Goal: Task Accomplishment & Management: Manage account settings

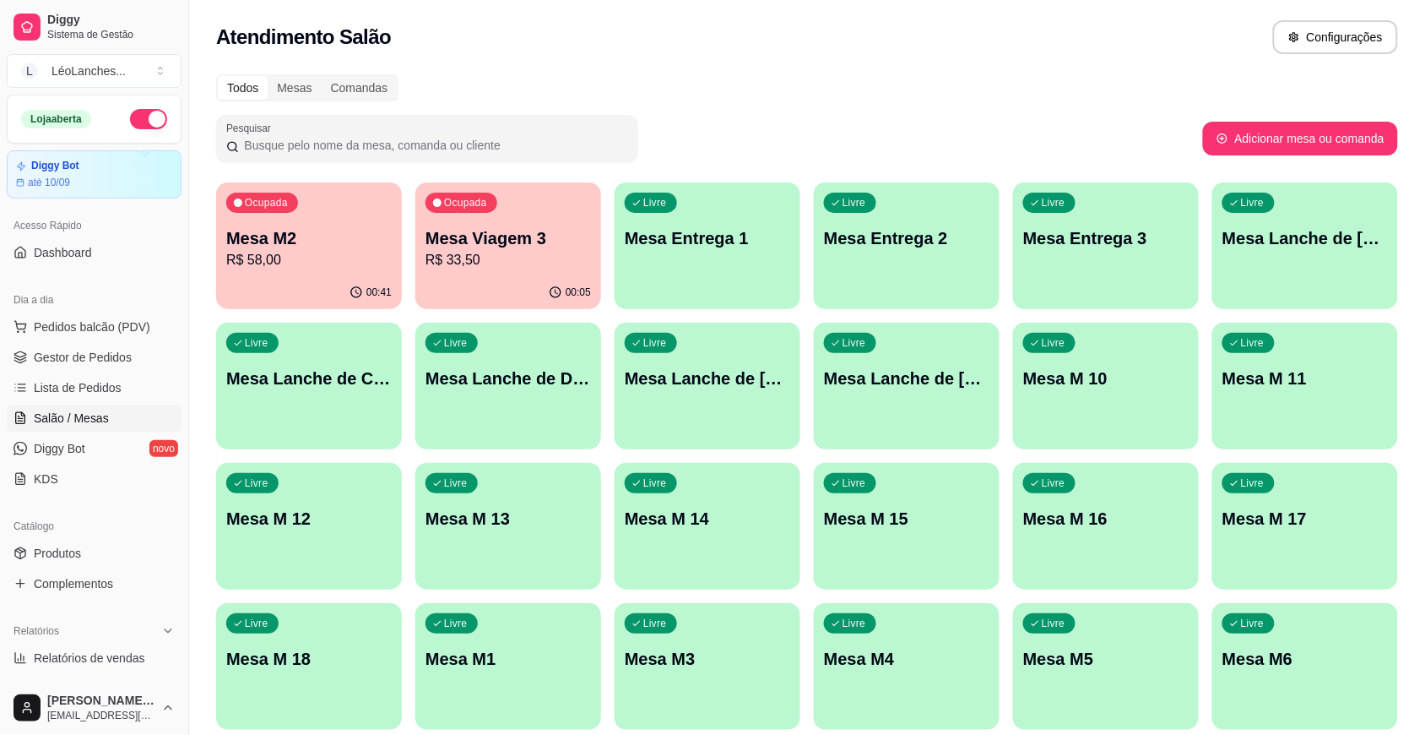
click at [294, 273] on div "Ocupada Mesa M2 R$ 58,00" at bounding box center [309, 229] width 186 height 94
click at [116, 355] on span "Gestor de Pedidos" at bounding box center [83, 357] width 98 height 17
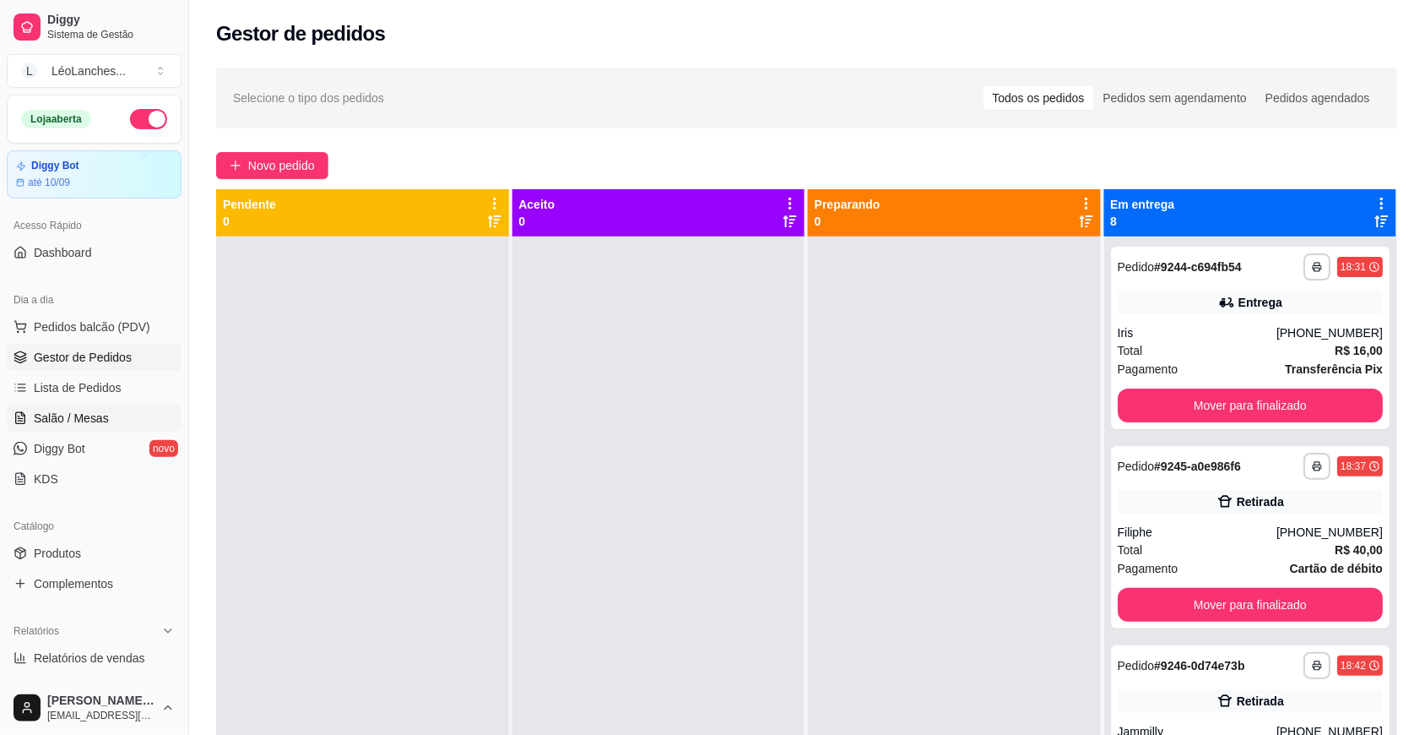
click at [100, 421] on span "Salão / Mesas" at bounding box center [71, 418] width 75 height 17
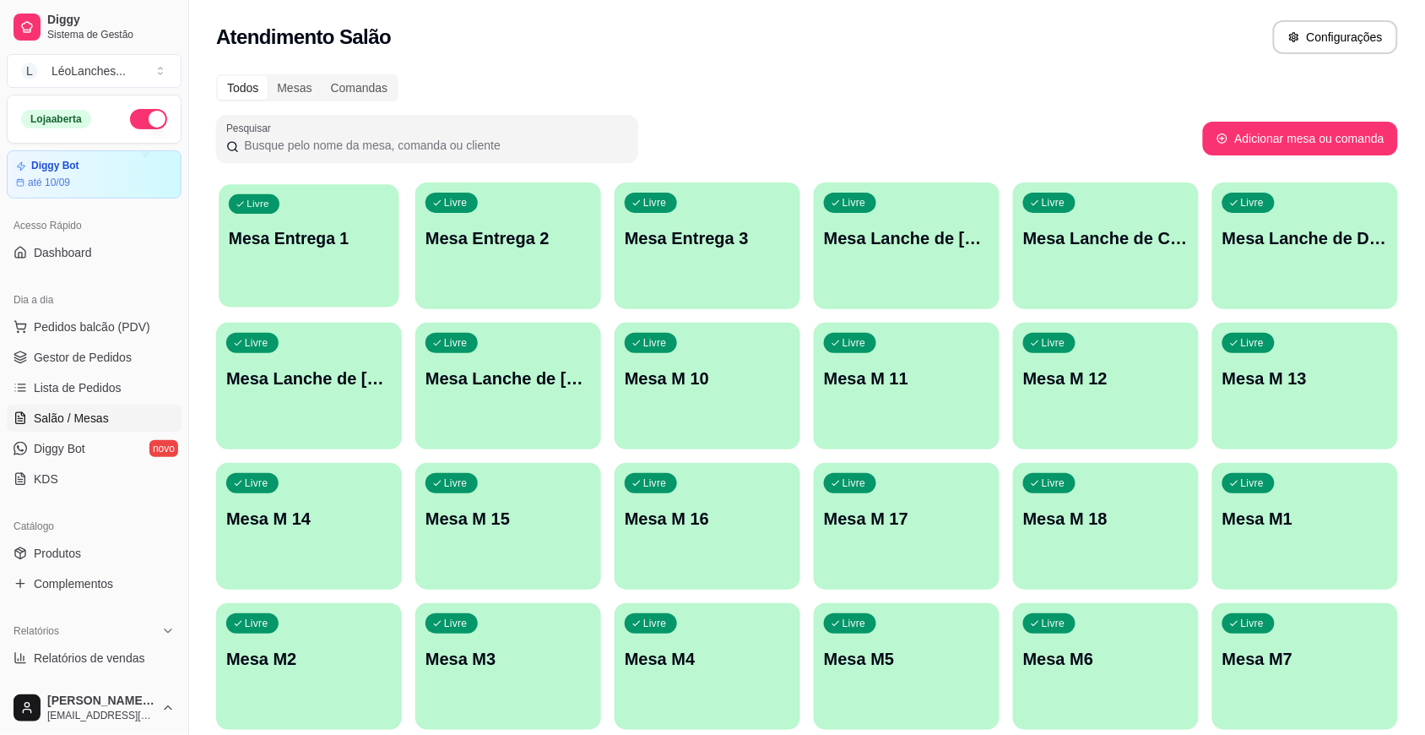
click at [314, 259] on div "Livre Mesa Entrega 1" at bounding box center [309, 235] width 180 height 103
click at [99, 364] on span "Gestor de Pedidos" at bounding box center [83, 357] width 98 height 17
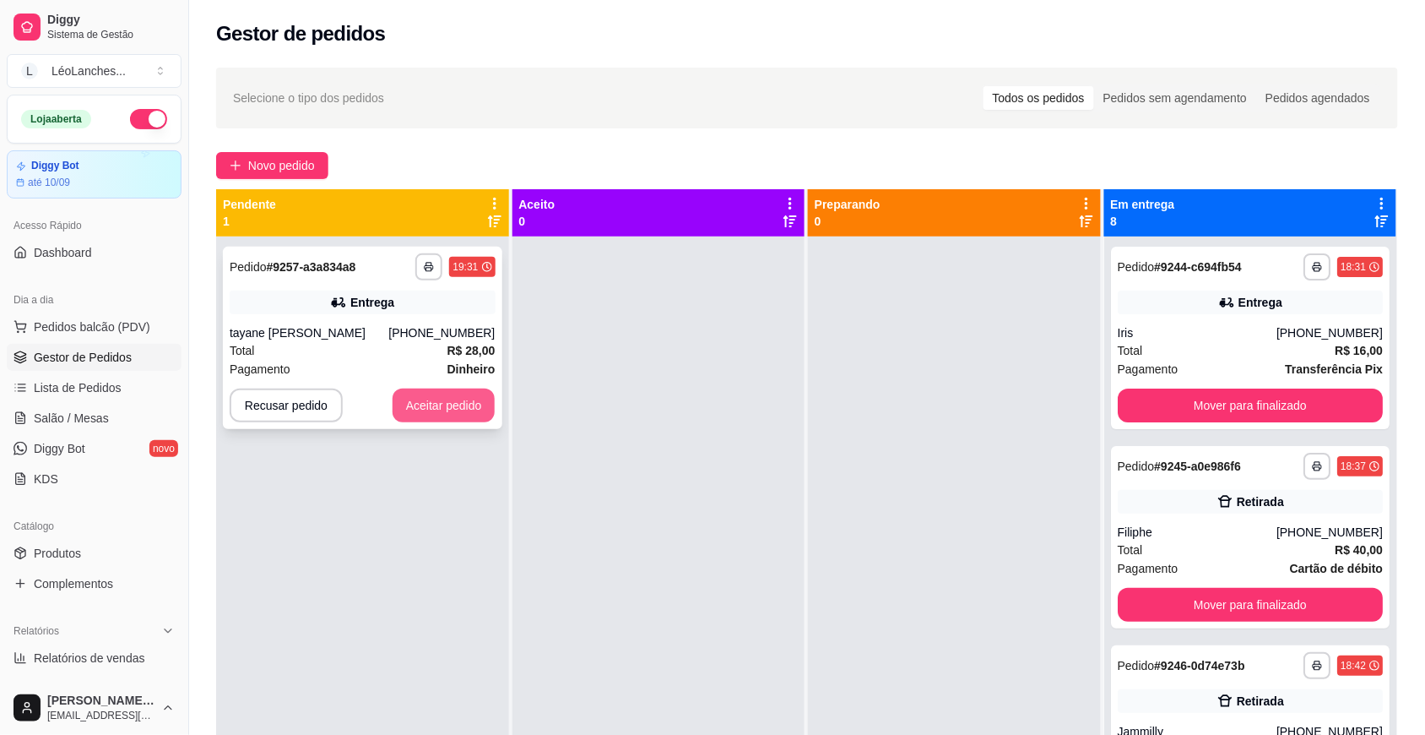
click at [459, 401] on button "Aceitar pedido" at bounding box center [444, 405] width 103 height 34
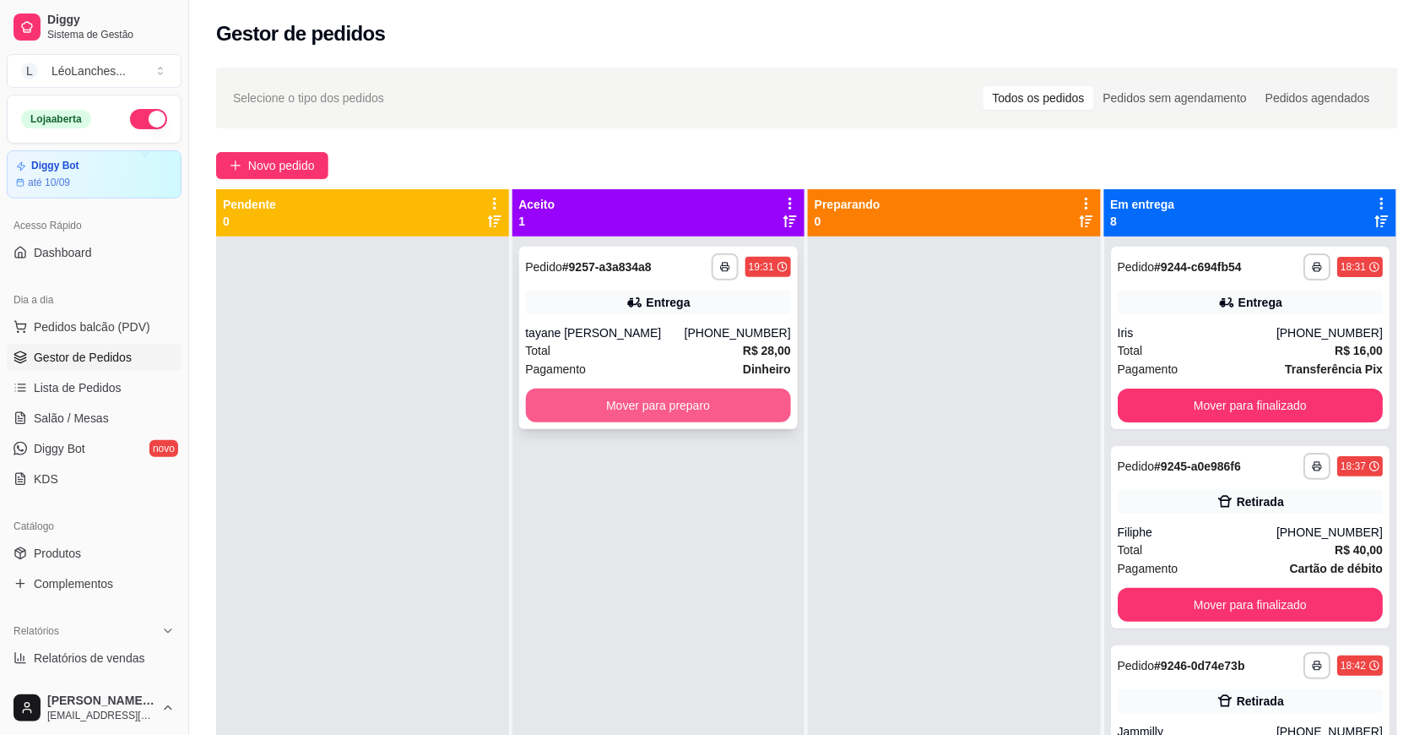
click at [678, 405] on button "Mover para preparo" at bounding box center [659, 405] width 266 height 34
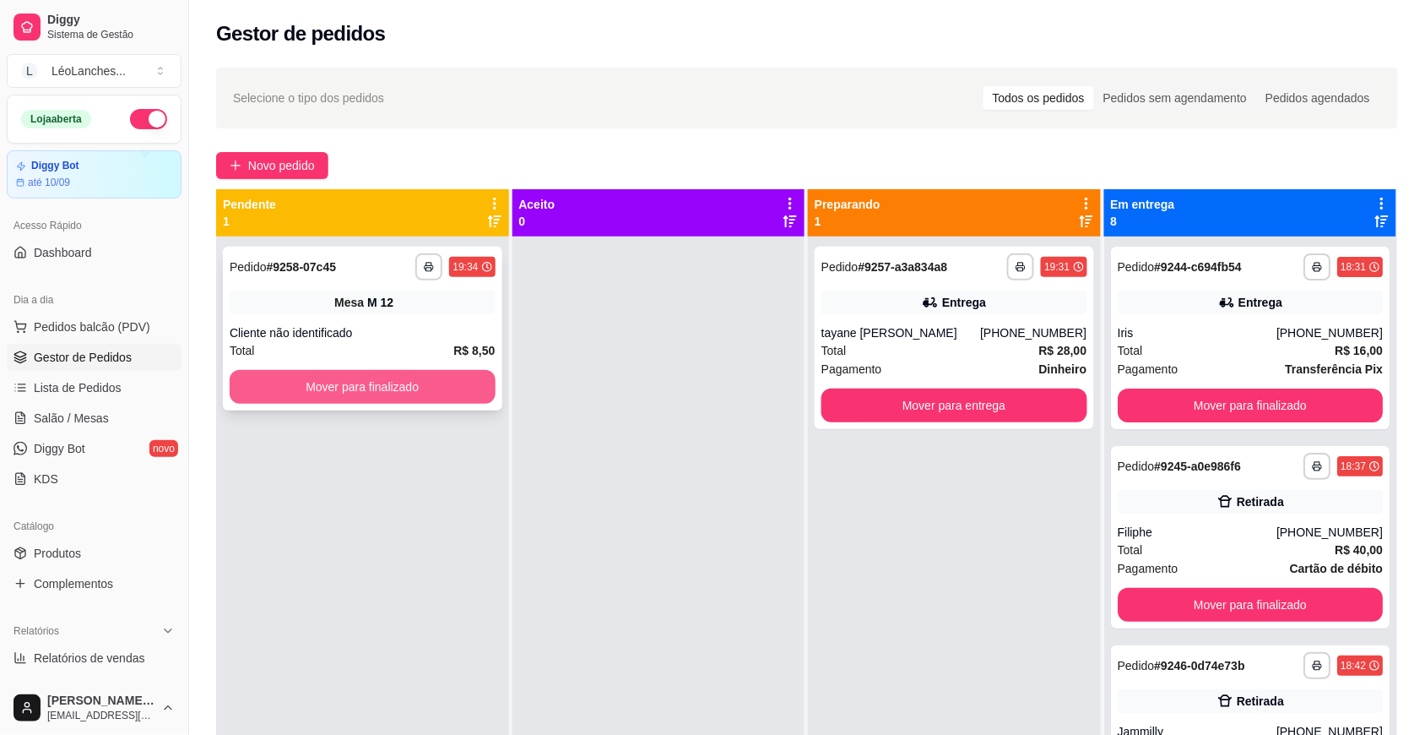
click at [450, 390] on button "Mover para finalizado" at bounding box center [363, 387] width 266 height 34
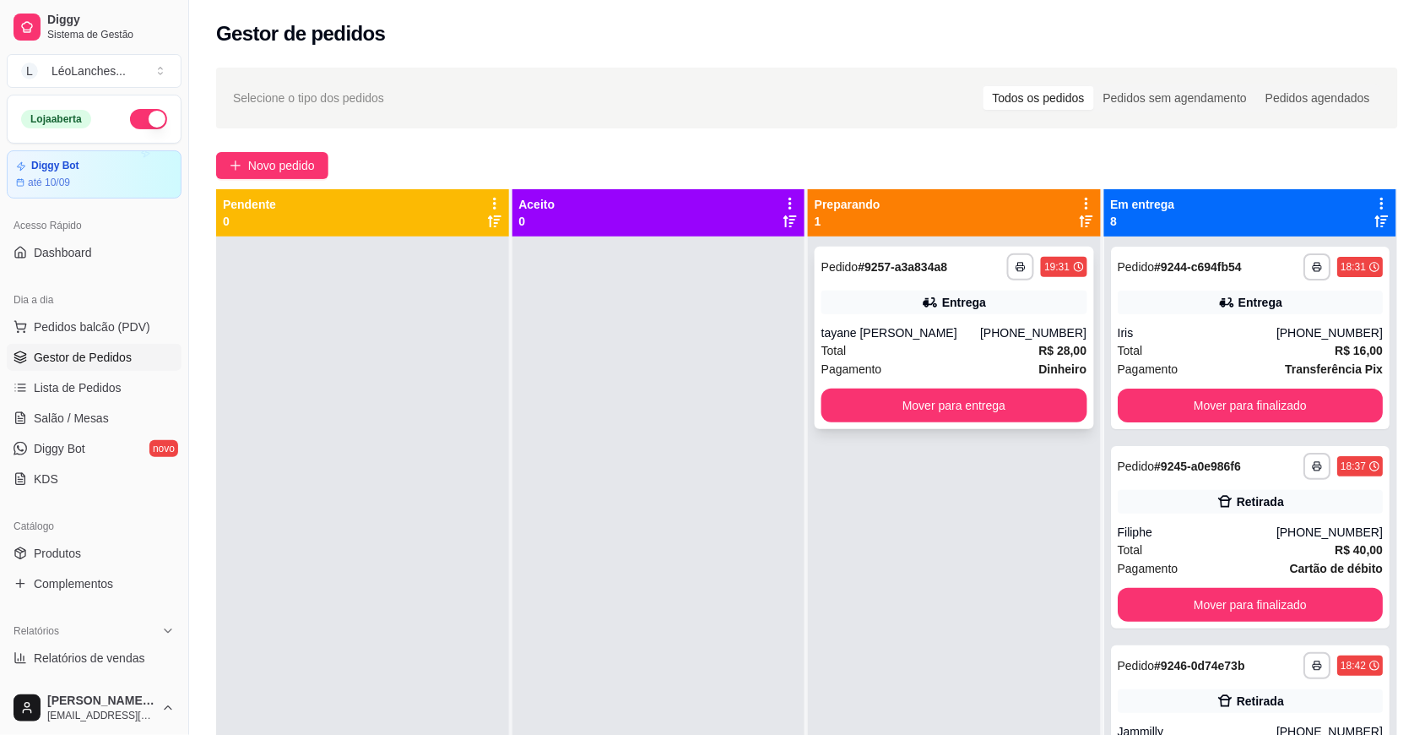
click at [957, 355] on div "Total R$ 28,00" at bounding box center [955, 350] width 266 height 19
click at [1206, 420] on button "Mover para finalizado" at bounding box center [1251, 405] width 266 height 34
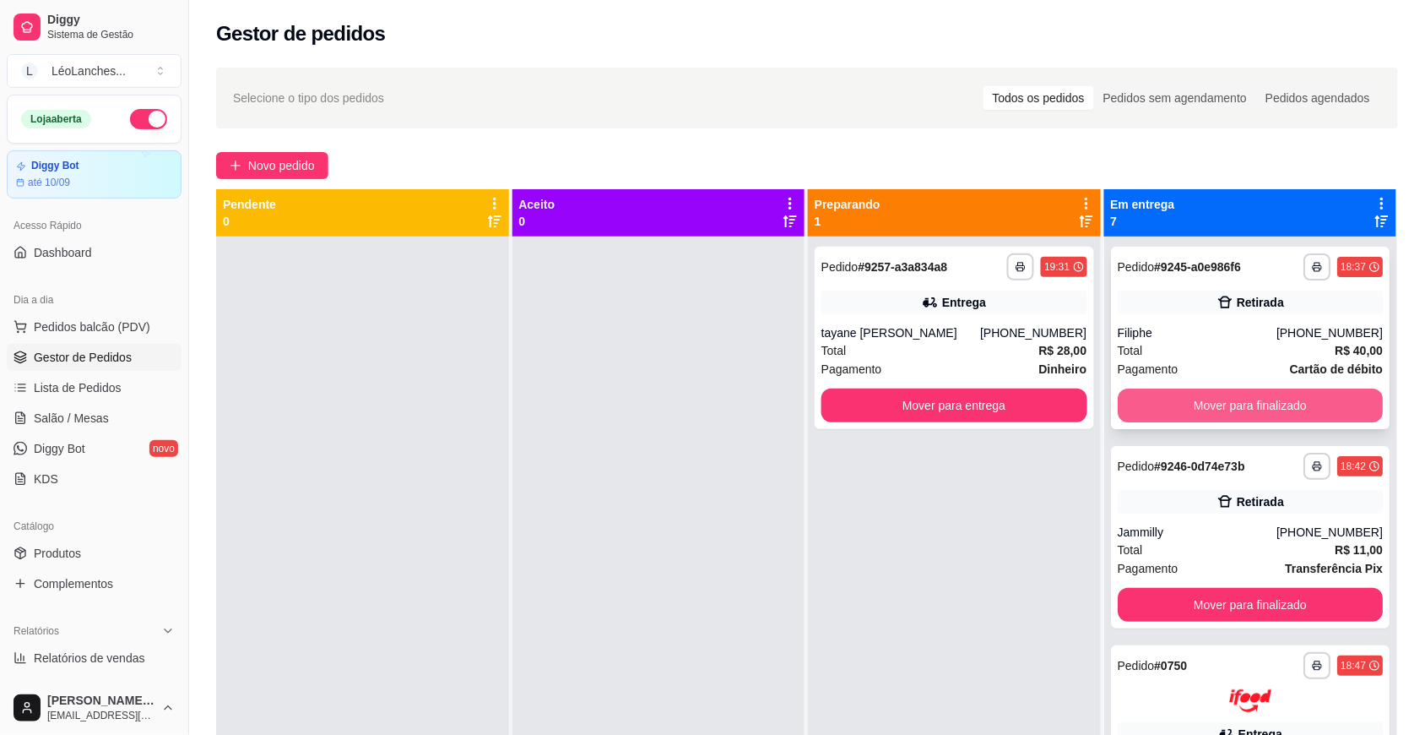
click at [1218, 399] on button "Mover para finalizado" at bounding box center [1251, 405] width 266 height 34
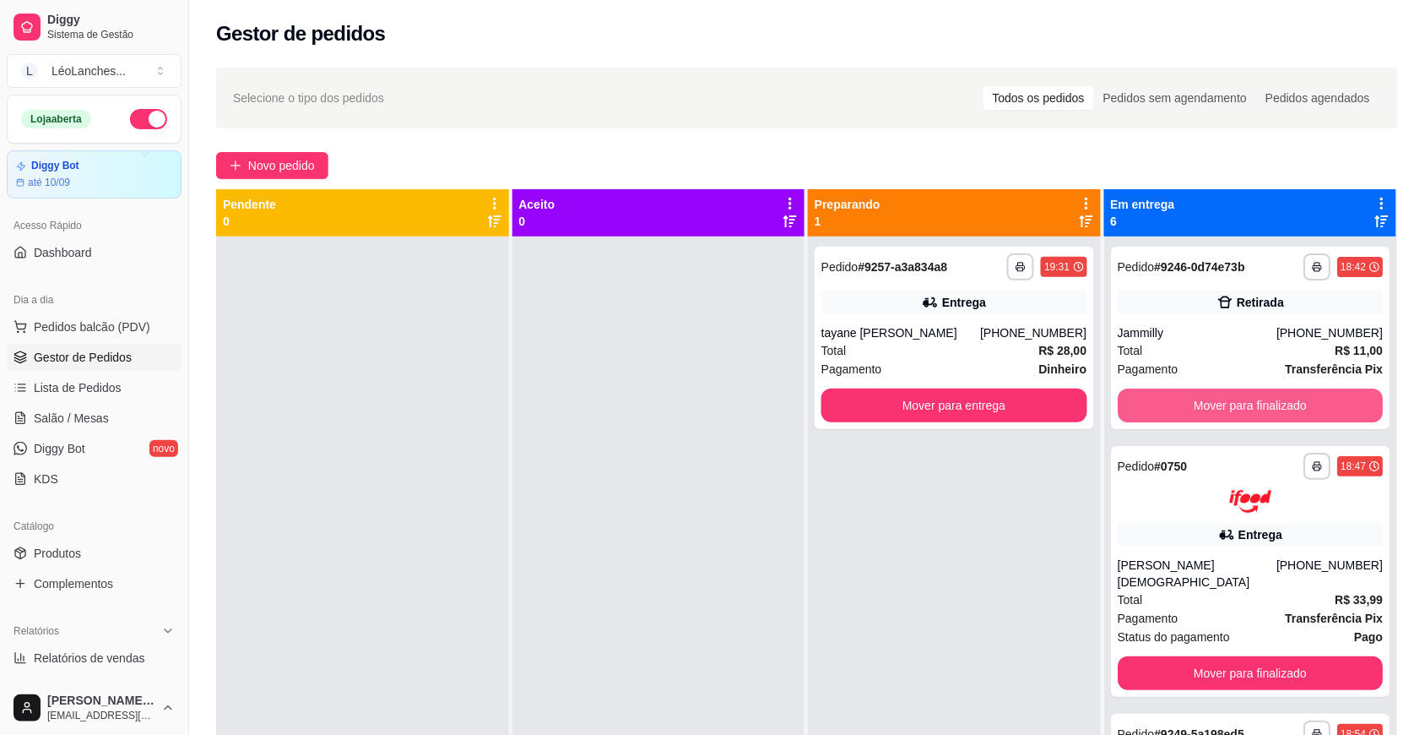
click at [1218, 398] on button "Mover para finalizado" at bounding box center [1251, 405] width 266 height 34
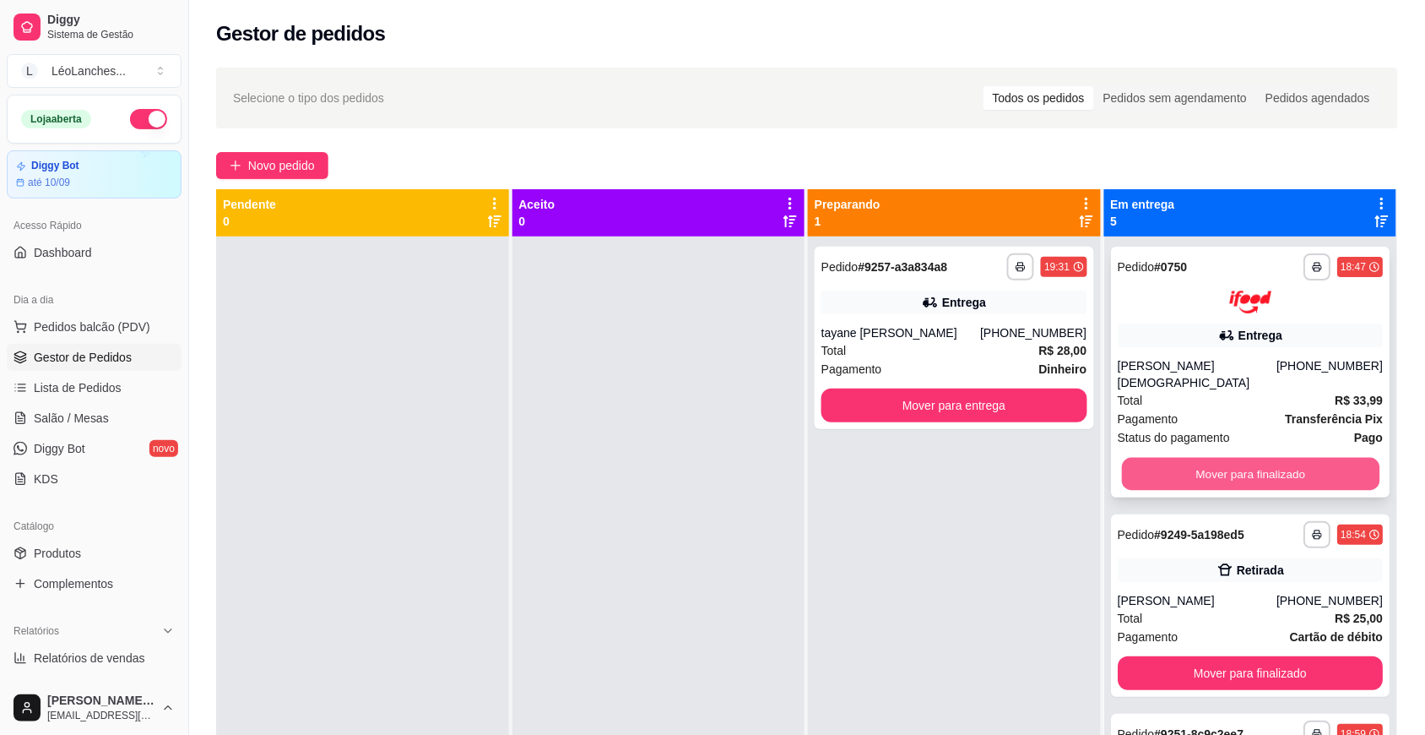
click at [1197, 457] on button "Mover para finalizado" at bounding box center [1250, 473] width 258 height 33
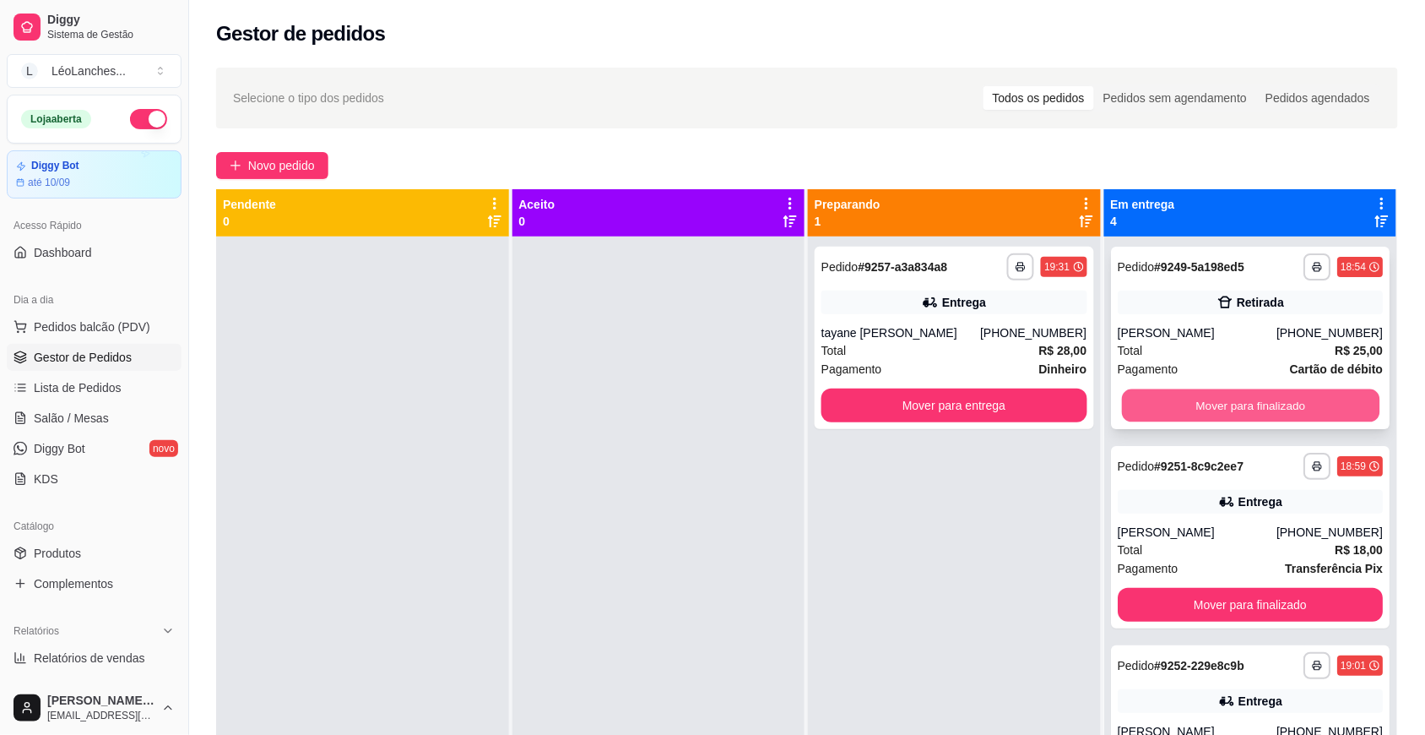
click at [1260, 405] on button "Mover para finalizado" at bounding box center [1250, 405] width 258 height 33
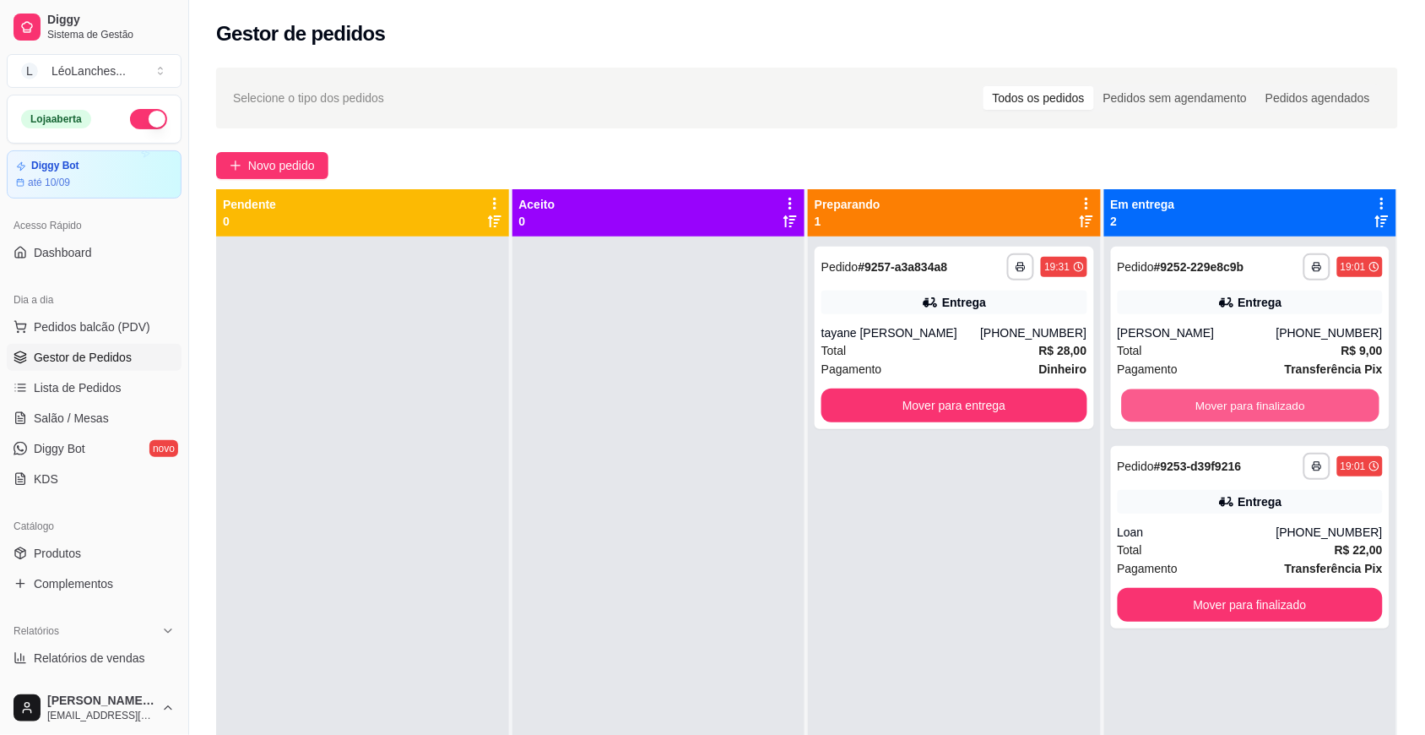
click at [1260, 405] on button "Mover para finalizado" at bounding box center [1250, 405] width 258 height 33
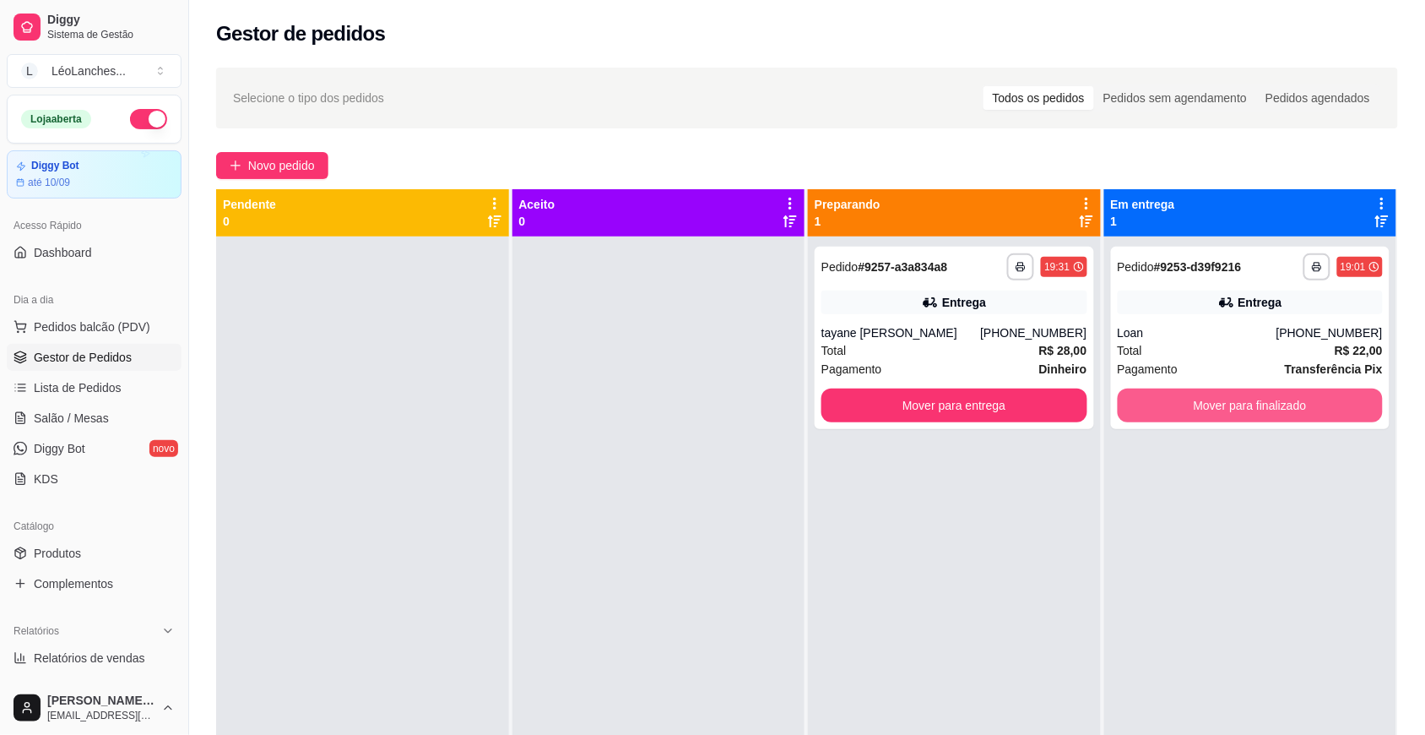
click at [1257, 407] on button "Mover para finalizado" at bounding box center [1251, 405] width 266 height 34
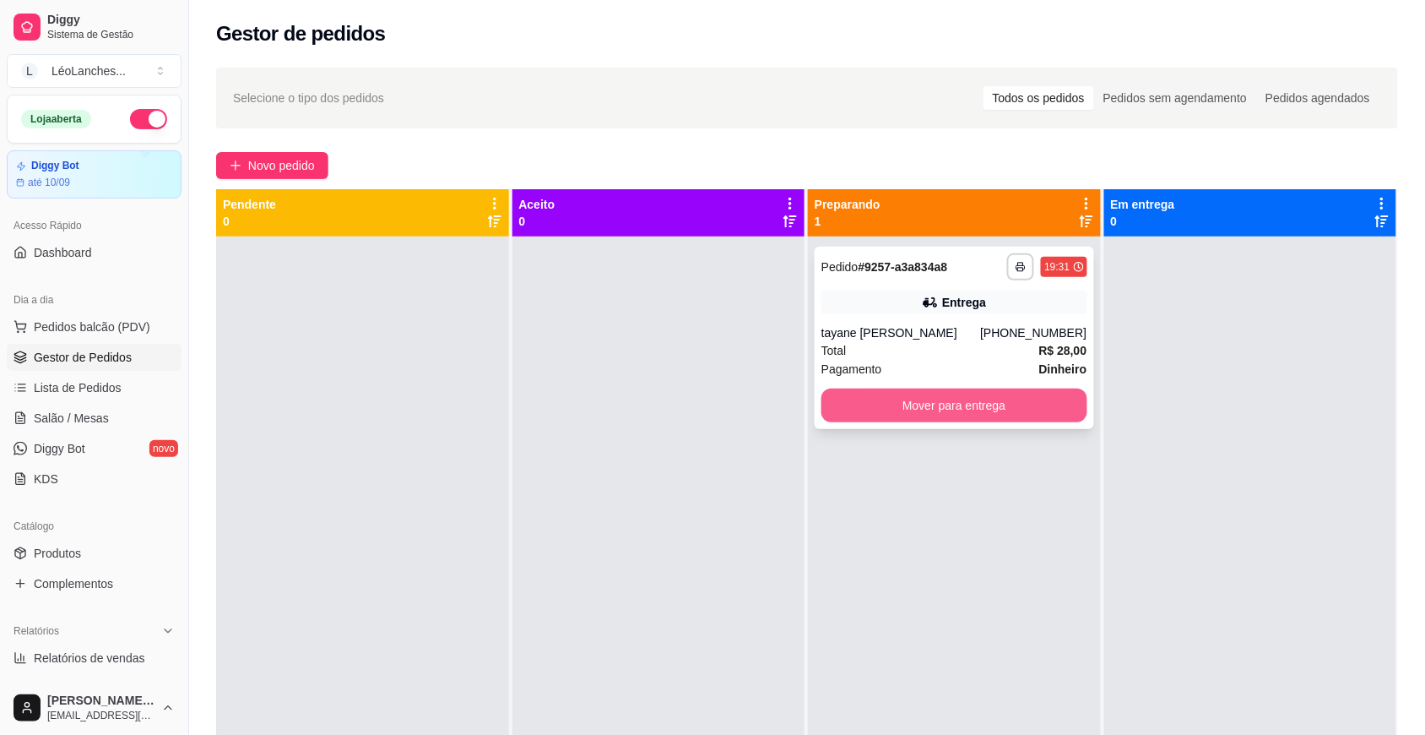
click at [1001, 415] on button "Mover para entrega" at bounding box center [955, 405] width 266 height 34
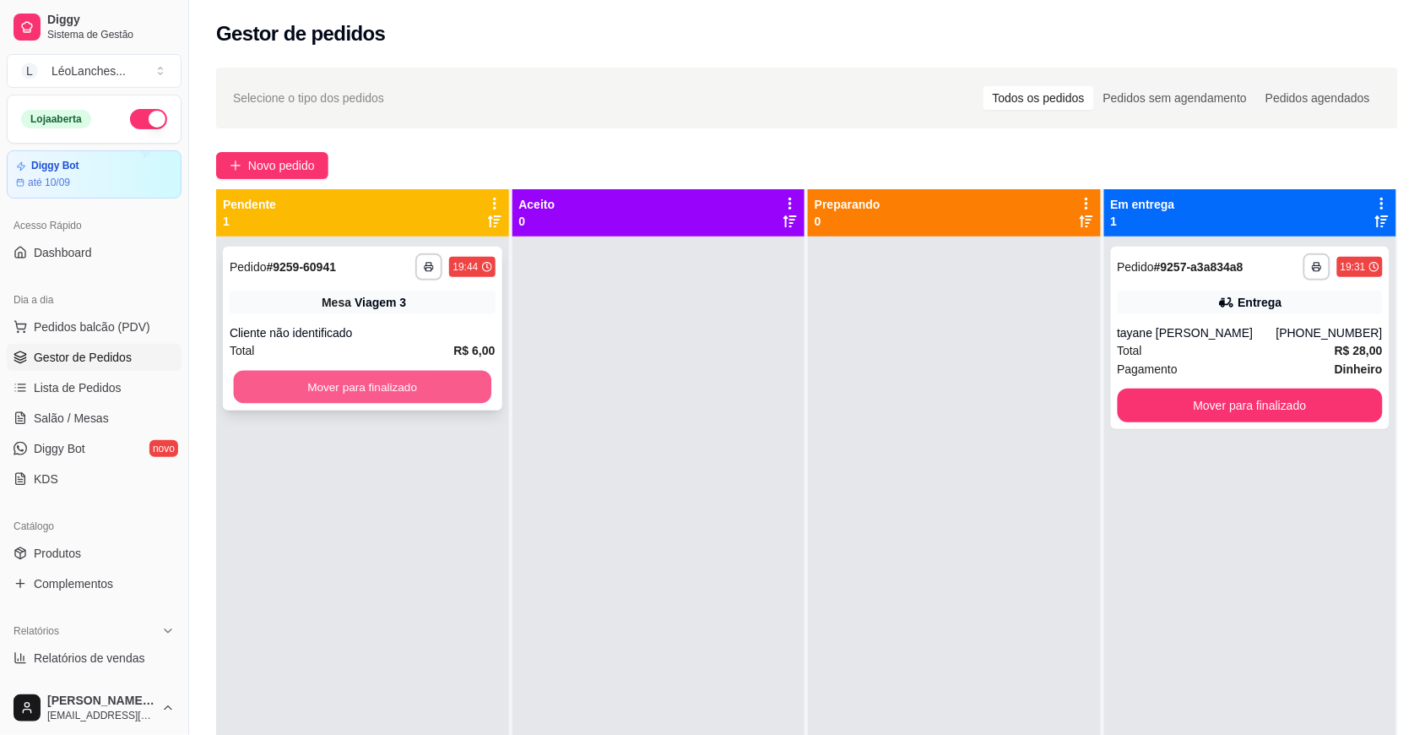
click at [383, 381] on button "Mover para finalizado" at bounding box center [363, 387] width 258 height 33
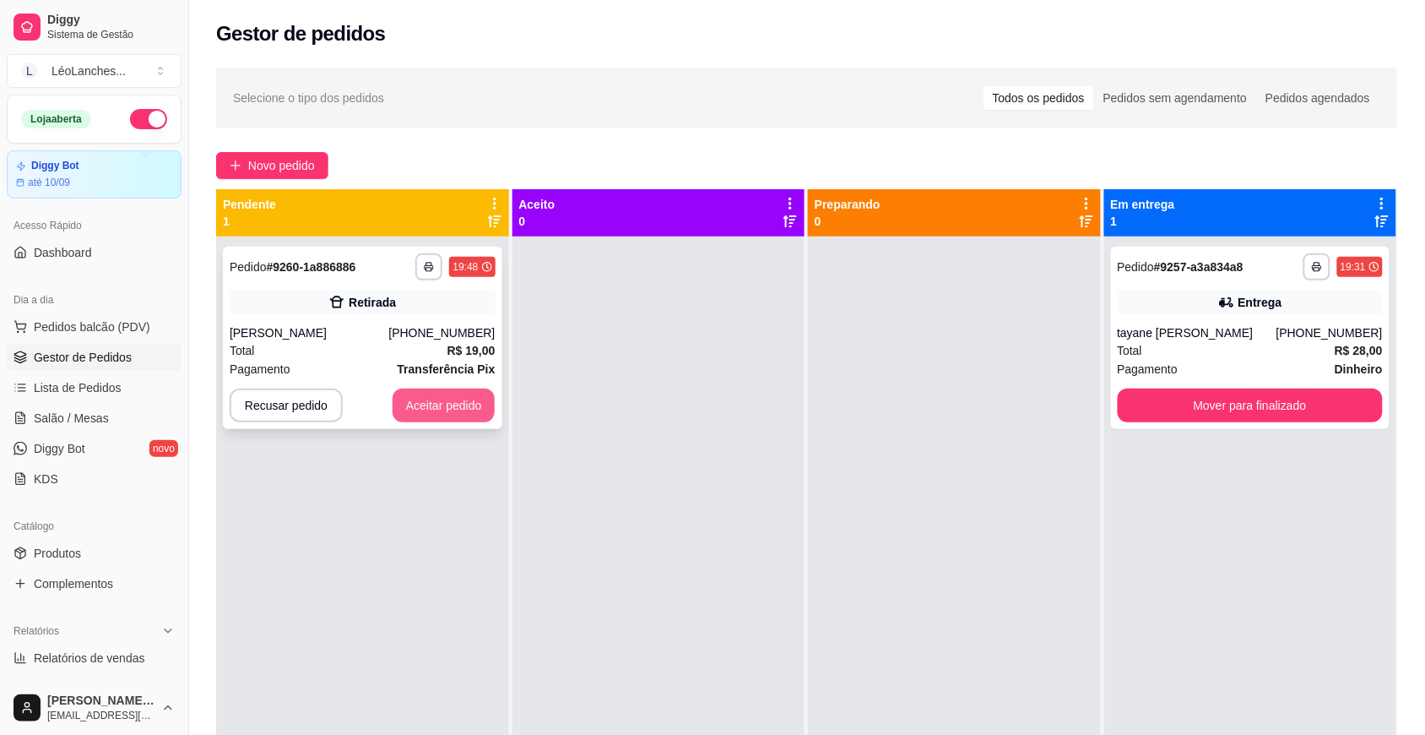
click at [477, 398] on button "Aceitar pedido" at bounding box center [444, 405] width 103 height 34
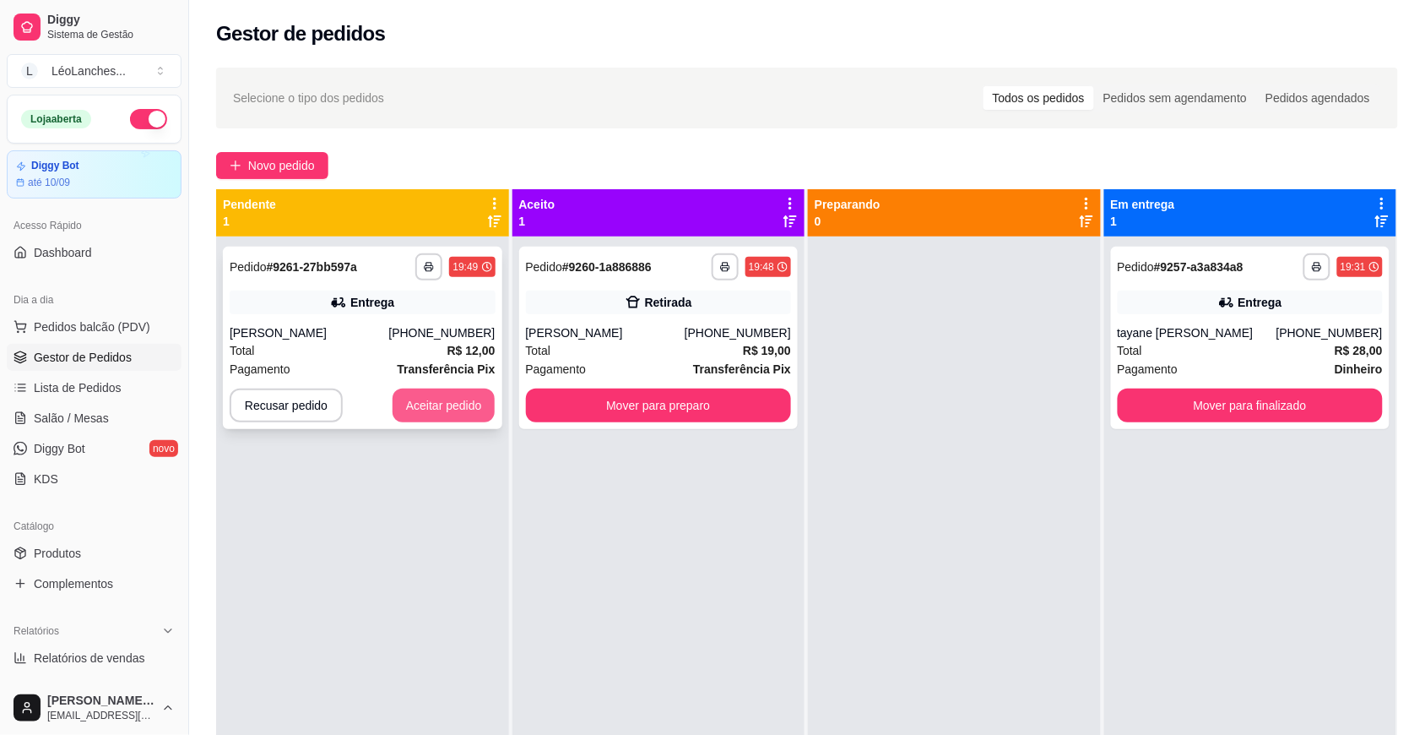
click at [440, 393] on button "Aceitar pedido" at bounding box center [444, 405] width 103 height 34
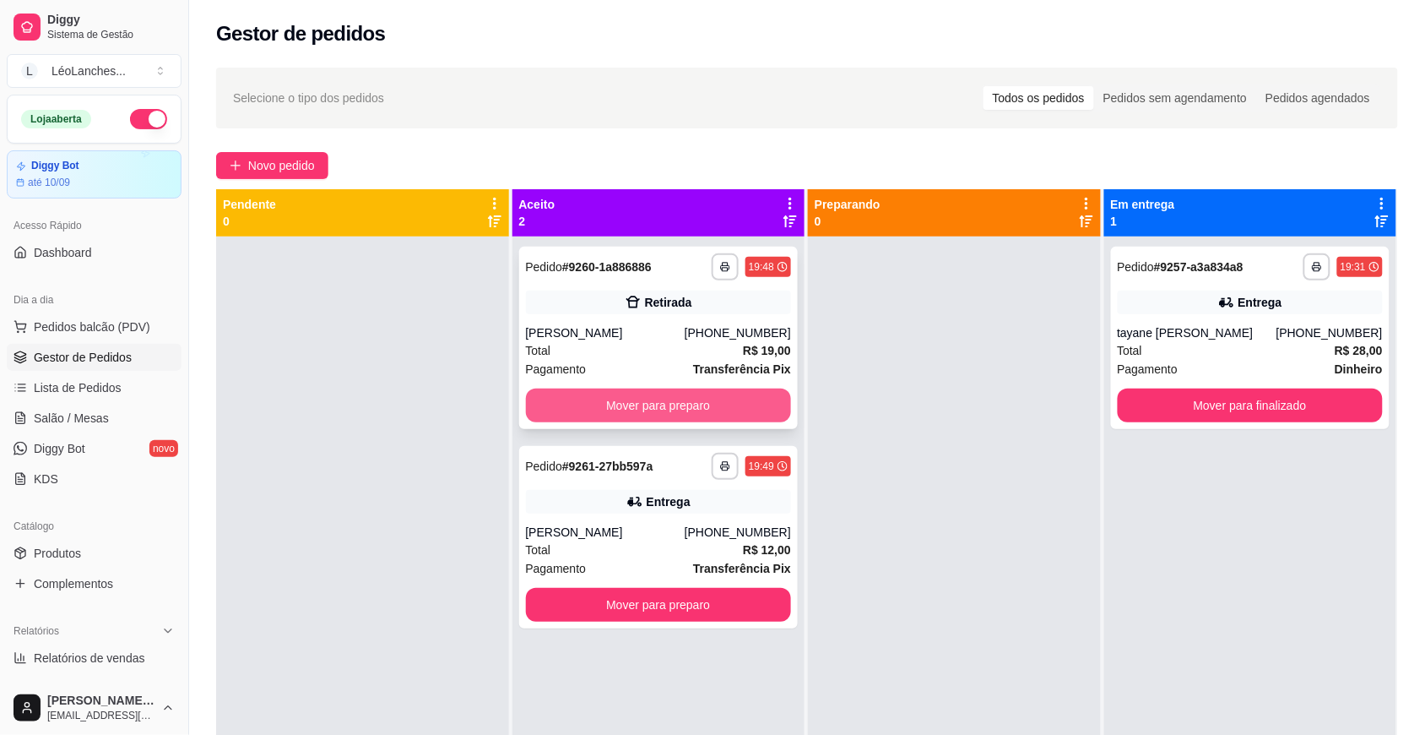
click at [634, 393] on button "Mover para preparo" at bounding box center [659, 405] width 266 height 34
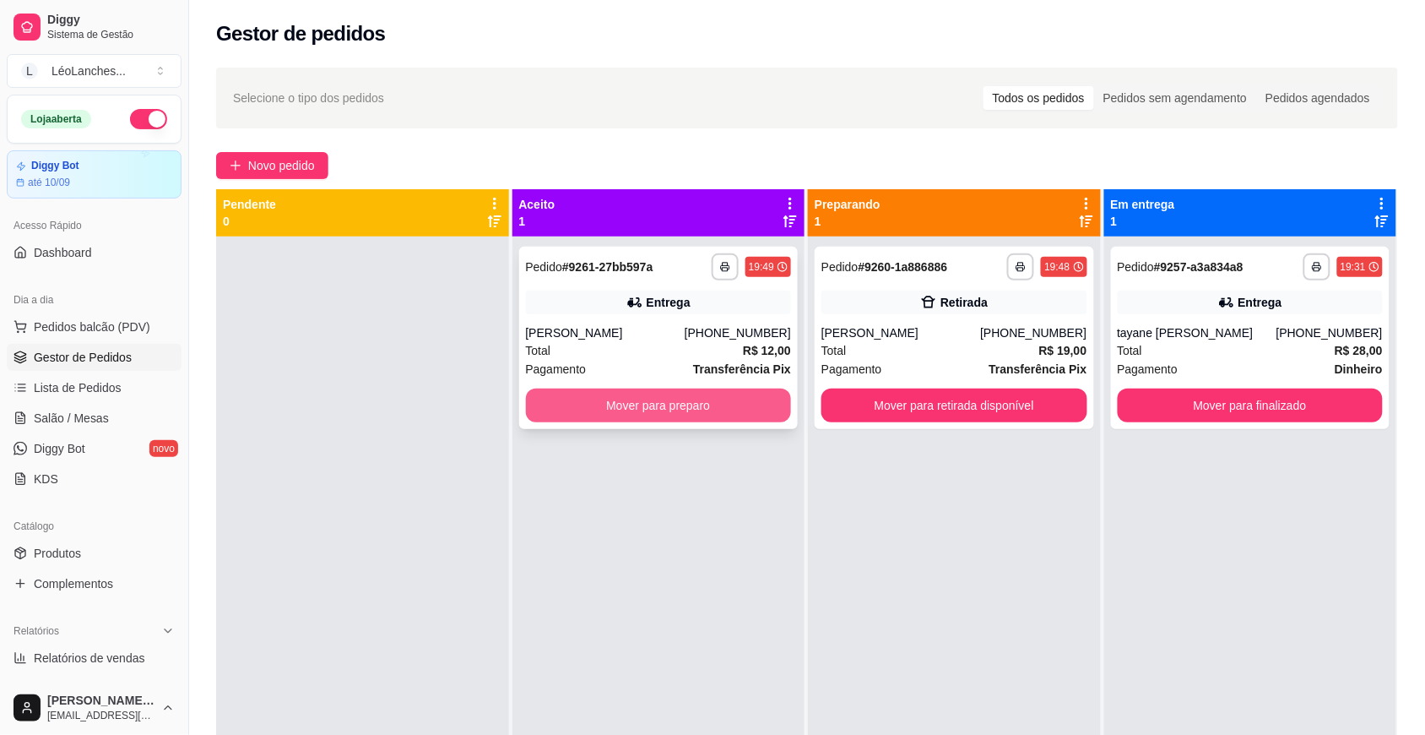
click at [634, 402] on button "Mover para preparo" at bounding box center [659, 405] width 266 height 34
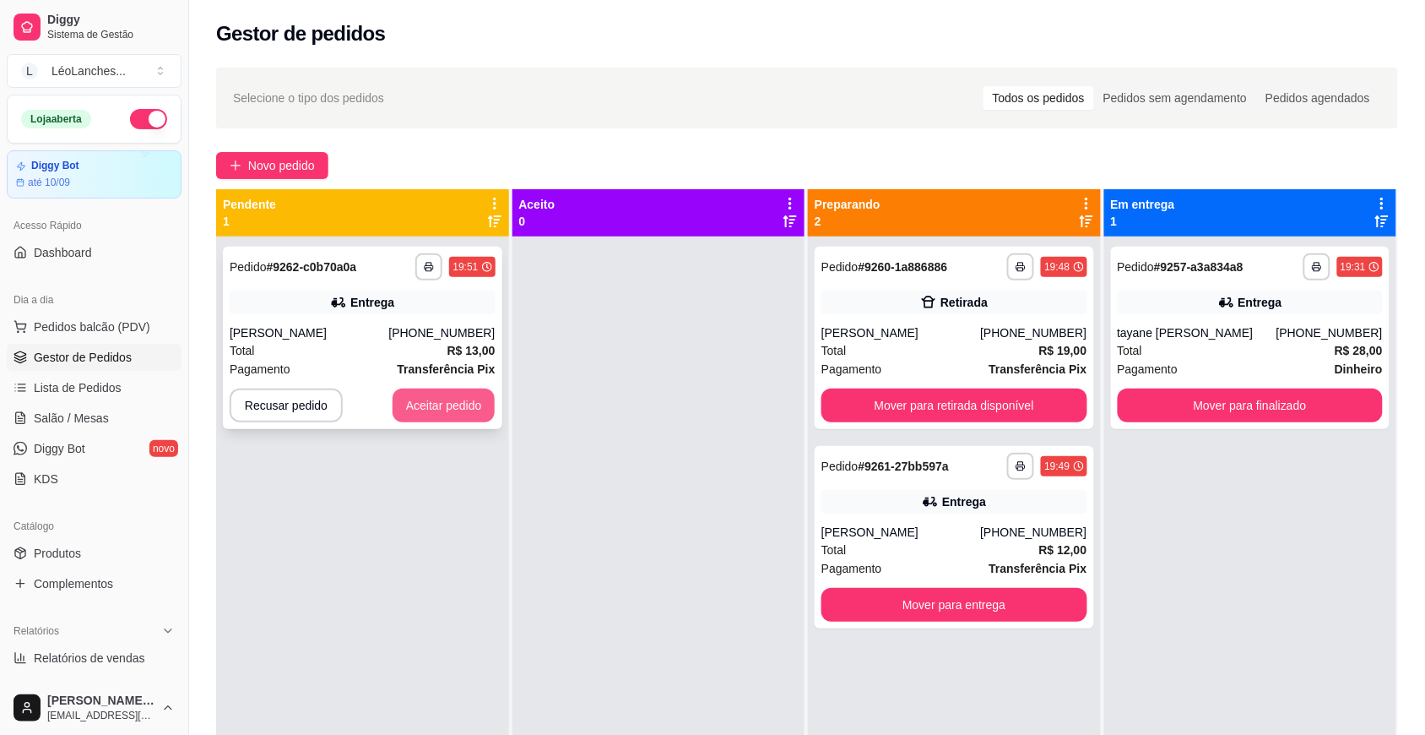
click at [421, 402] on button "Aceitar pedido" at bounding box center [444, 405] width 103 height 34
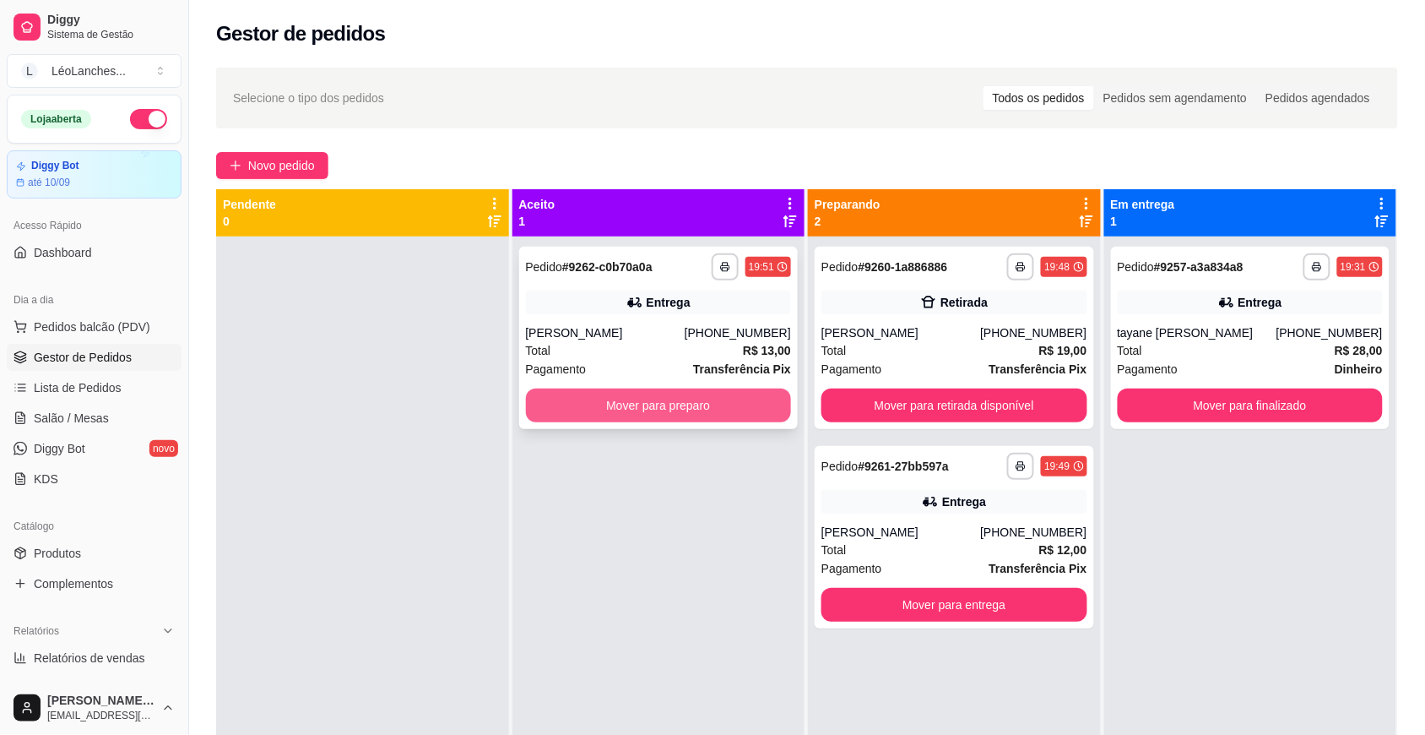
click at [659, 401] on button "Mover para preparo" at bounding box center [659, 405] width 266 height 34
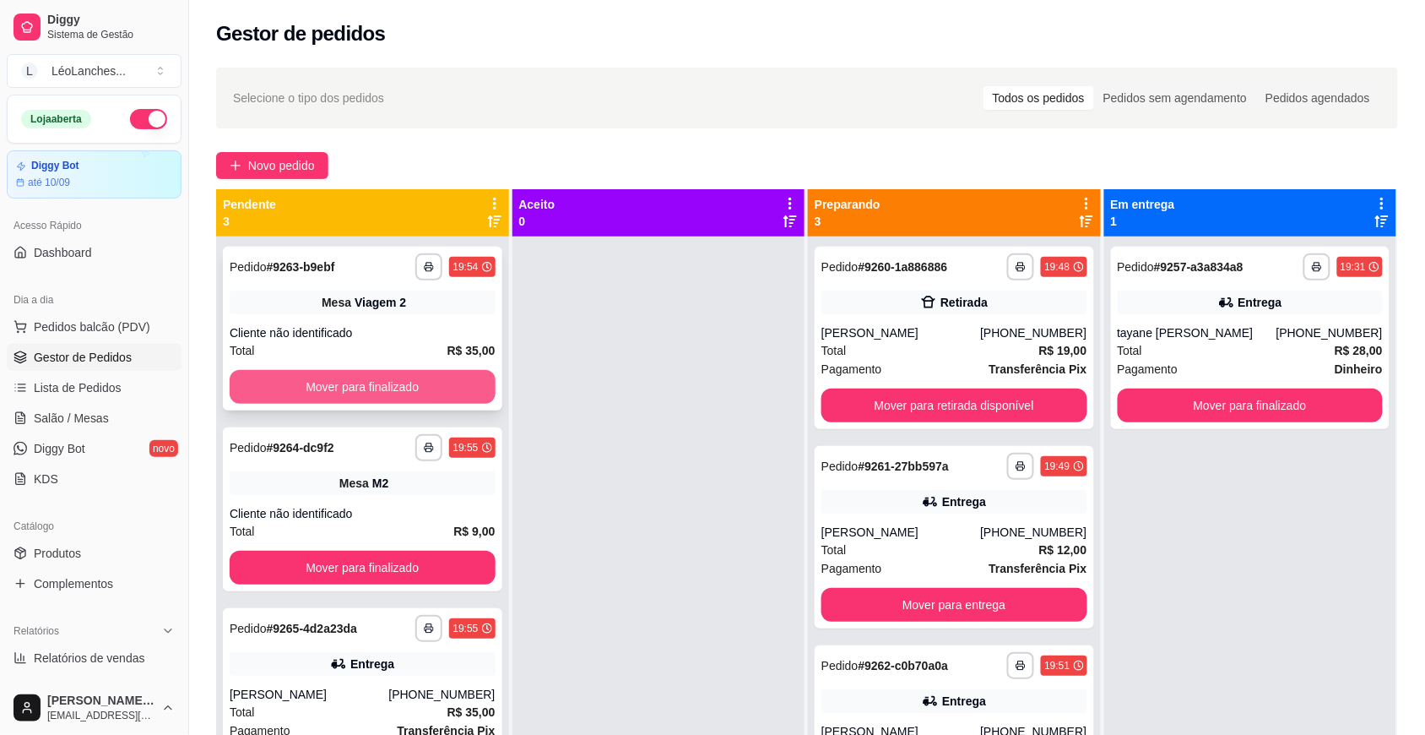
click at [452, 380] on button "Mover para finalizado" at bounding box center [363, 387] width 266 height 34
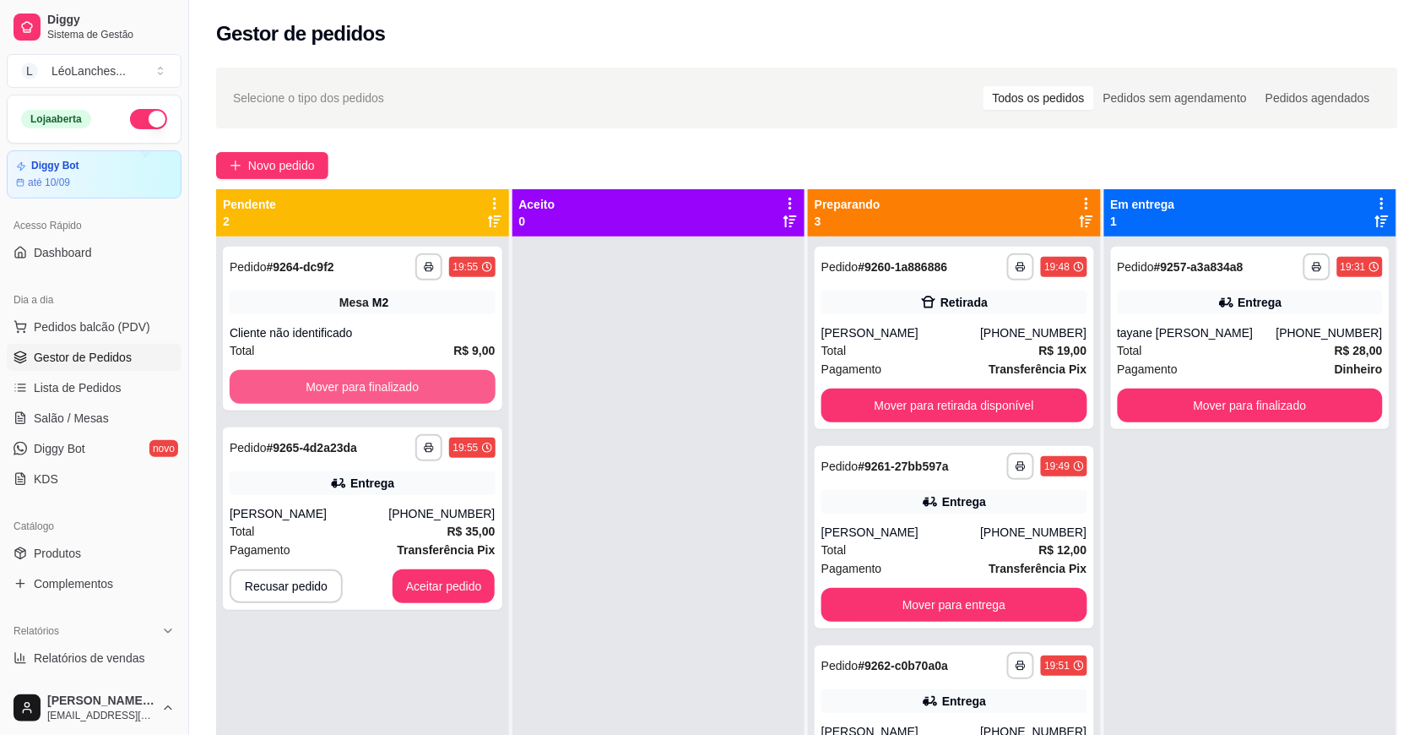
click at [452, 380] on button "Mover para finalizado" at bounding box center [363, 387] width 266 height 34
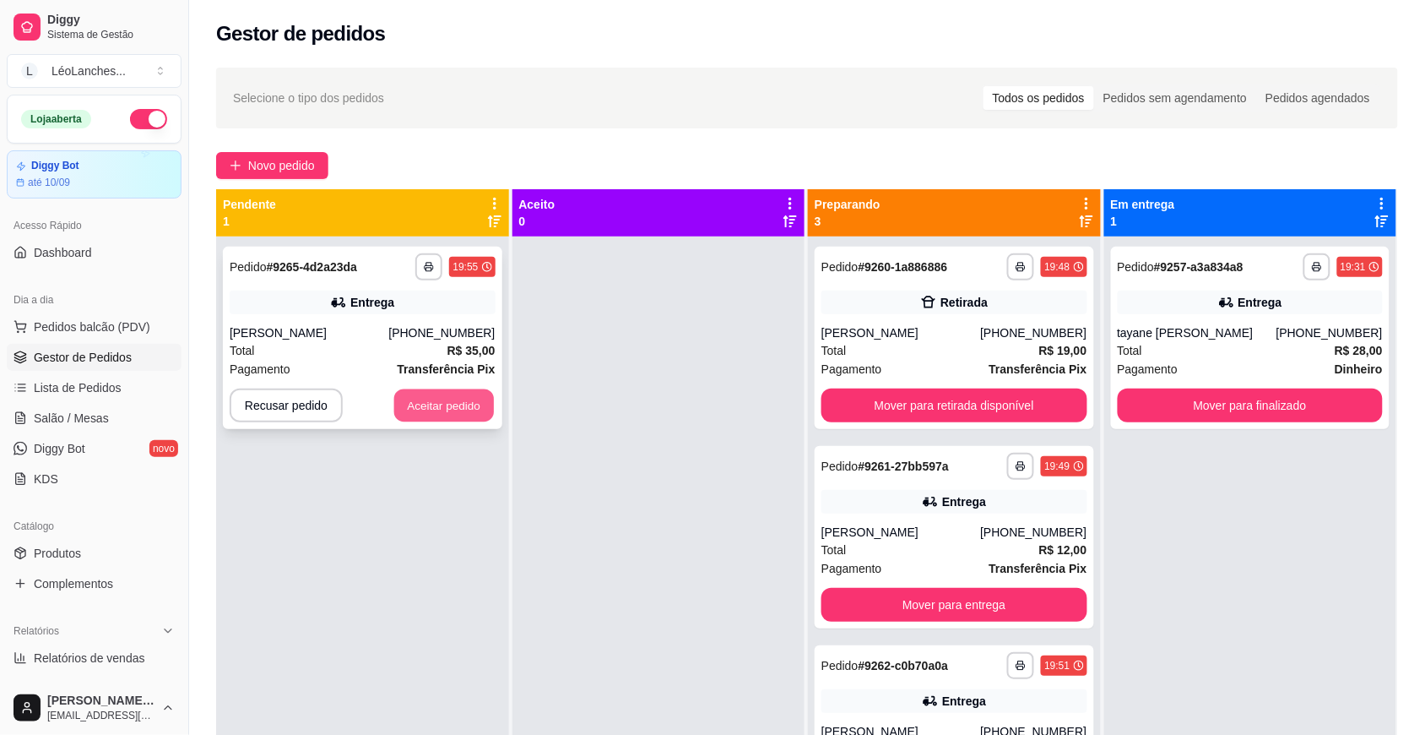
click at [457, 407] on button "Aceitar pedido" at bounding box center [444, 405] width 100 height 33
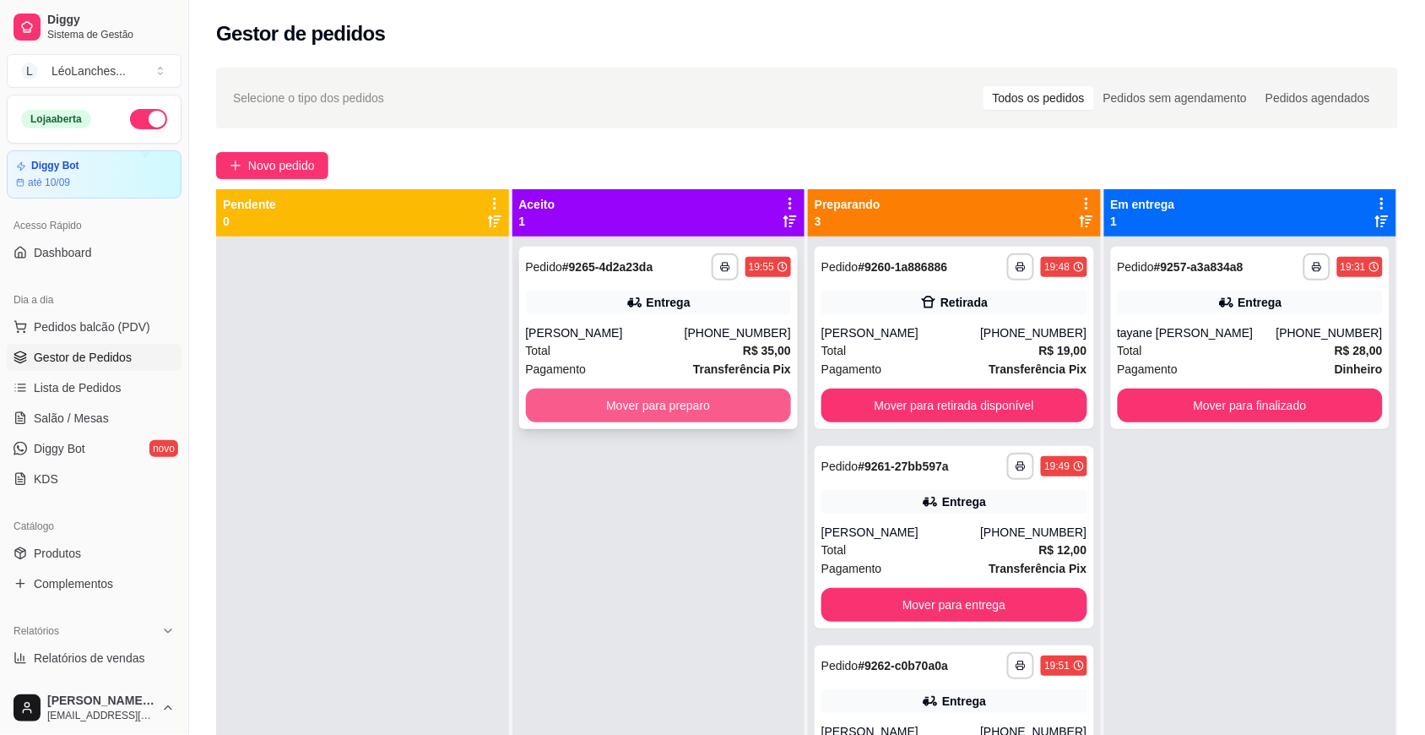
click at [650, 407] on button "Mover para preparo" at bounding box center [659, 405] width 266 height 34
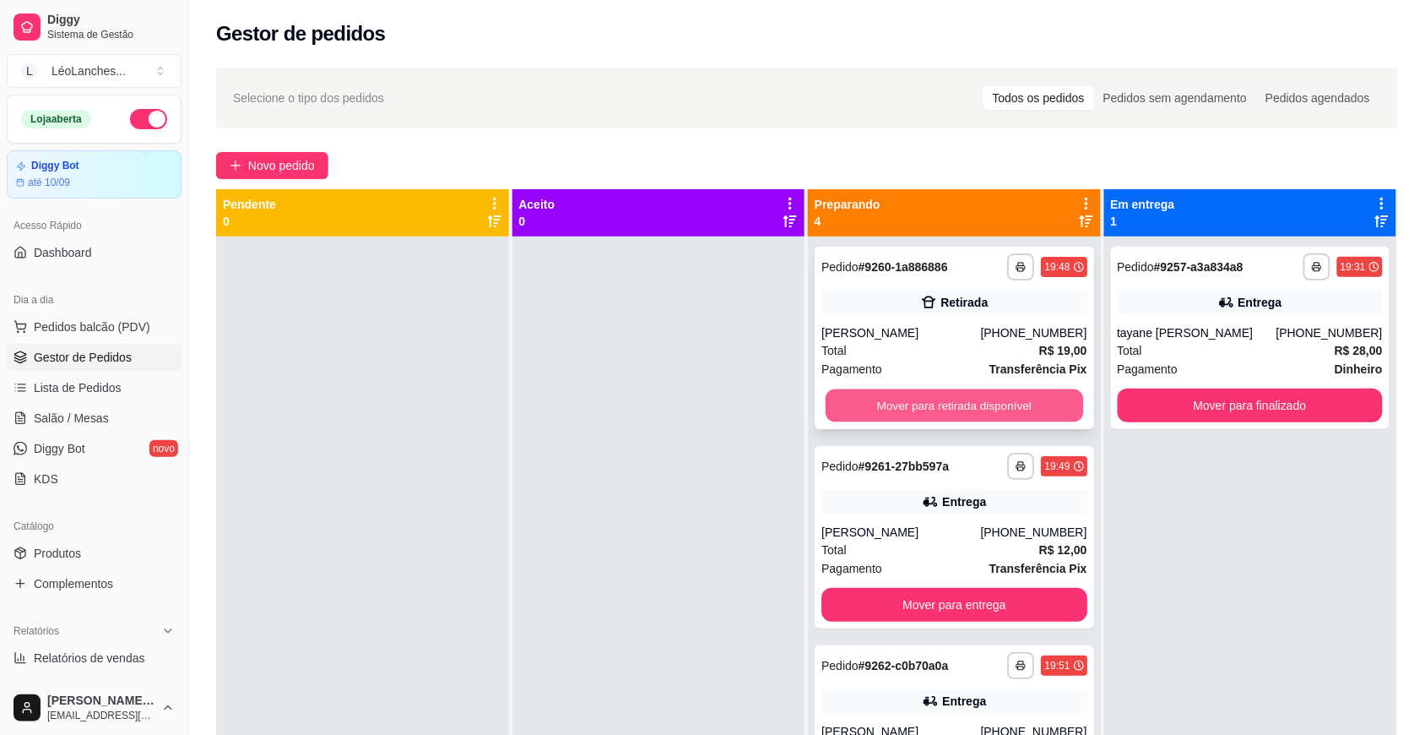
click at [920, 406] on button "Mover para retirada disponível" at bounding box center [955, 405] width 258 height 33
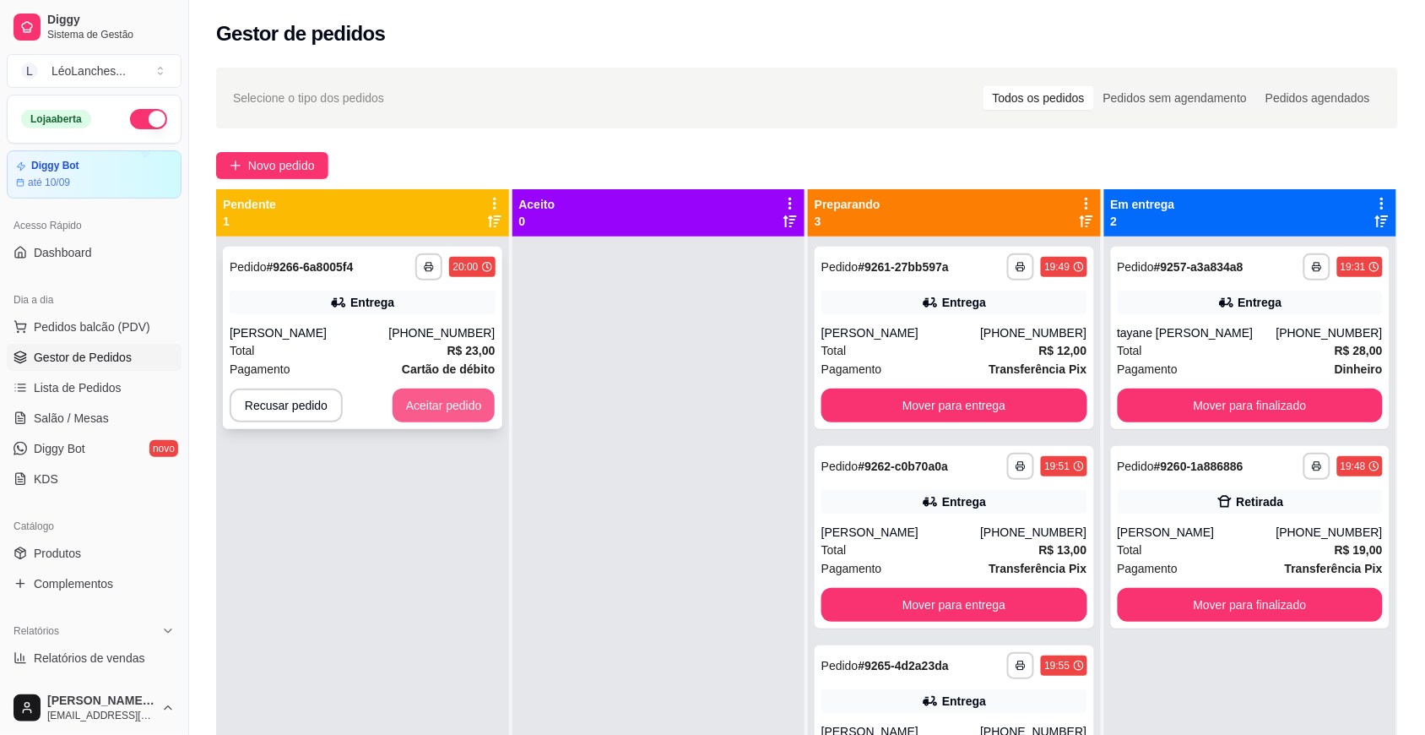
click at [470, 399] on button "Aceitar pedido" at bounding box center [444, 405] width 103 height 34
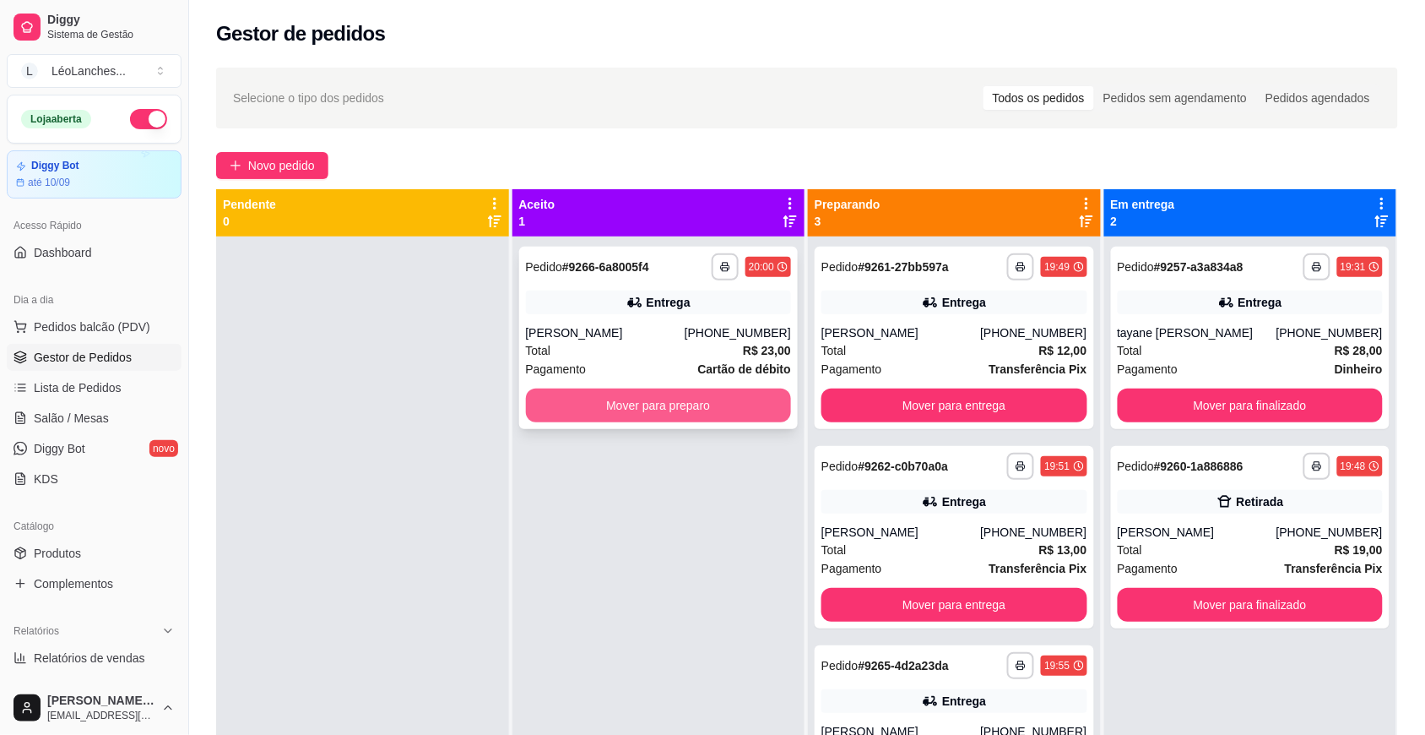
click at [701, 410] on button "Mover para preparo" at bounding box center [659, 405] width 266 height 34
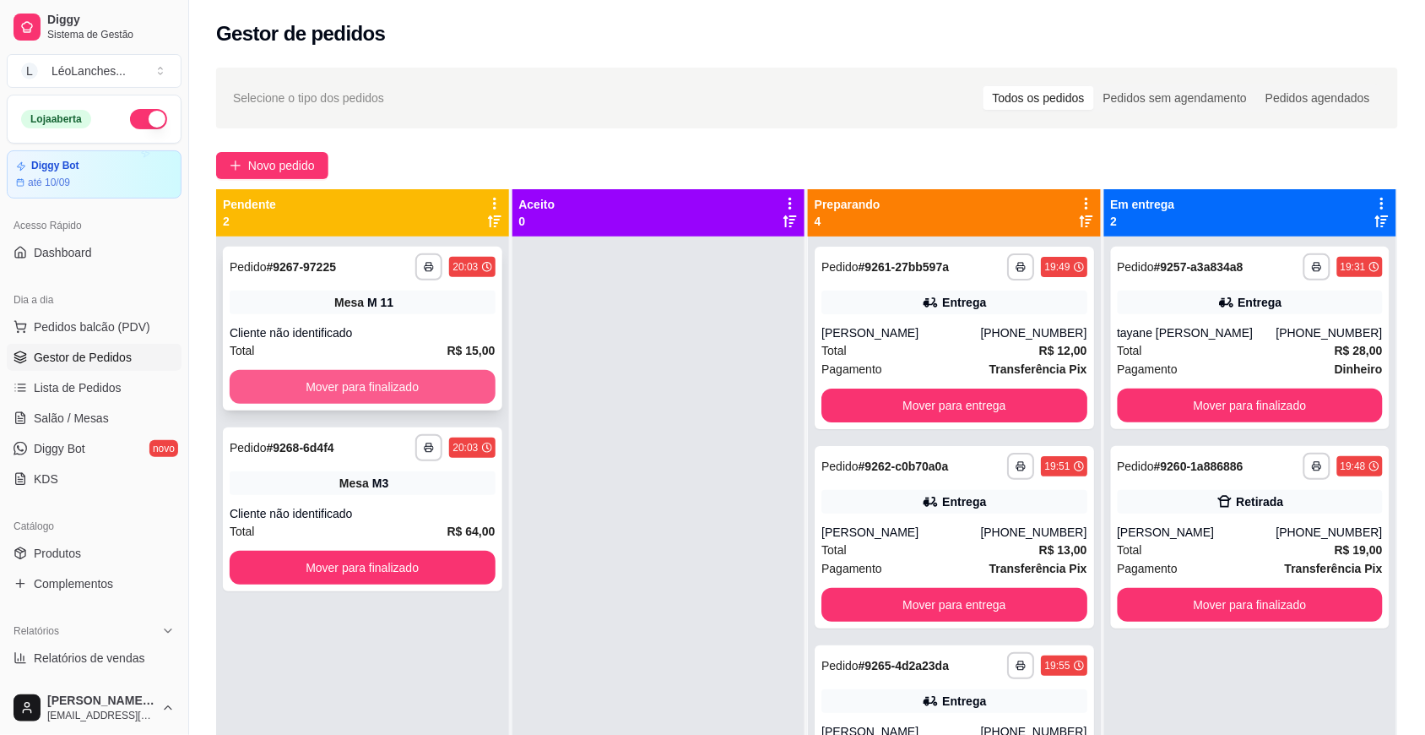
click at [444, 384] on button "Mover para finalizado" at bounding box center [363, 387] width 266 height 34
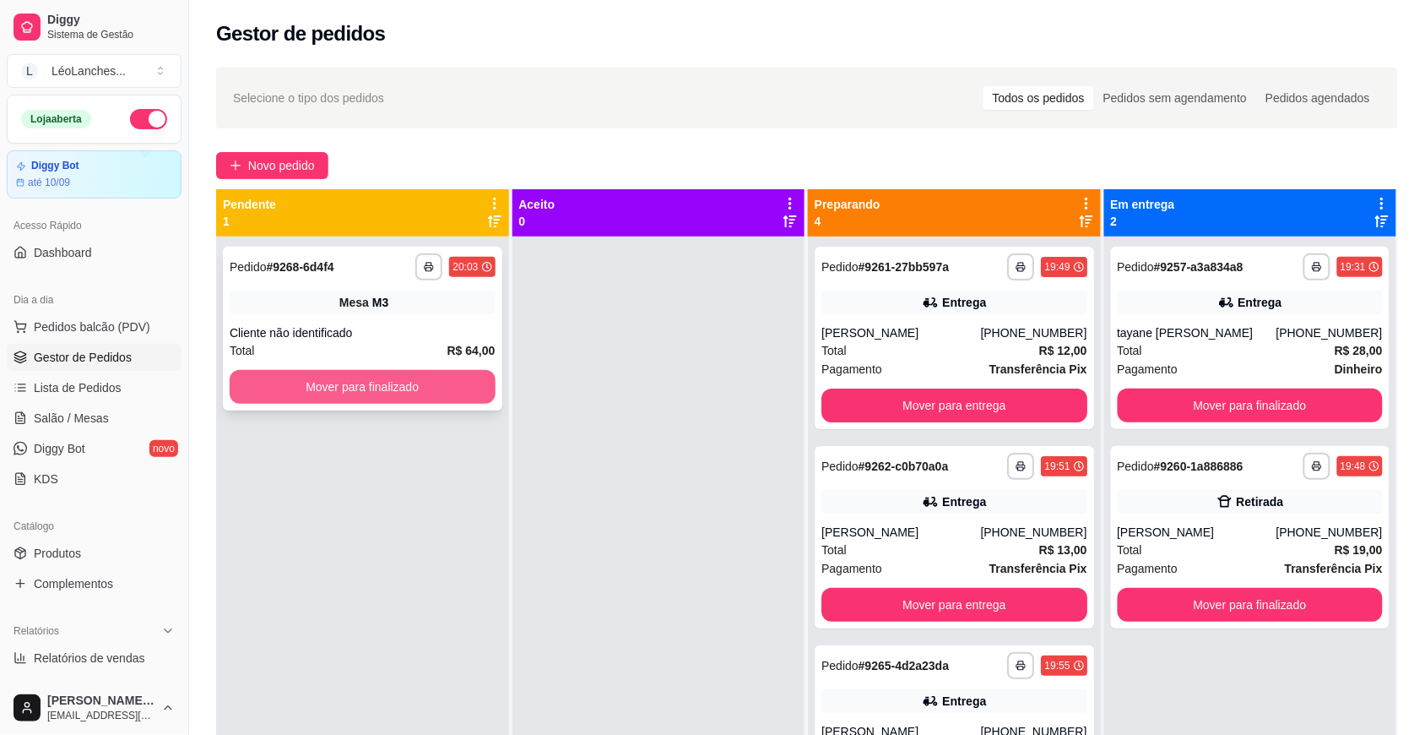
click at [470, 388] on button "Mover para finalizado" at bounding box center [363, 387] width 266 height 34
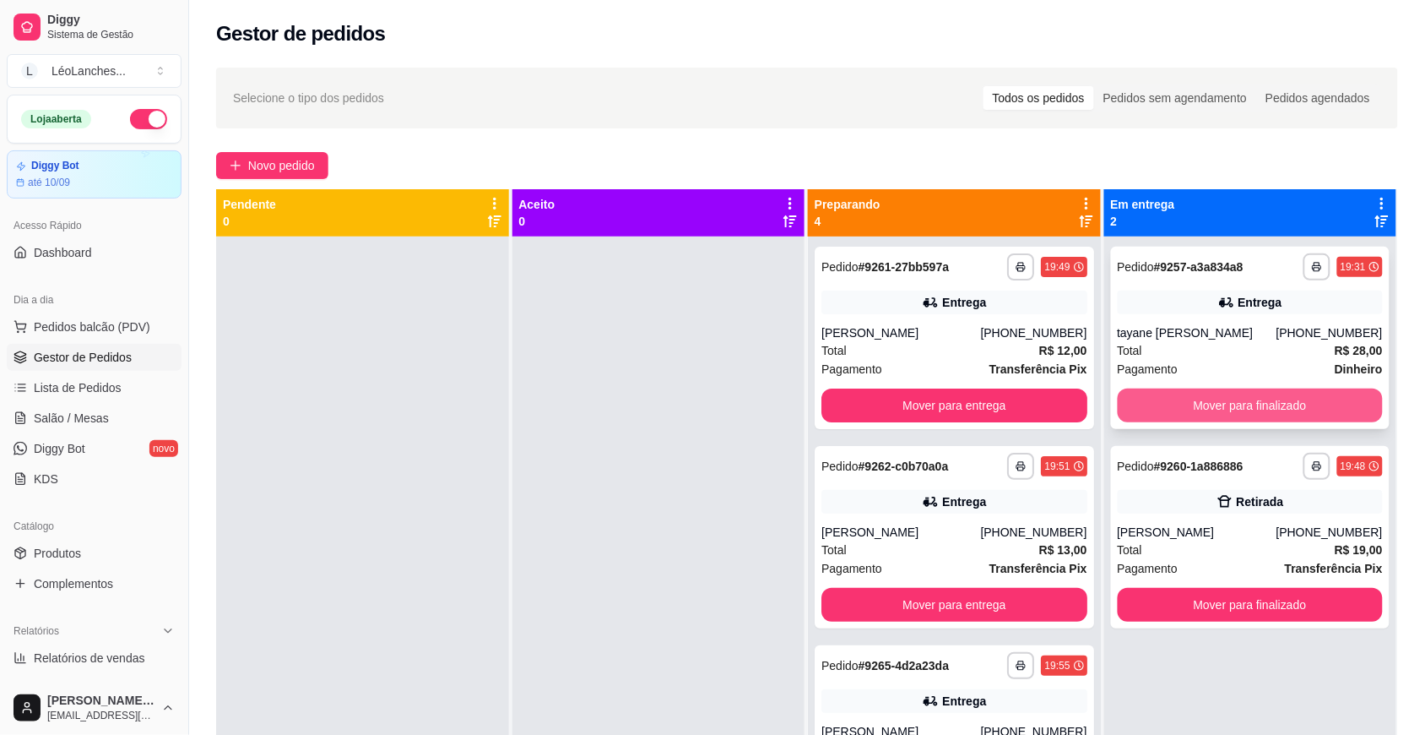
click at [1271, 402] on button "Mover para finalizado" at bounding box center [1251, 405] width 266 height 34
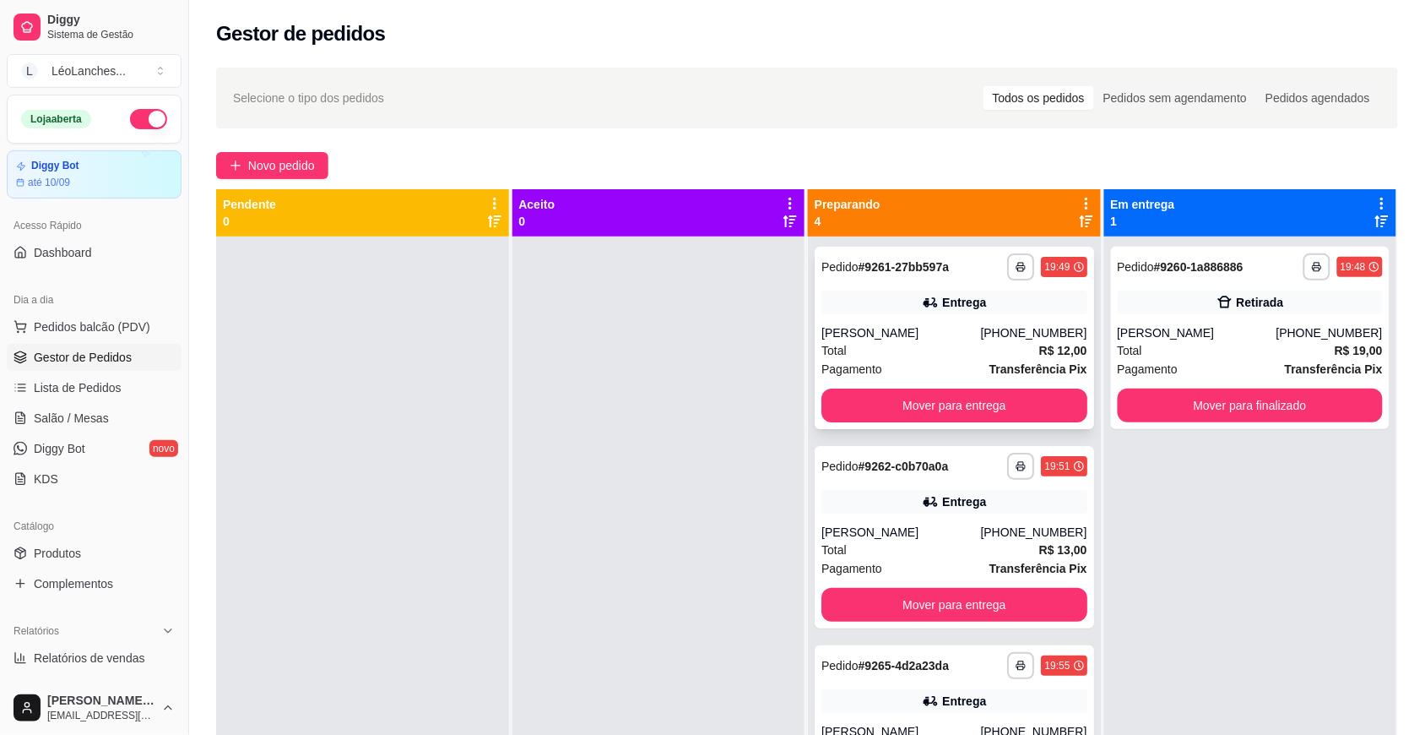
click at [926, 369] on div "Pagamento Transferência Pix" at bounding box center [955, 369] width 266 height 19
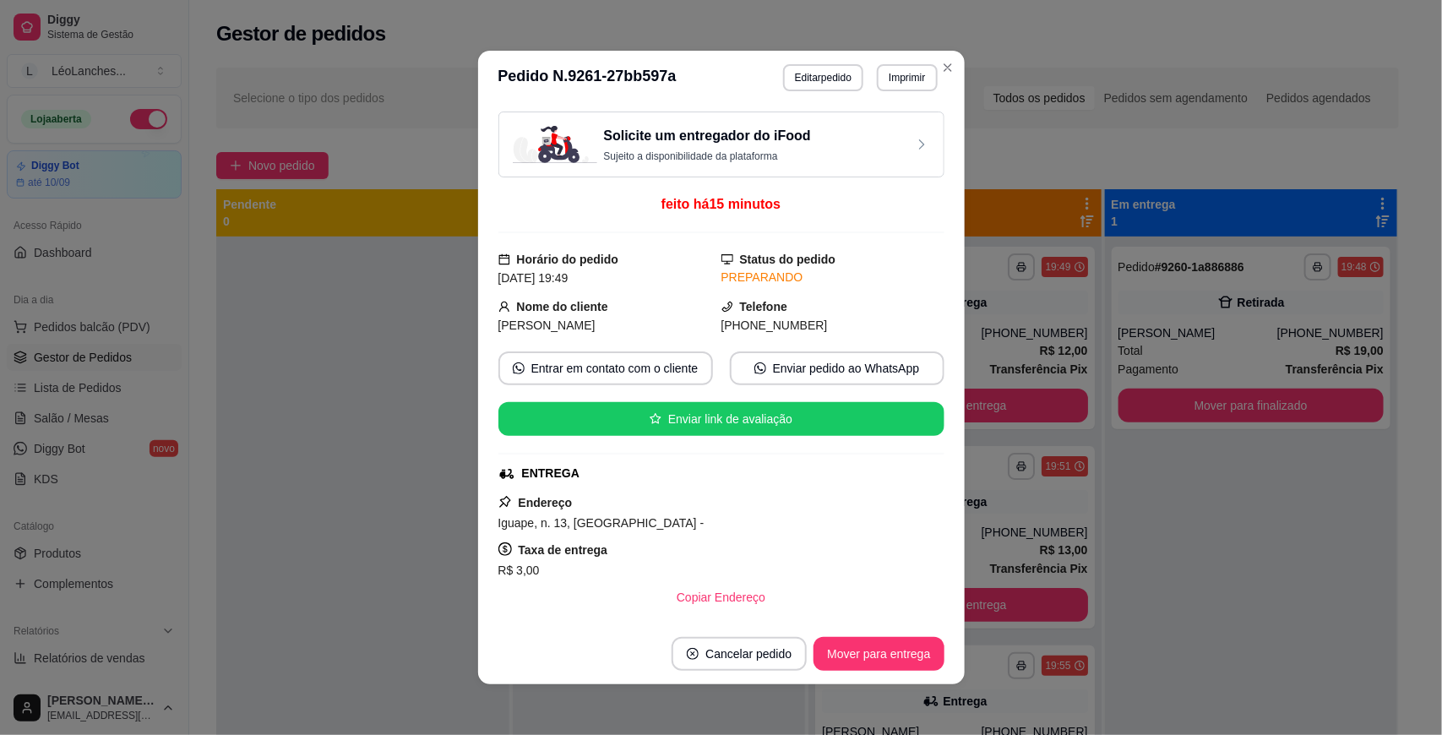
scroll to position [339, 0]
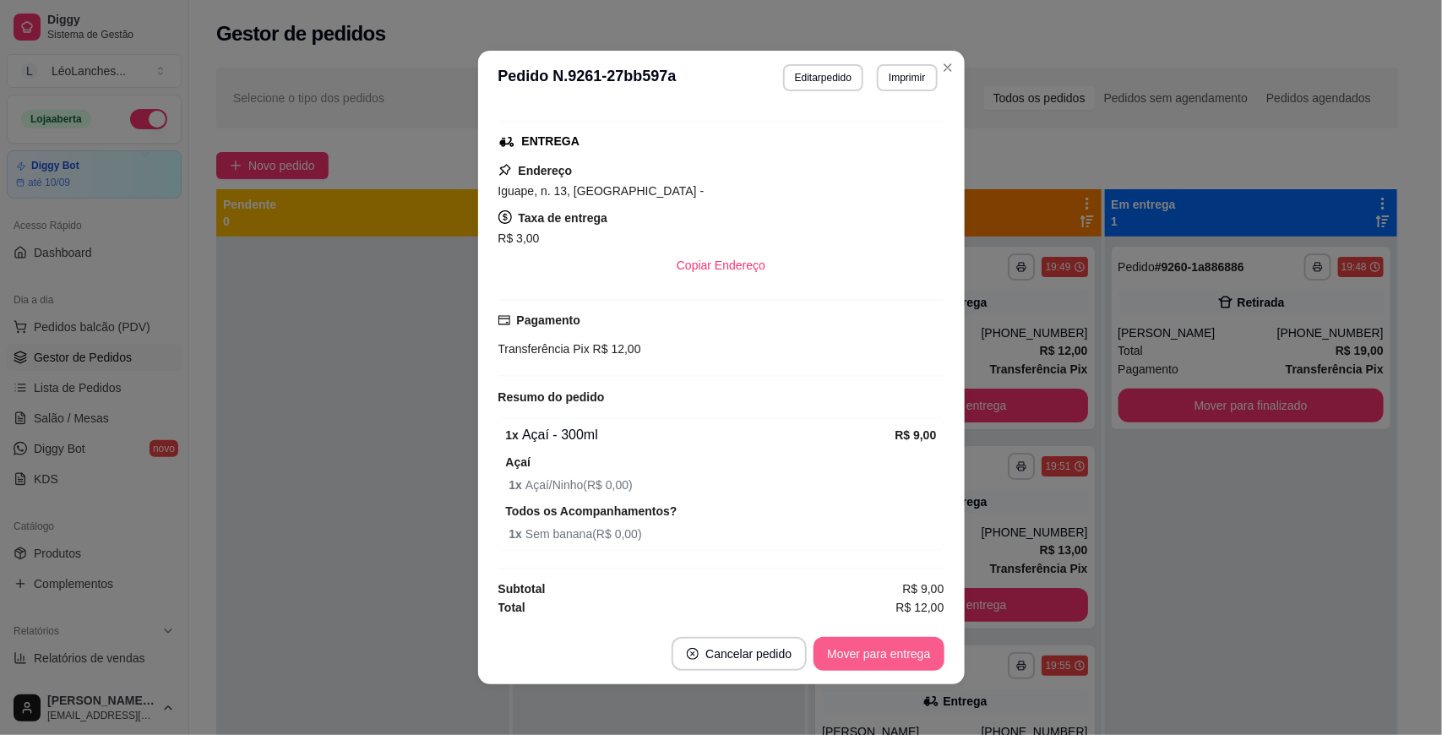
click at [908, 655] on button "Mover para entrega" at bounding box center [878, 654] width 130 height 34
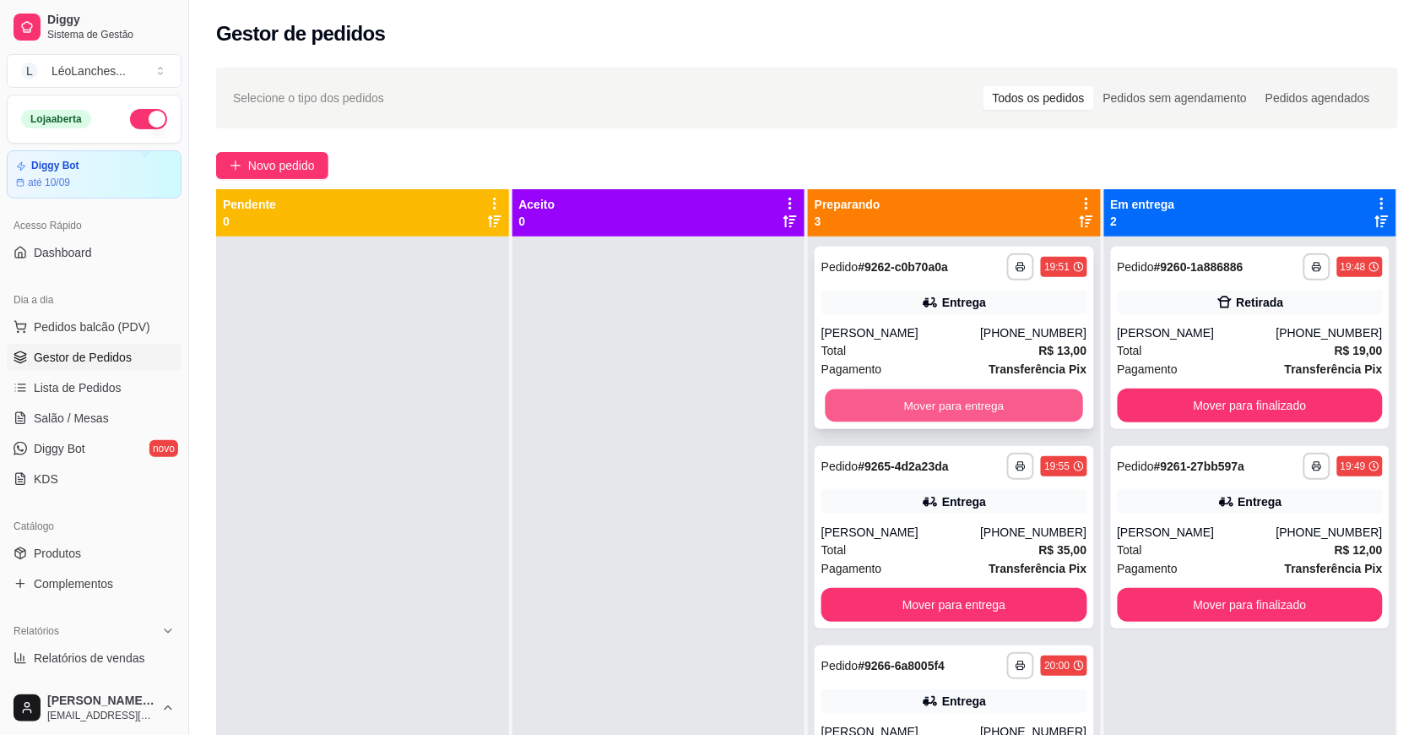
click at [961, 398] on button "Mover para entrega" at bounding box center [955, 405] width 258 height 33
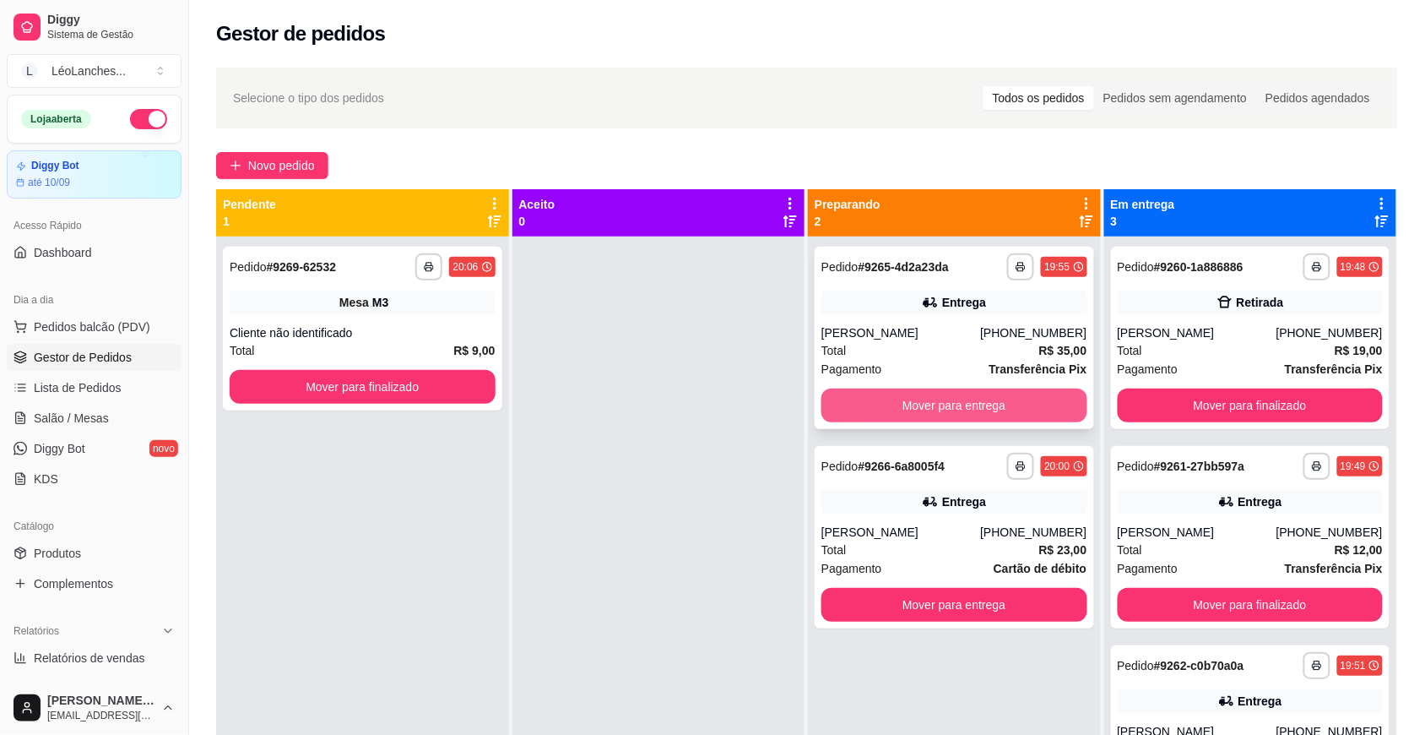
click at [972, 404] on button "Mover para entrega" at bounding box center [955, 405] width 266 height 34
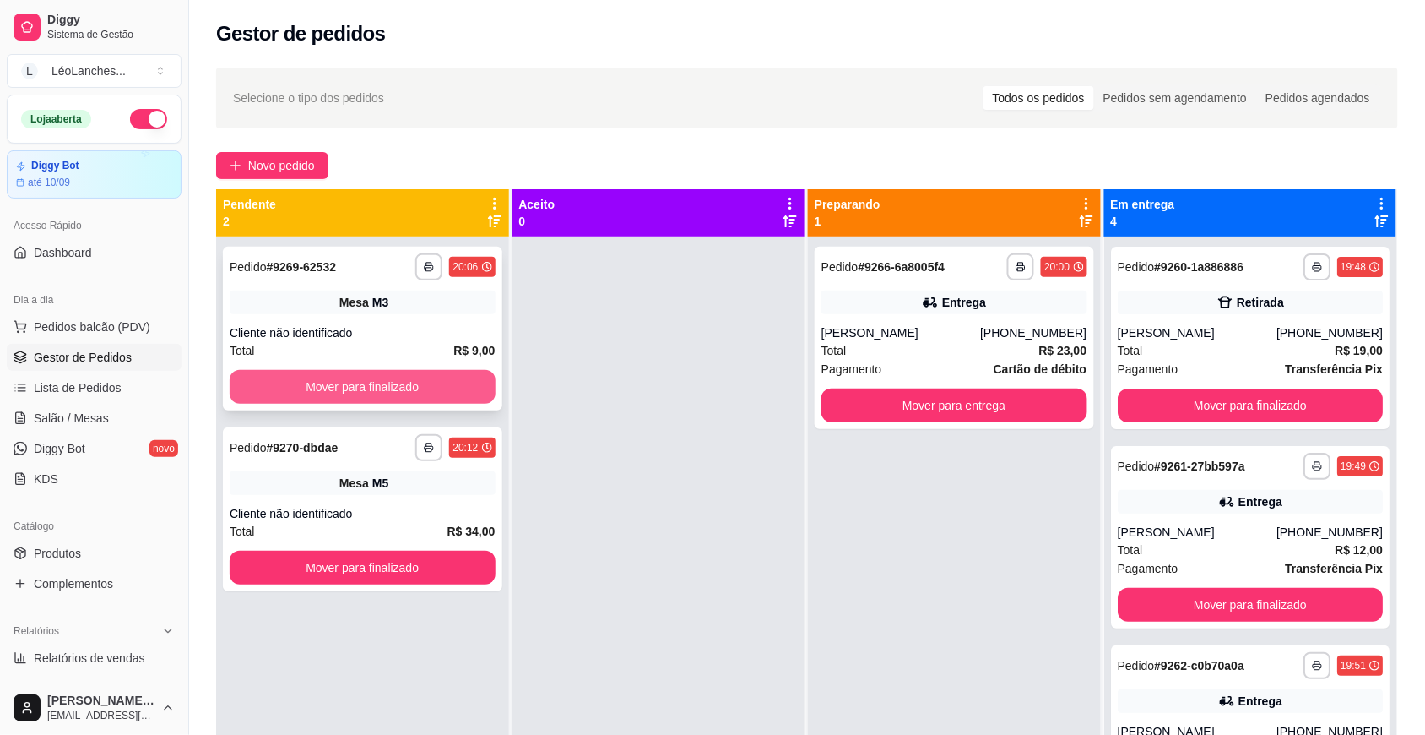
click at [458, 391] on button "Mover para finalizado" at bounding box center [363, 387] width 266 height 34
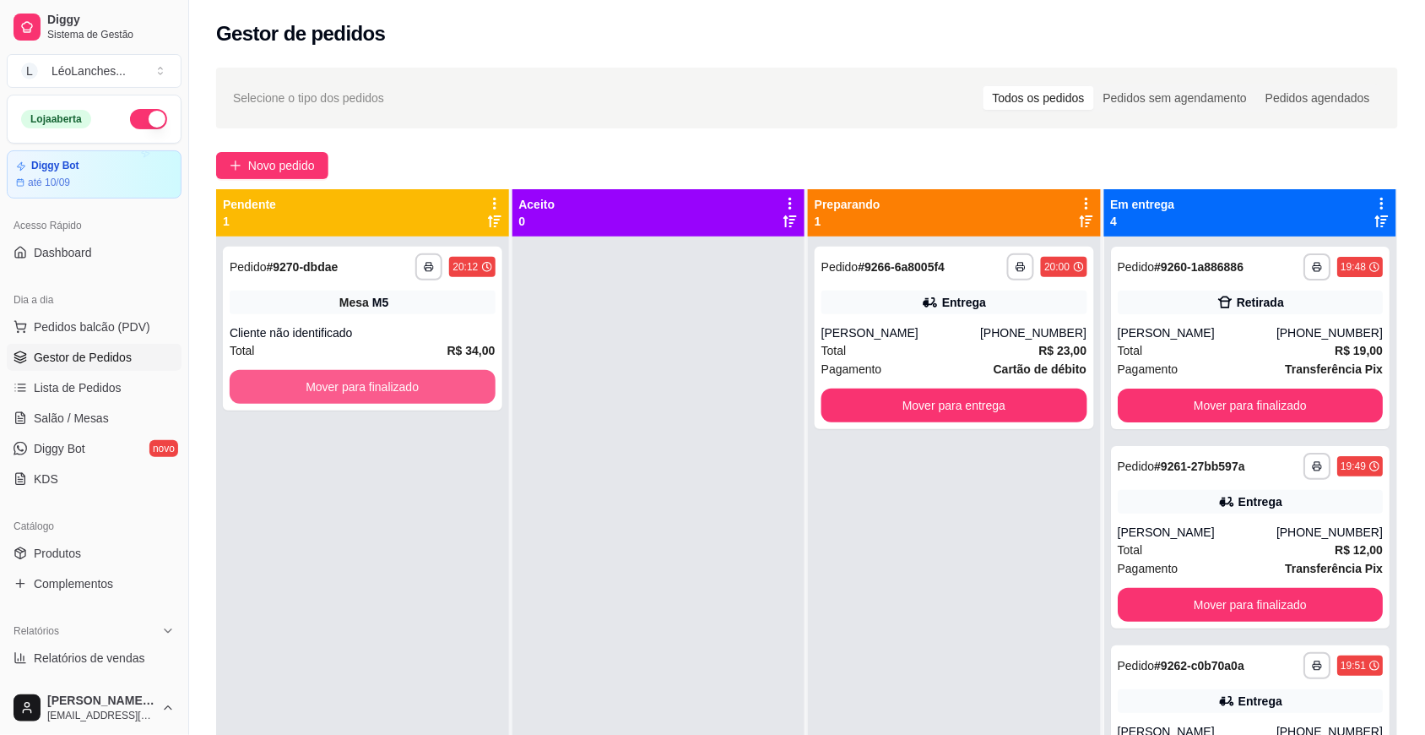
click at [458, 391] on button "Mover para finalizado" at bounding box center [363, 387] width 266 height 34
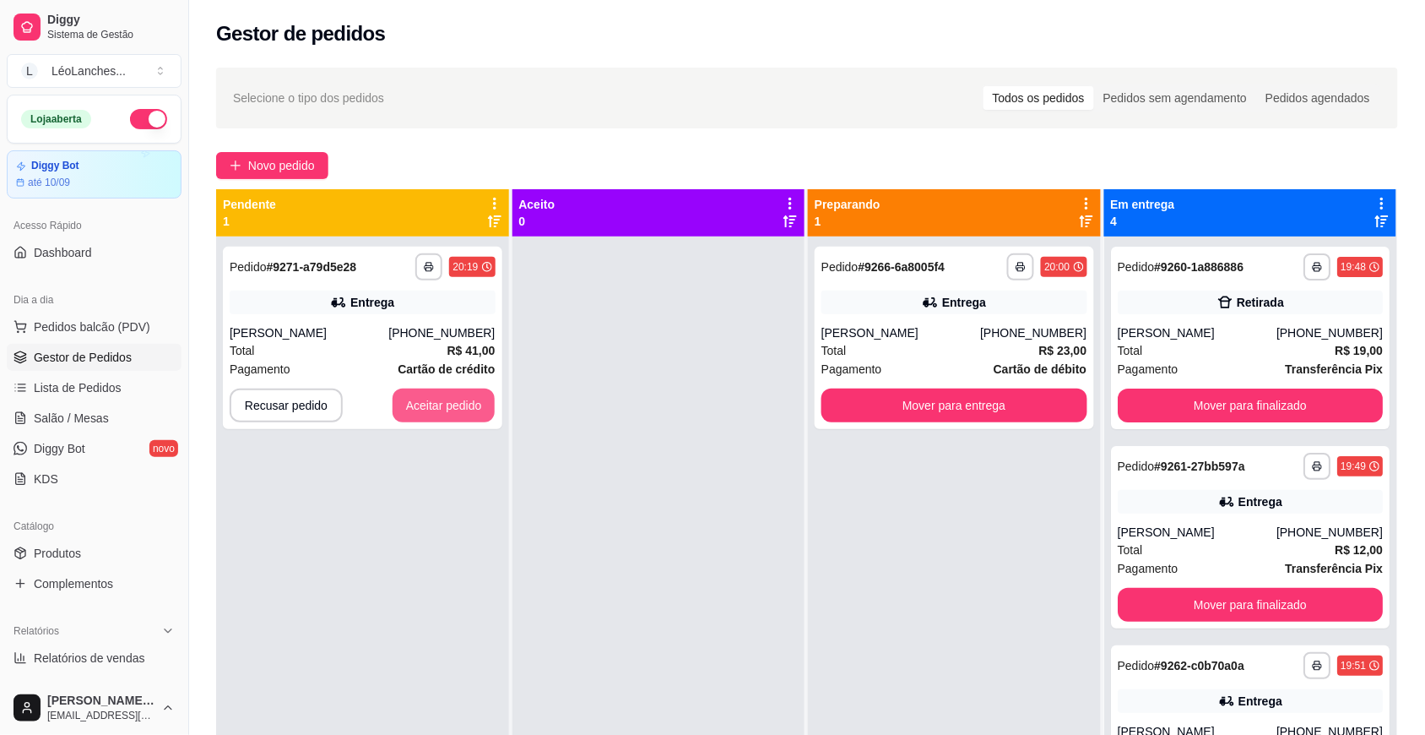
click at [458, 391] on button "Aceitar pedido" at bounding box center [444, 405] width 103 height 34
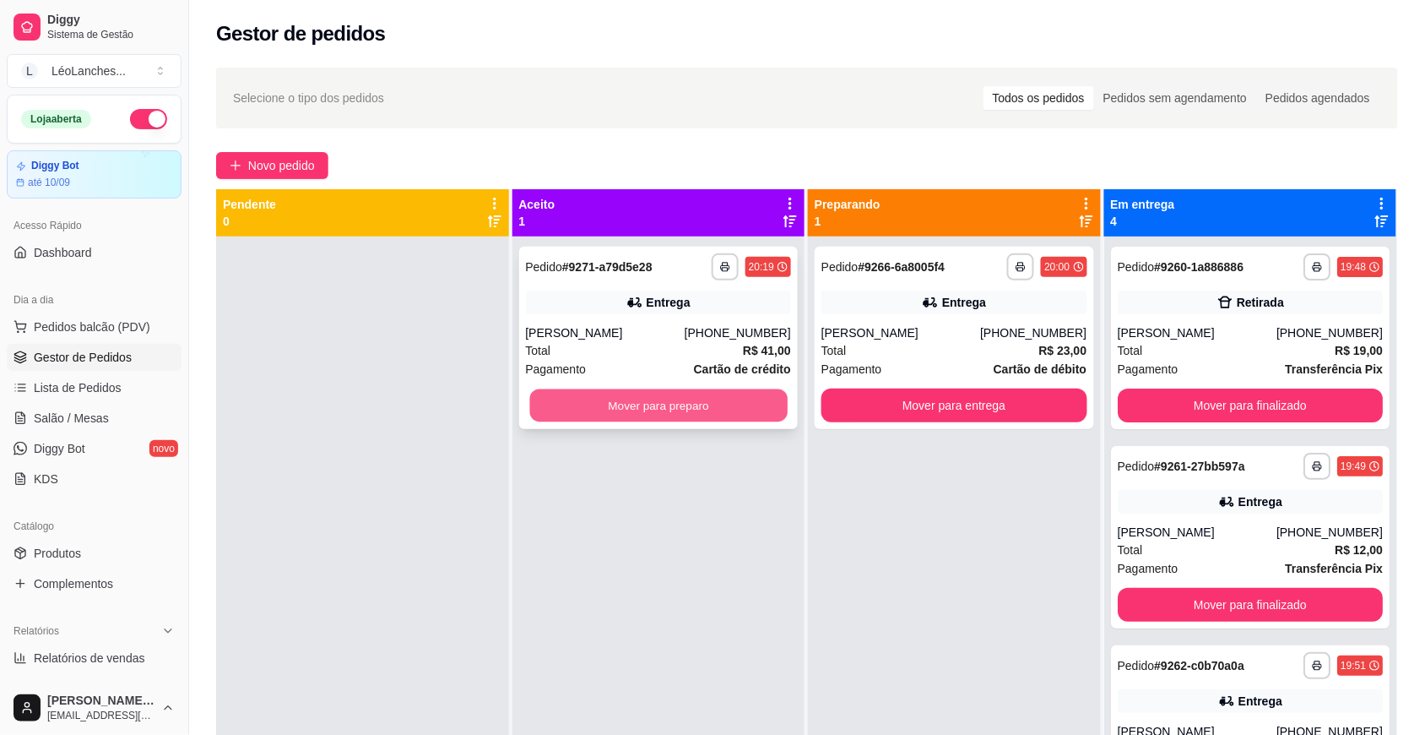
click at [613, 414] on button "Mover para preparo" at bounding box center [658, 405] width 258 height 33
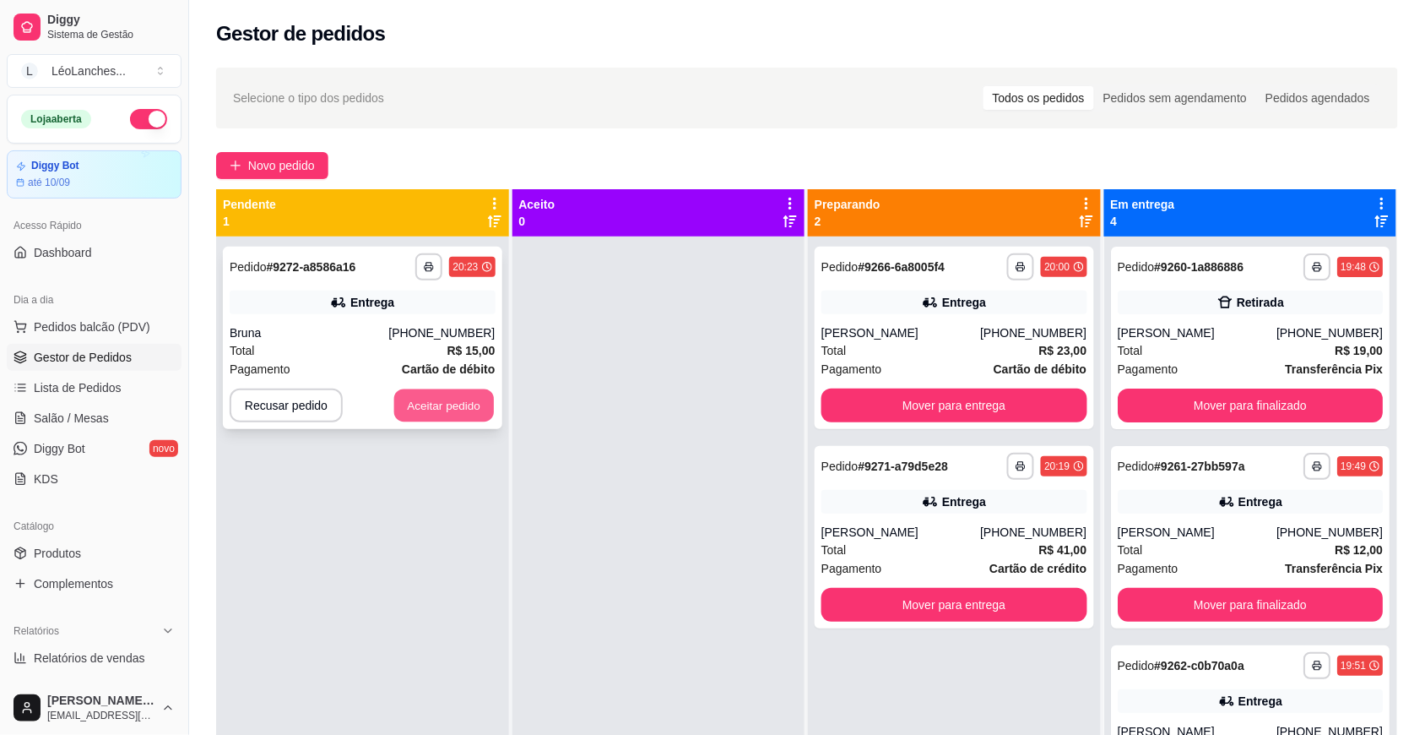
click at [462, 395] on button "Aceitar pedido" at bounding box center [444, 405] width 100 height 33
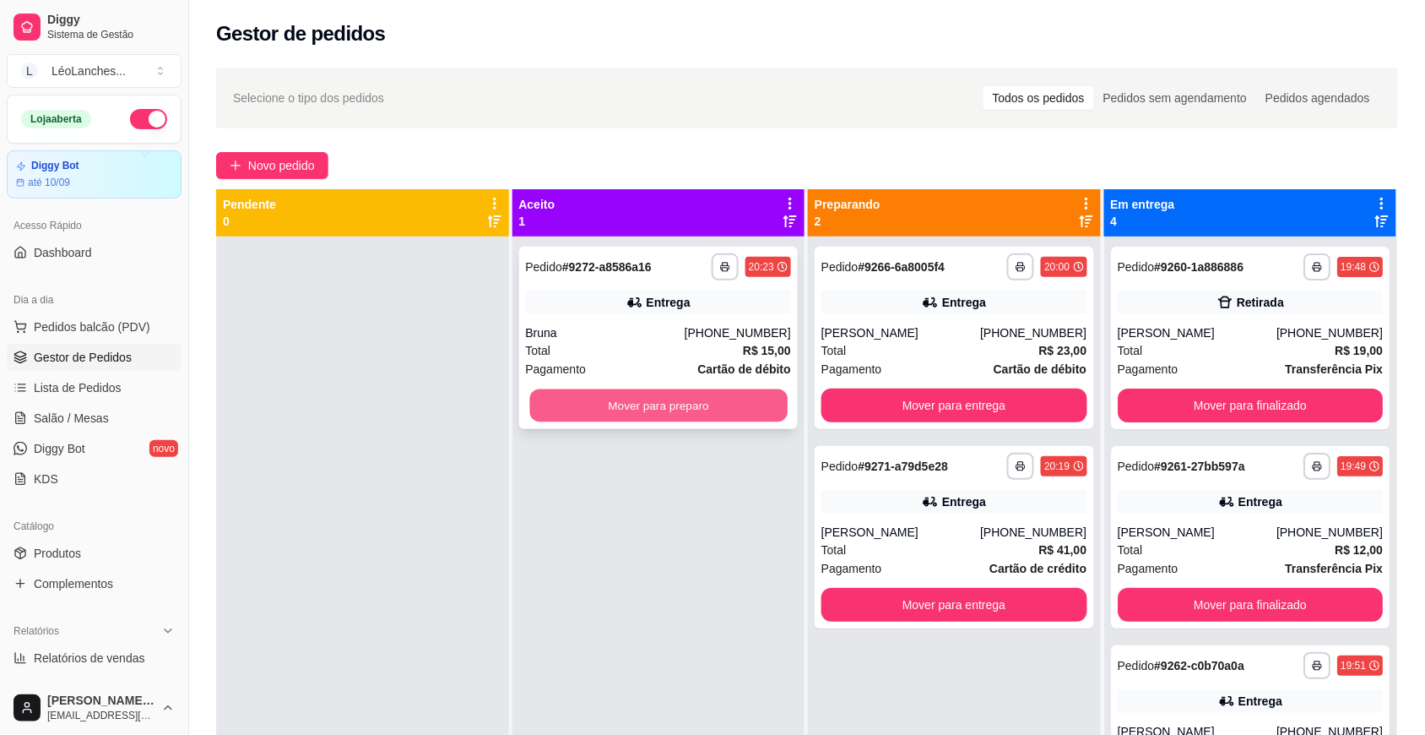
click at [663, 408] on button "Mover para preparo" at bounding box center [658, 405] width 258 height 33
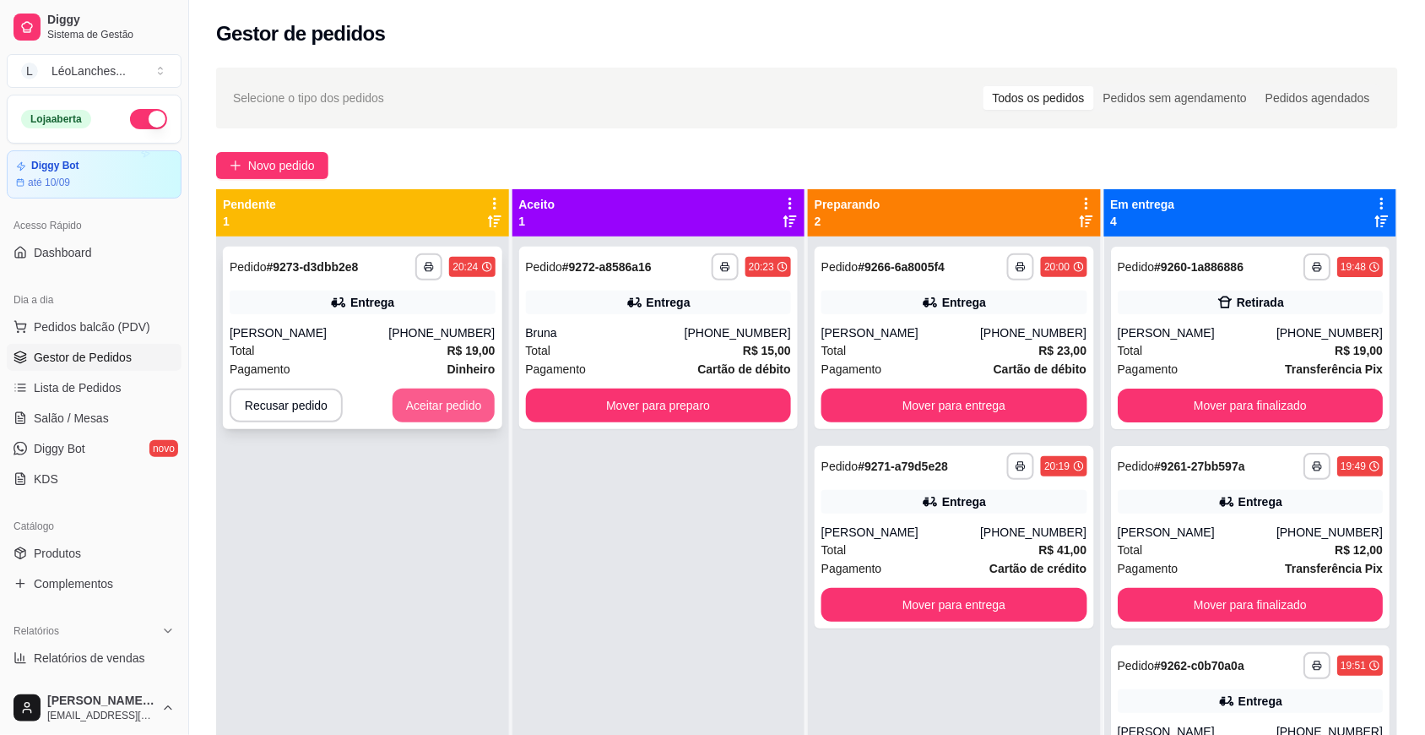
click at [440, 394] on button "Aceitar pedido" at bounding box center [444, 405] width 103 height 34
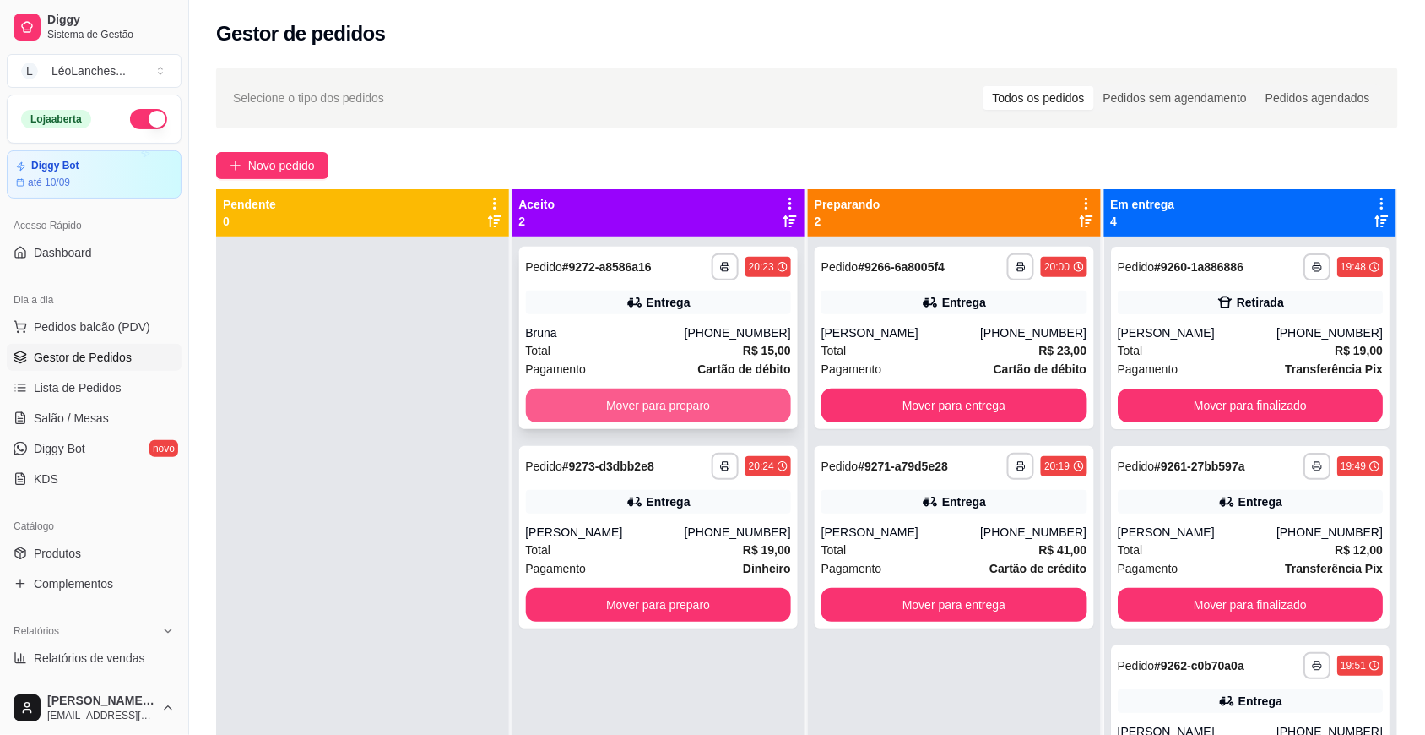
click at [642, 406] on button "Mover para preparo" at bounding box center [659, 405] width 266 height 34
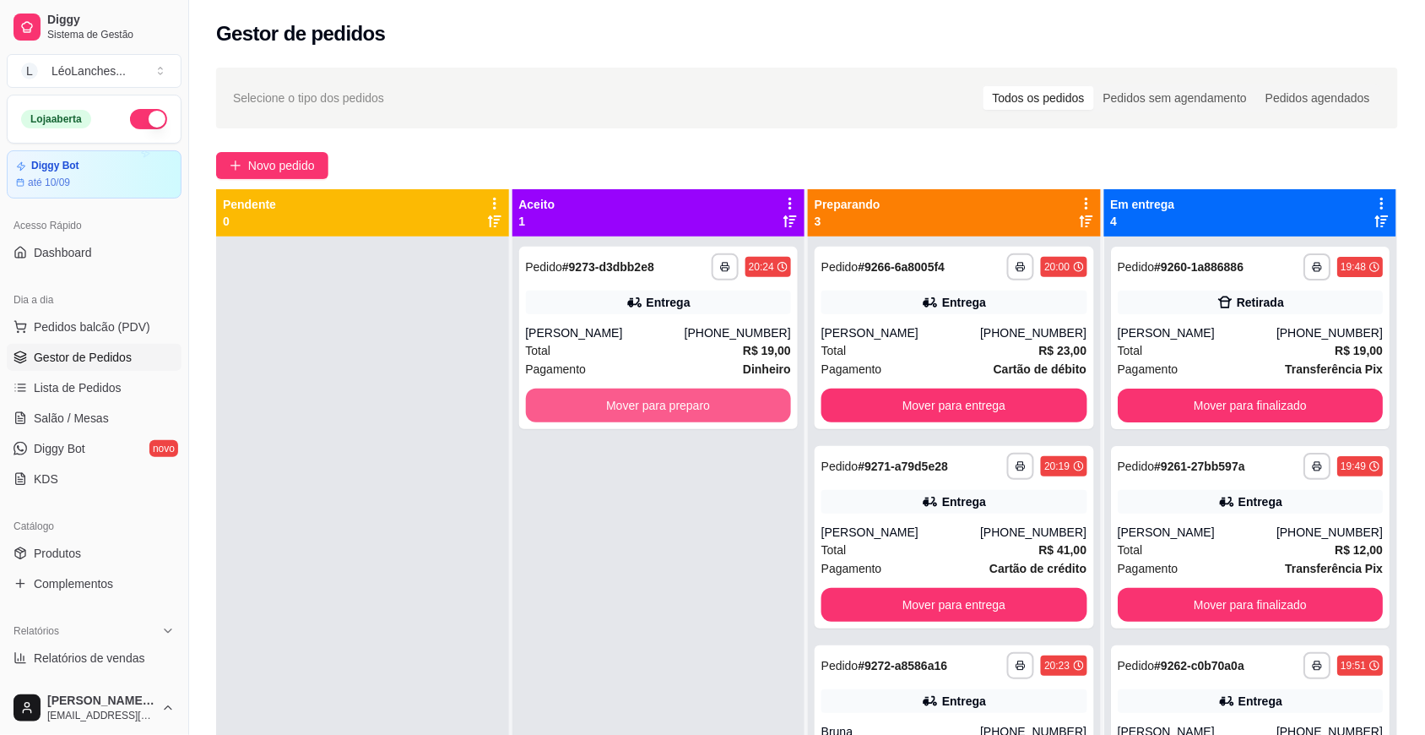
click at [642, 406] on button "Mover para preparo" at bounding box center [659, 405] width 266 height 34
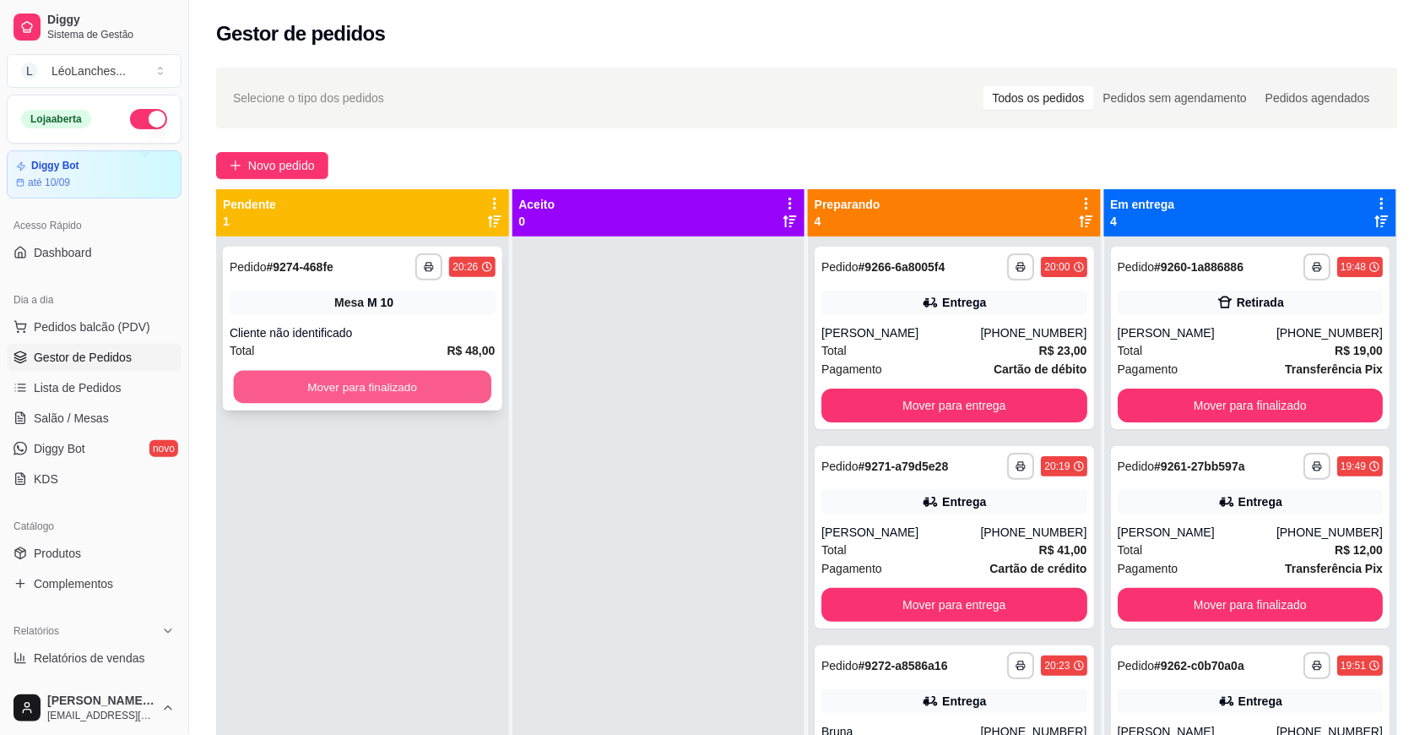
click at [461, 386] on button "Mover para finalizado" at bounding box center [363, 387] width 258 height 33
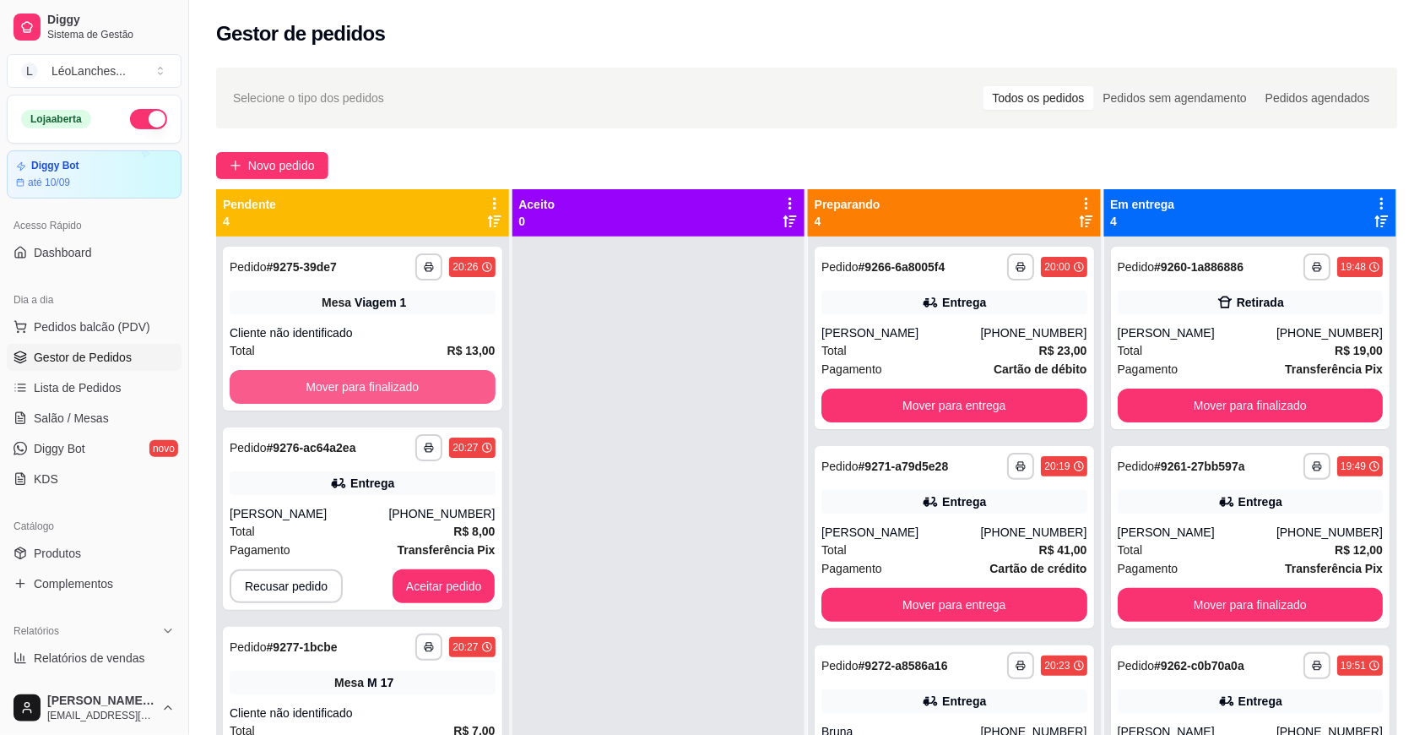
click at [469, 380] on button "Mover para finalizado" at bounding box center [363, 387] width 266 height 34
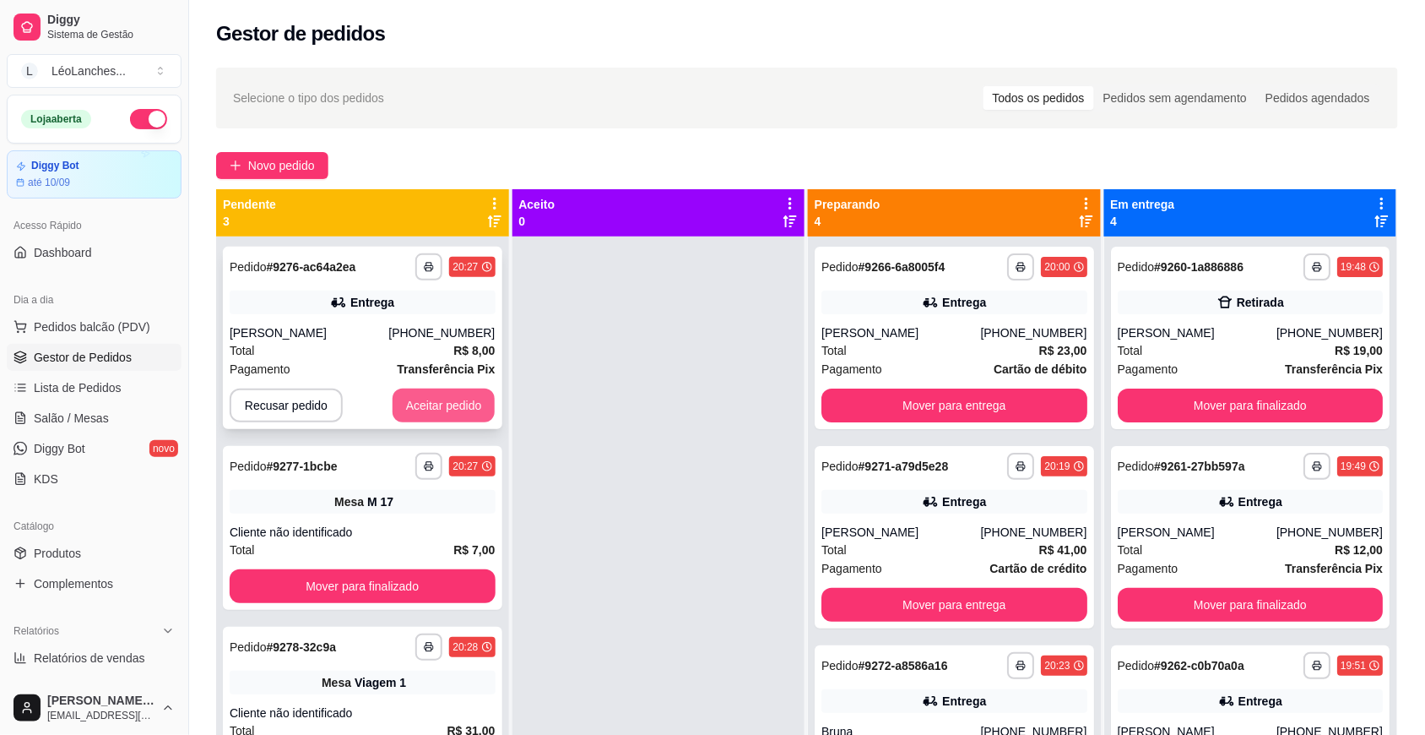
click at [433, 399] on button "Aceitar pedido" at bounding box center [444, 405] width 103 height 34
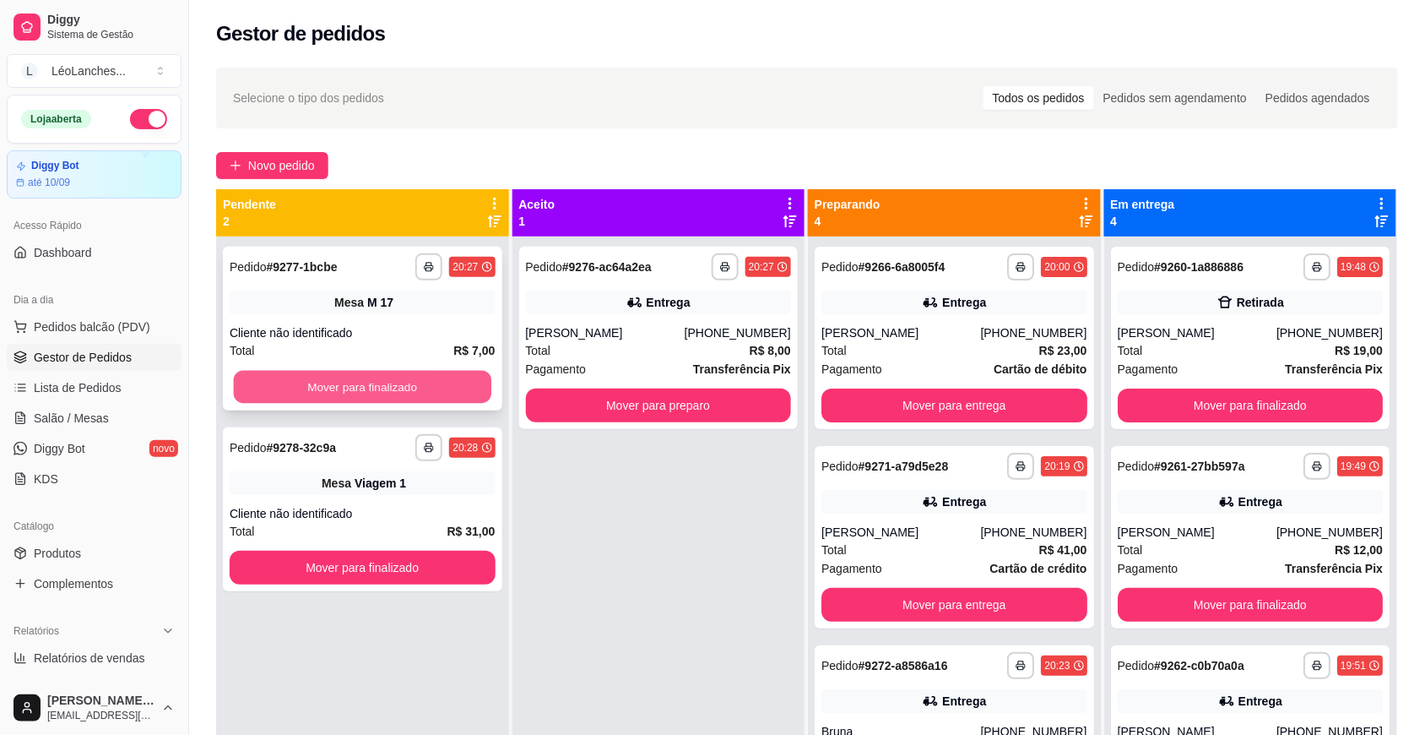
click at [443, 397] on button "Mover para finalizado" at bounding box center [363, 387] width 258 height 33
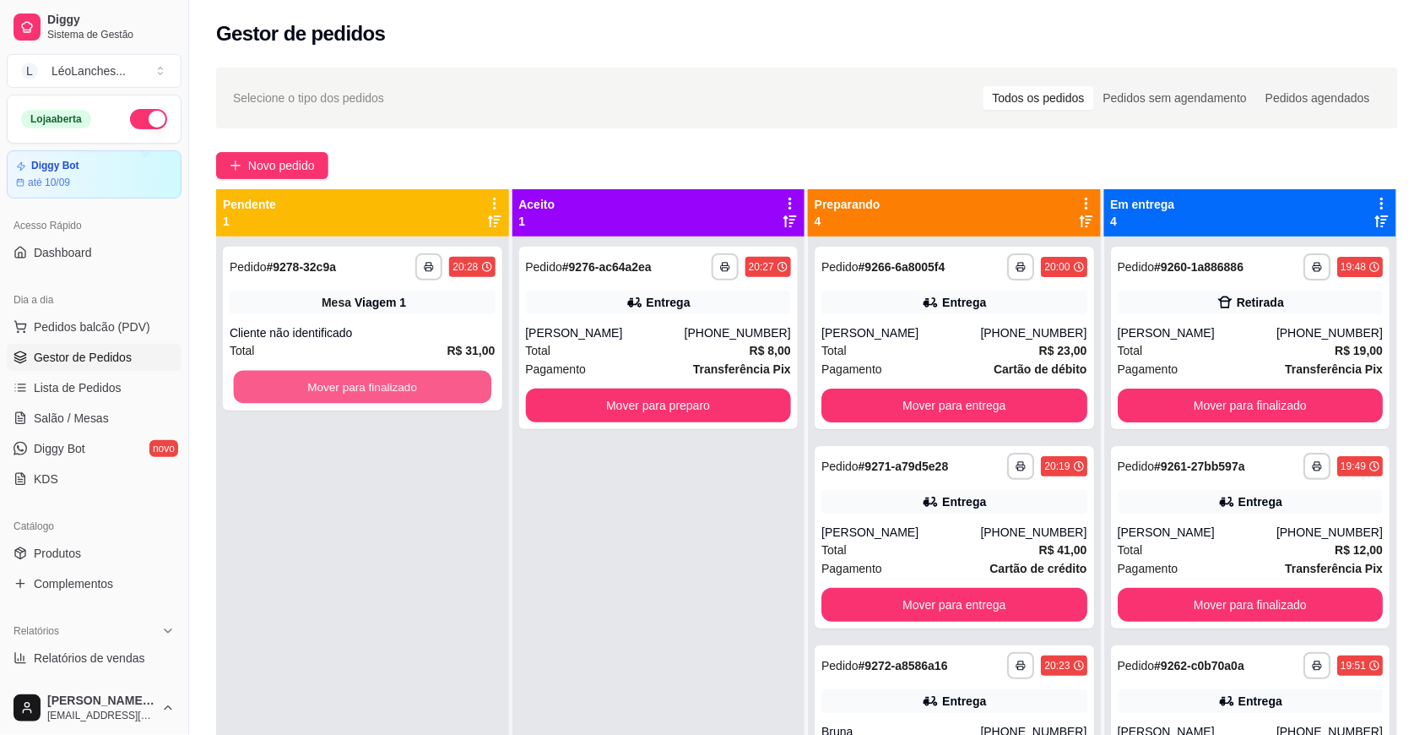
click at [443, 397] on button "Mover para finalizado" at bounding box center [363, 387] width 258 height 33
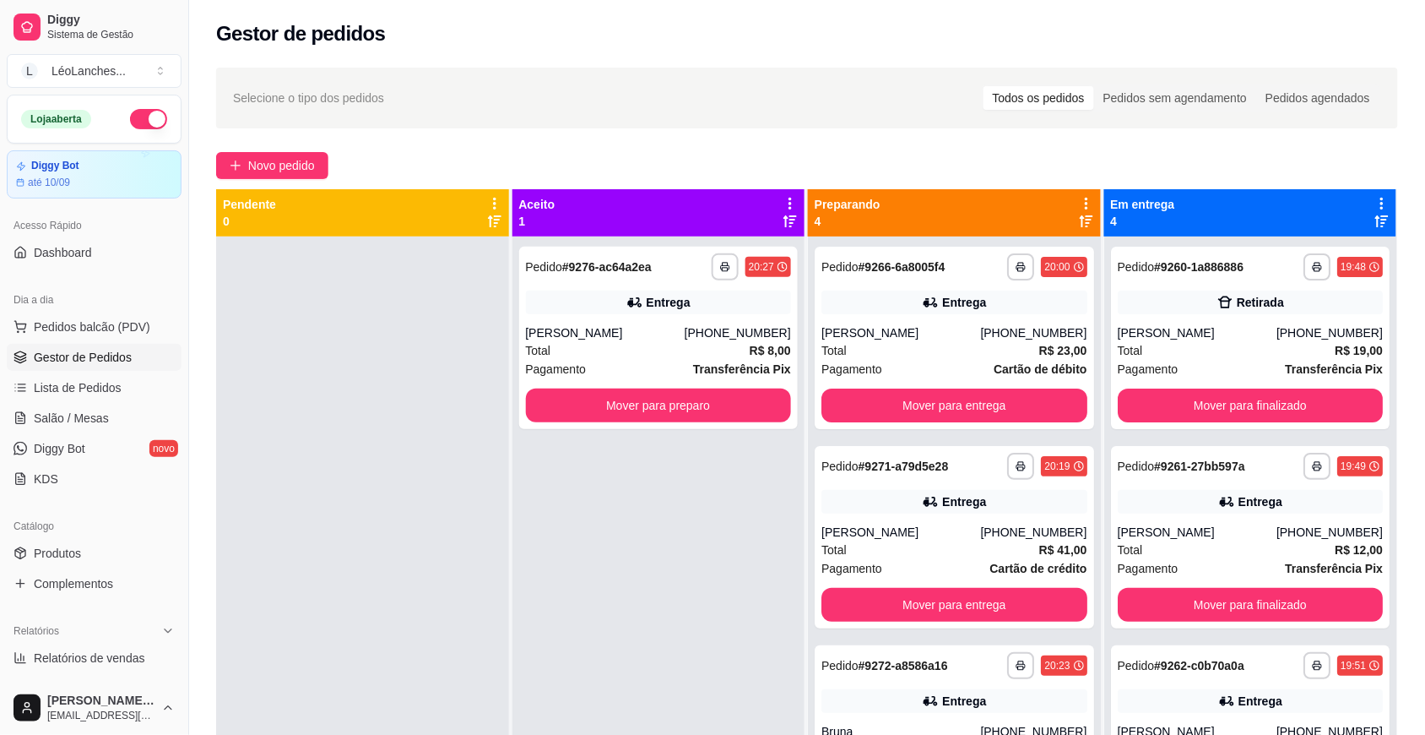
drag, startPoint x: 443, startPoint y: 431, endPoint x: 443, endPoint y: 482, distance: 51.5
click at [443, 482] on div at bounding box center [362, 603] width 293 height 735
click at [714, 403] on button "Mover para preparo" at bounding box center [658, 405] width 258 height 33
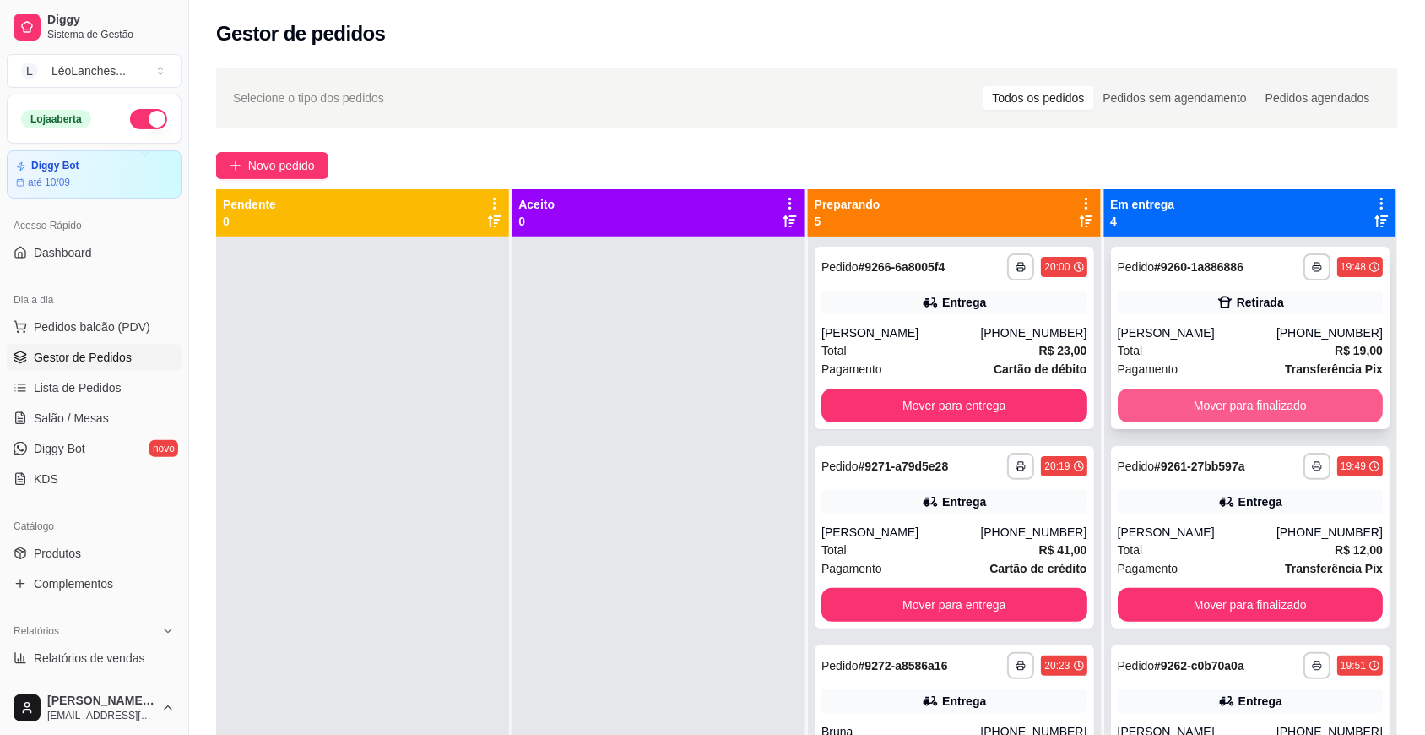
click at [1159, 398] on button "Mover para finalizado" at bounding box center [1251, 405] width 266 height 34
click at [1157, 408] on button "Mover para finalizado" at bounding box center [1251, 405] width 266 height 34
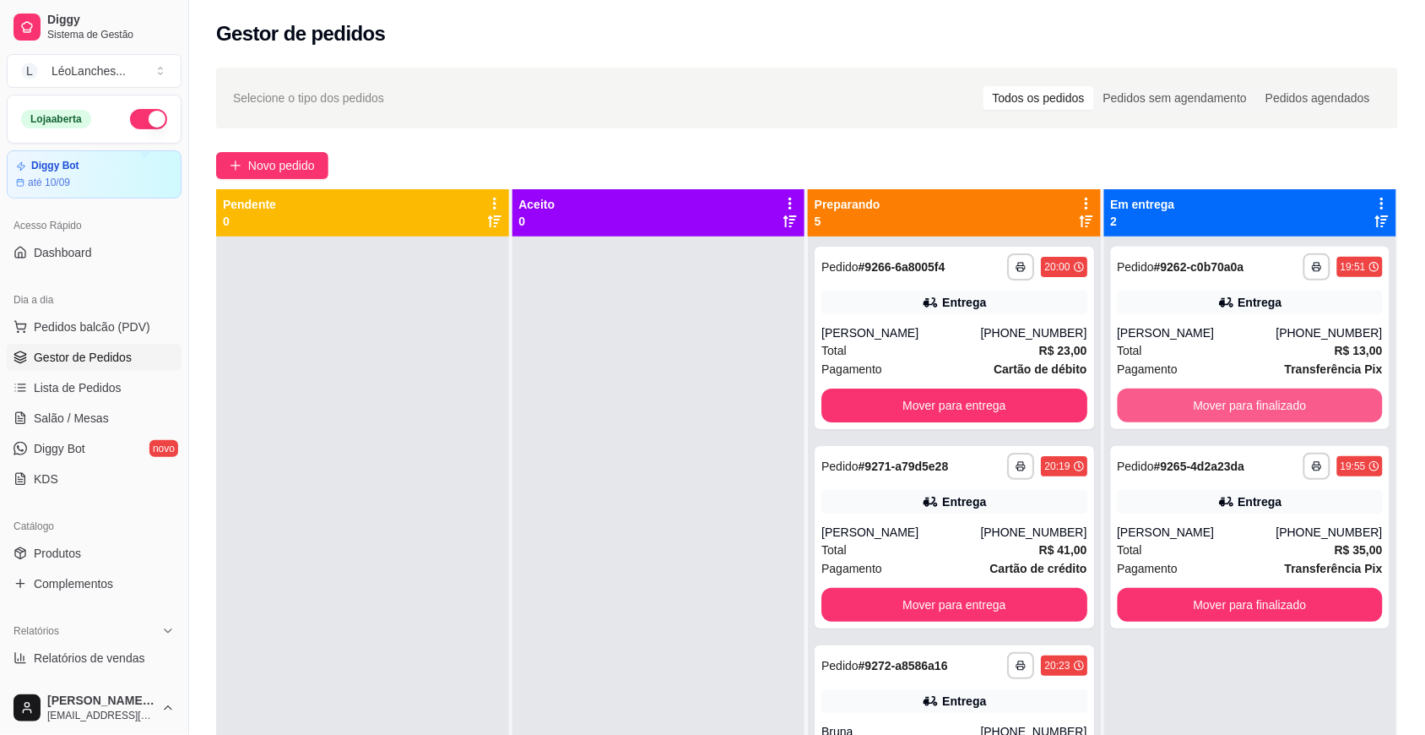
click at [1157, 408] on button "Mover para finalizado" at bounding box center [1251, 405] width 266 height 34
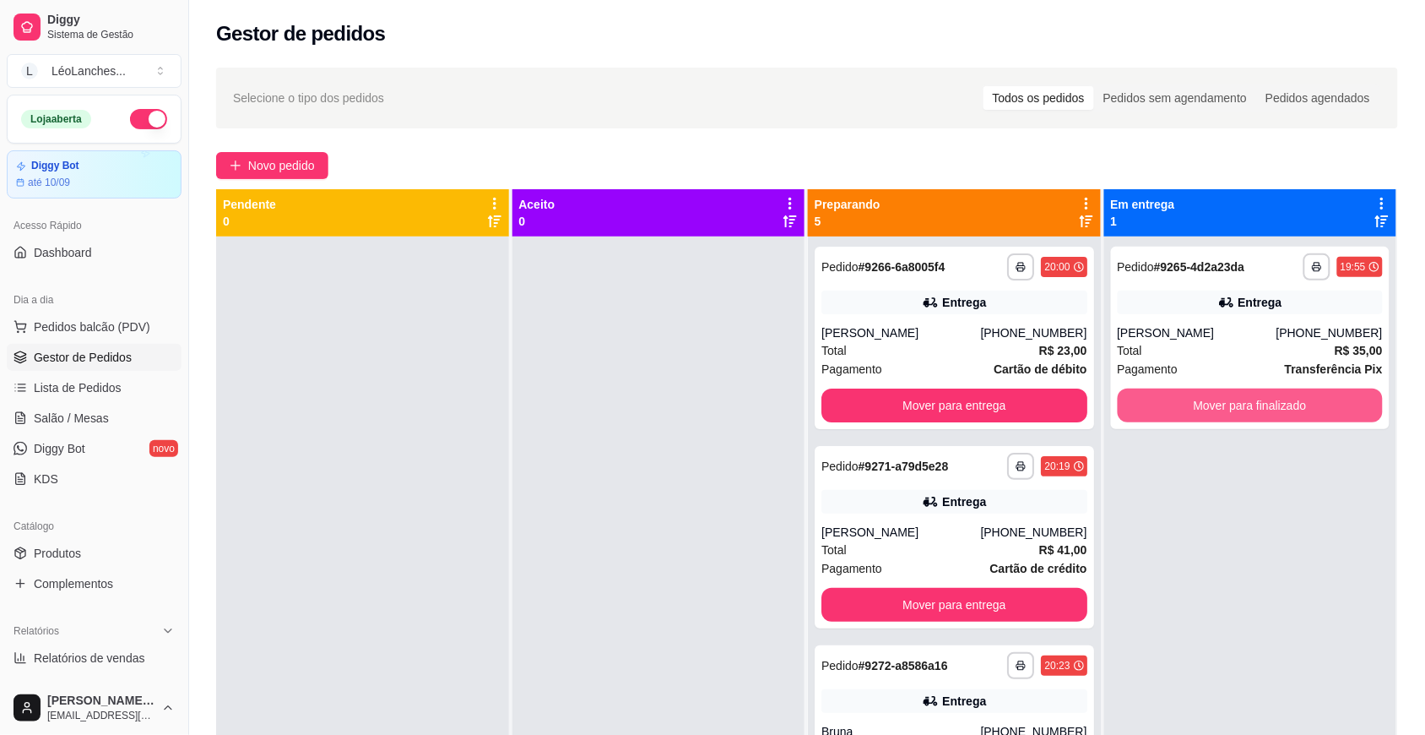
click at [1157, 408] on button "Mover para finalizado" at bounding box center [1251, 405] width 266 height 34
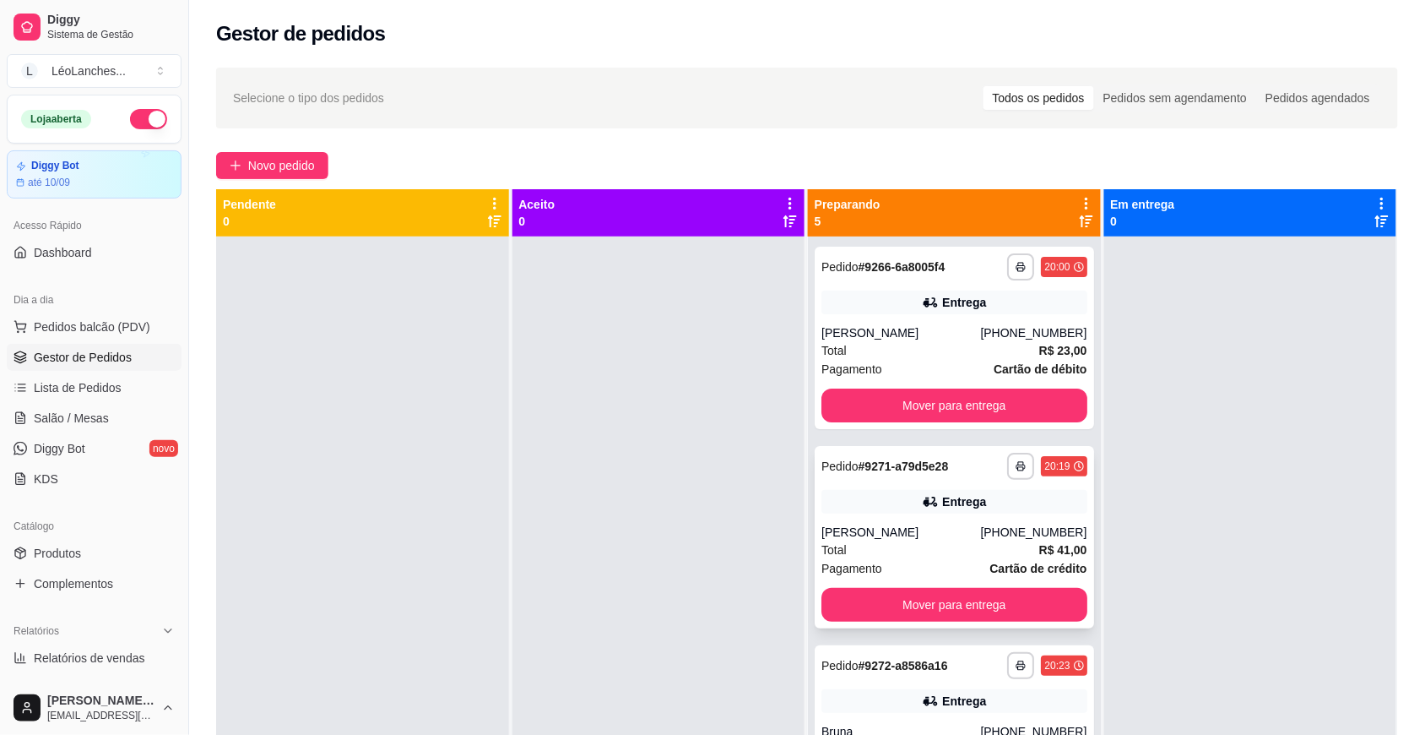
click at [902, 560] on div "Pagamento Cartão de crédito" at bounding box center [955, 568] width 266 height 19
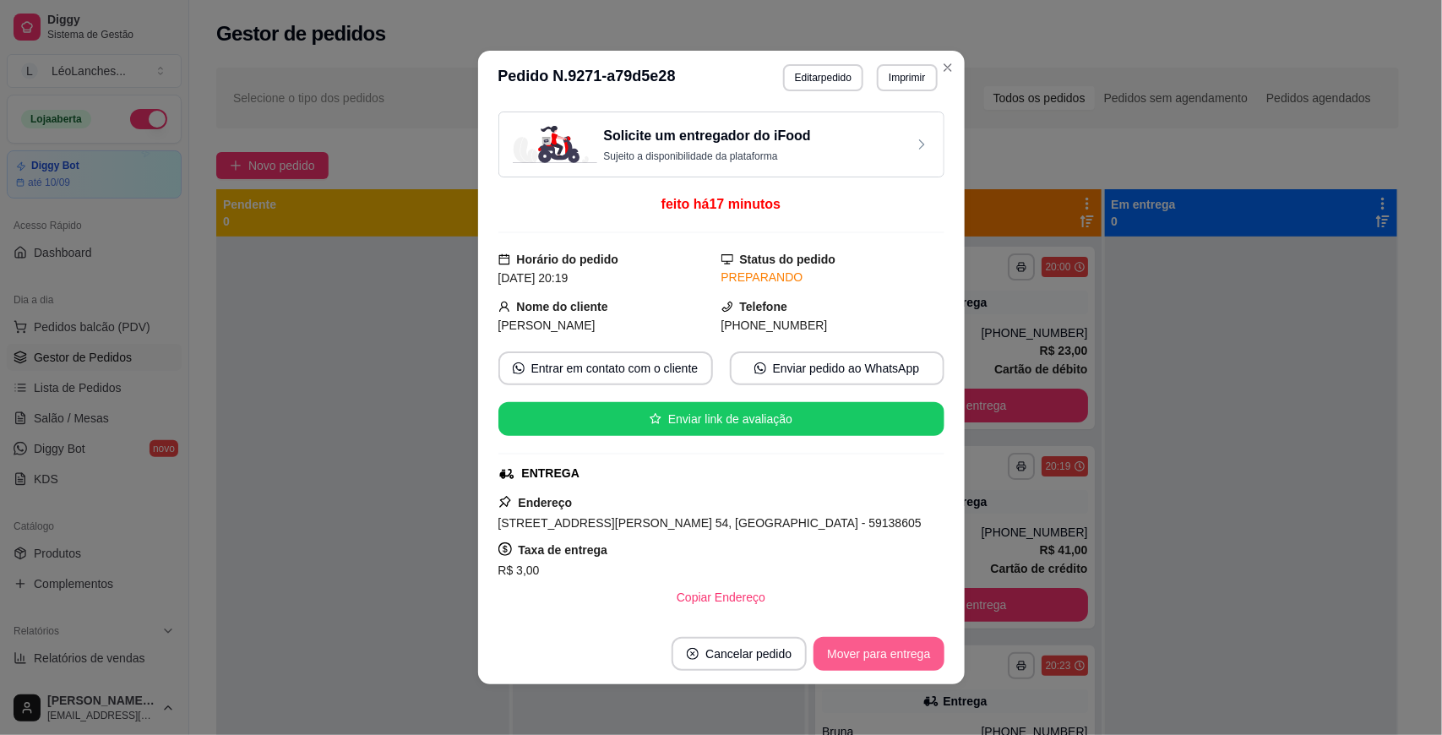
click at [868, 654] on button "Mover para entrega" at bounding box center [878, 654] width 130 height 34
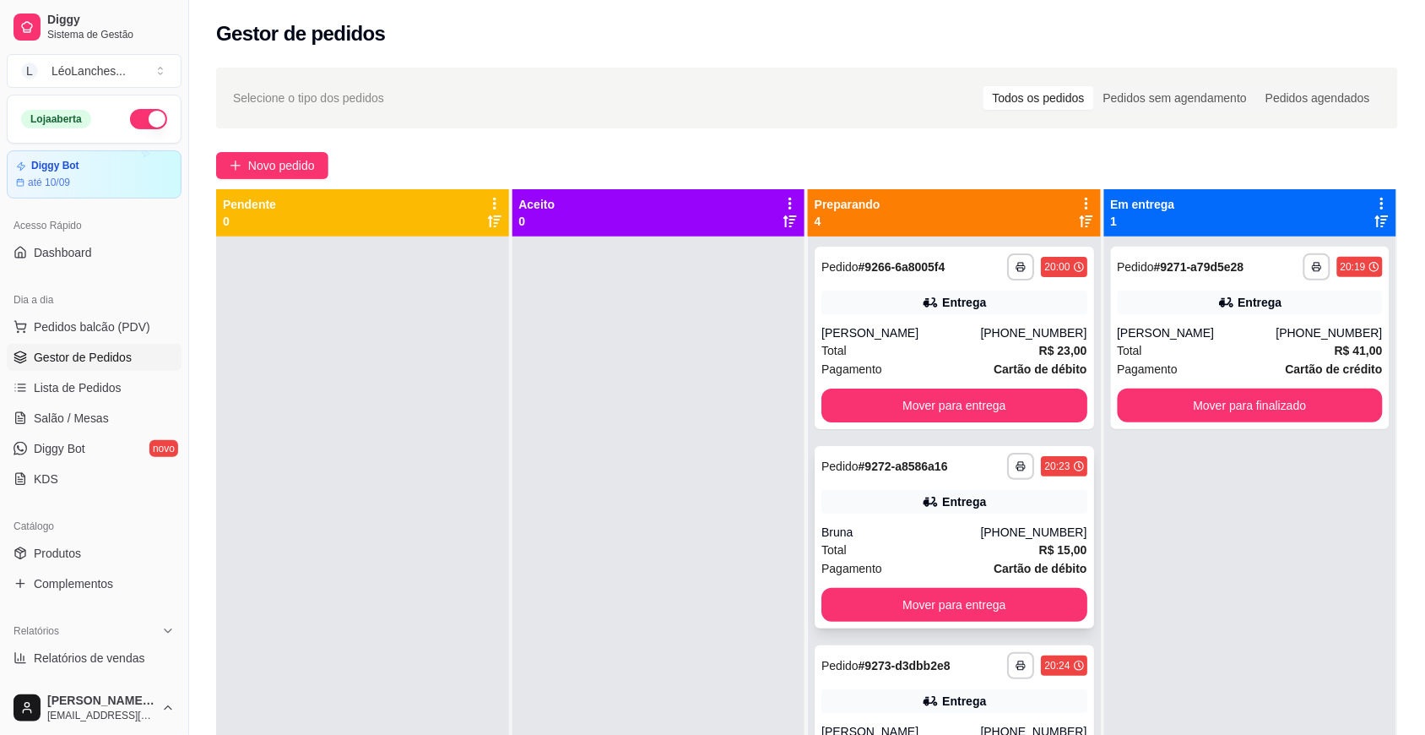
click at [946, 562] on div "Pagamento Cartão de débito" at bounding box center [955, 568] width 266 height 19
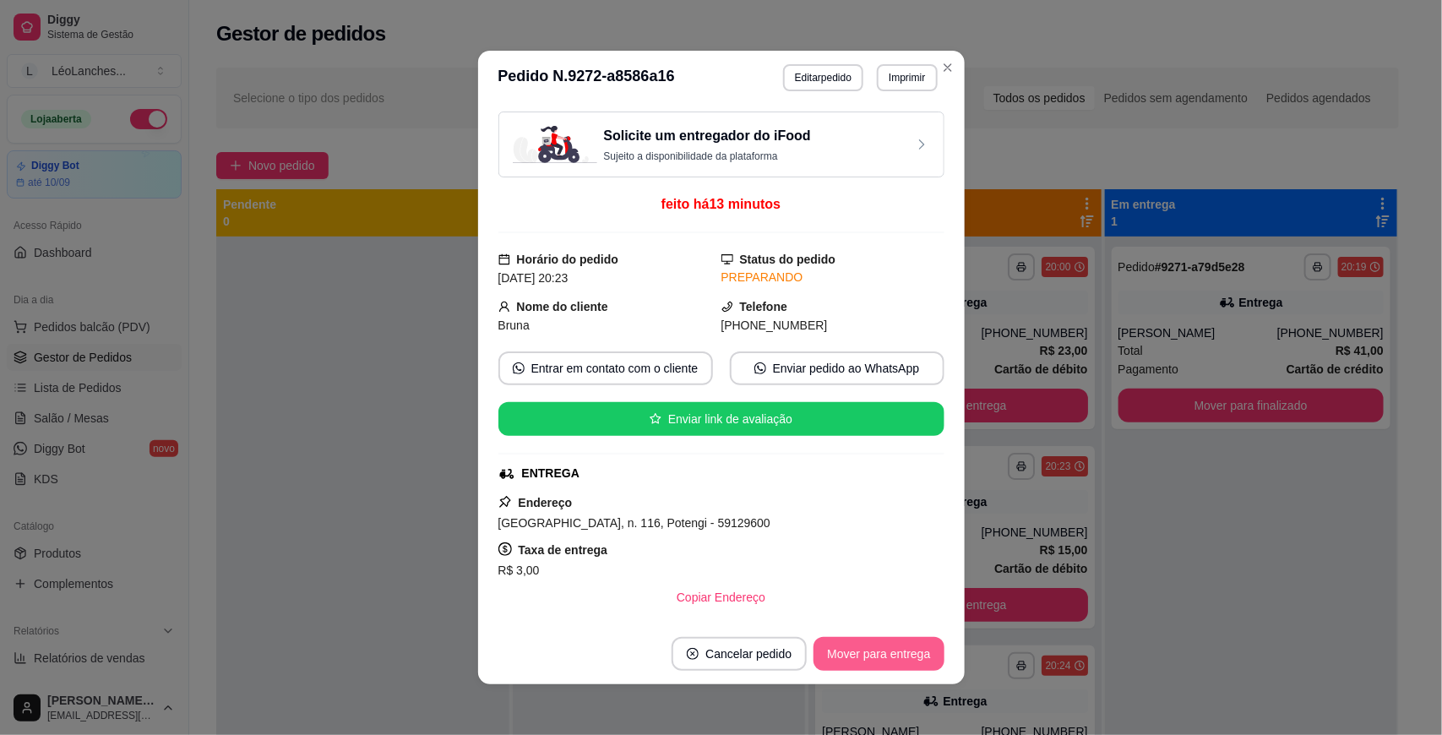
click at [857, 657] on button "Mover para entrega" at bounding box center [878, 654] width 130 height 34
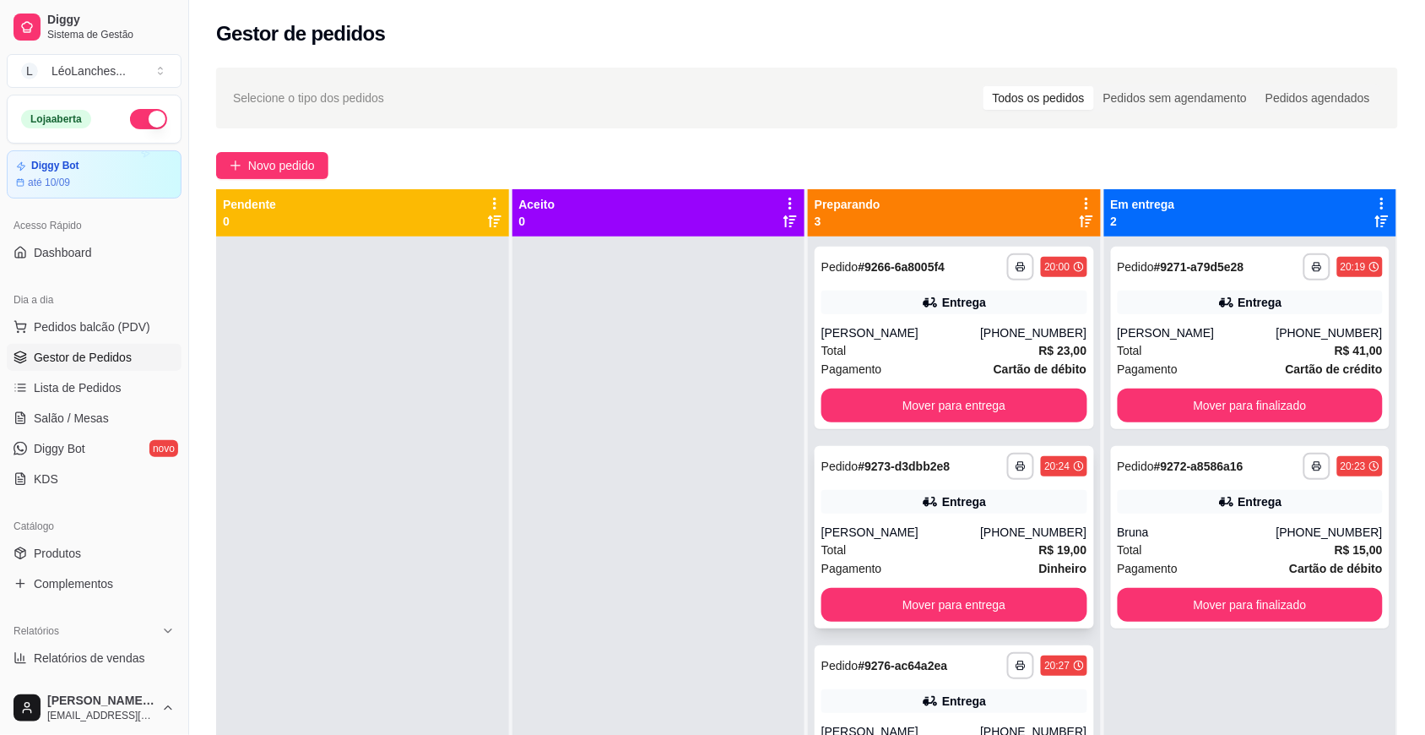
click at [935, 532] on div "[PERSON_NAME]" at bounding box center [901, 532] width 159 height 17
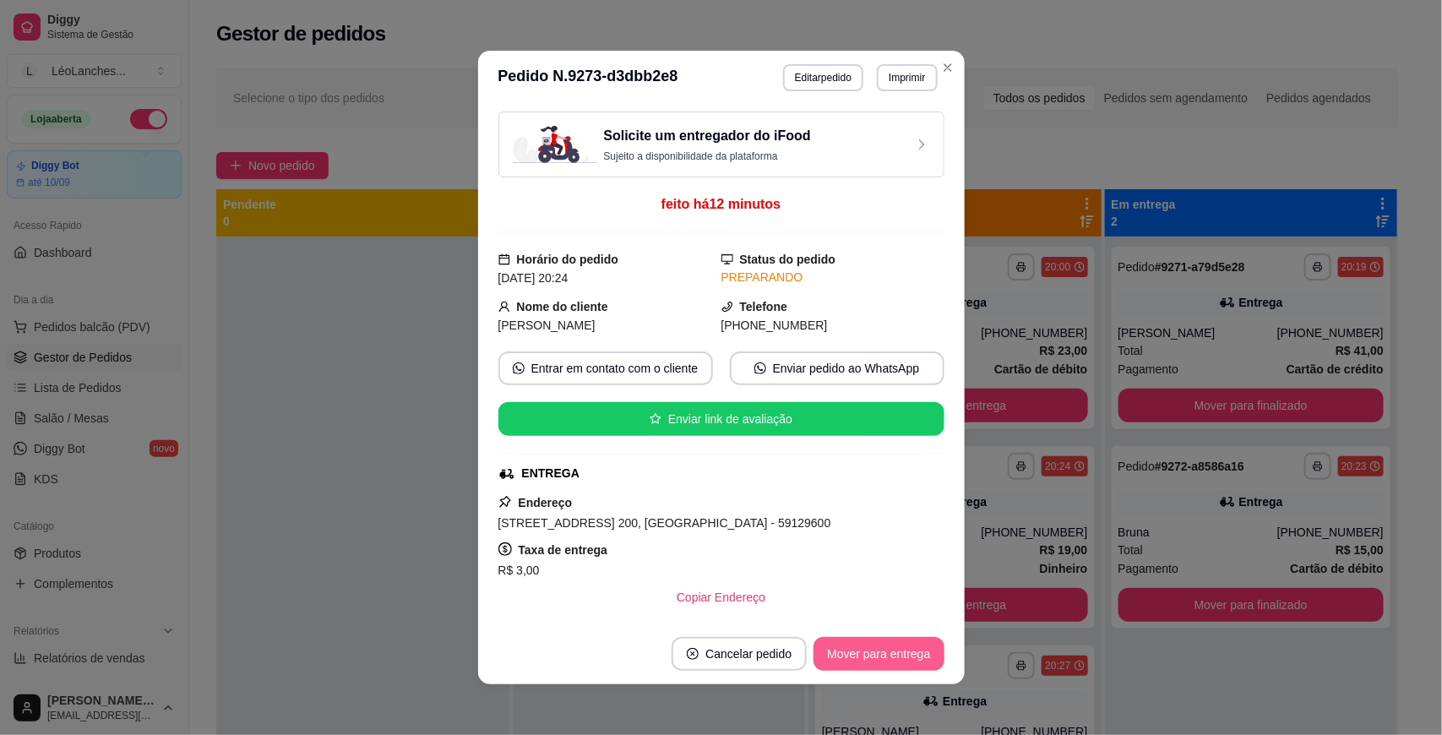
click at [853, 648] on button "Mover para entrega" at bounding box center [878, 654] width 130 height 34
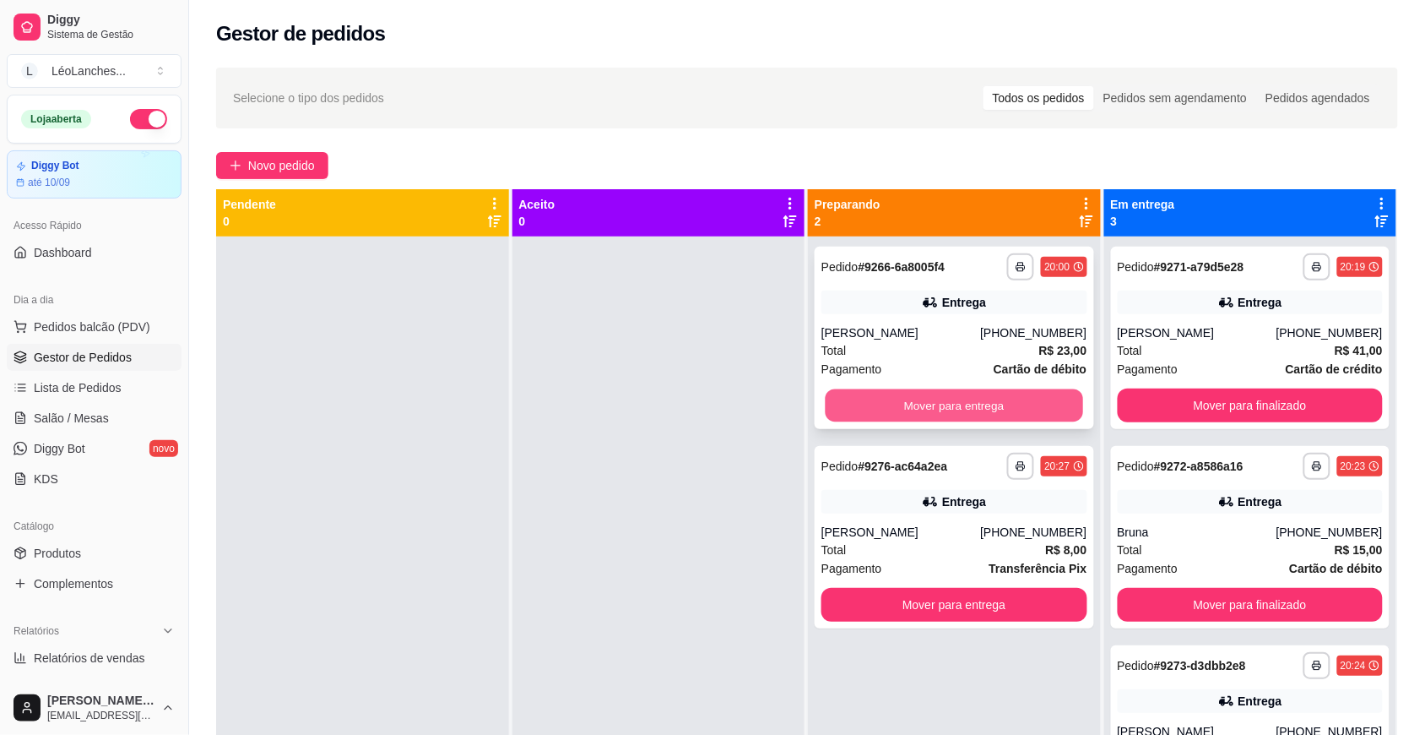
click at [904, 395] on button "Mover para entrega" at bounding box center [955, 405] width 258 height 33
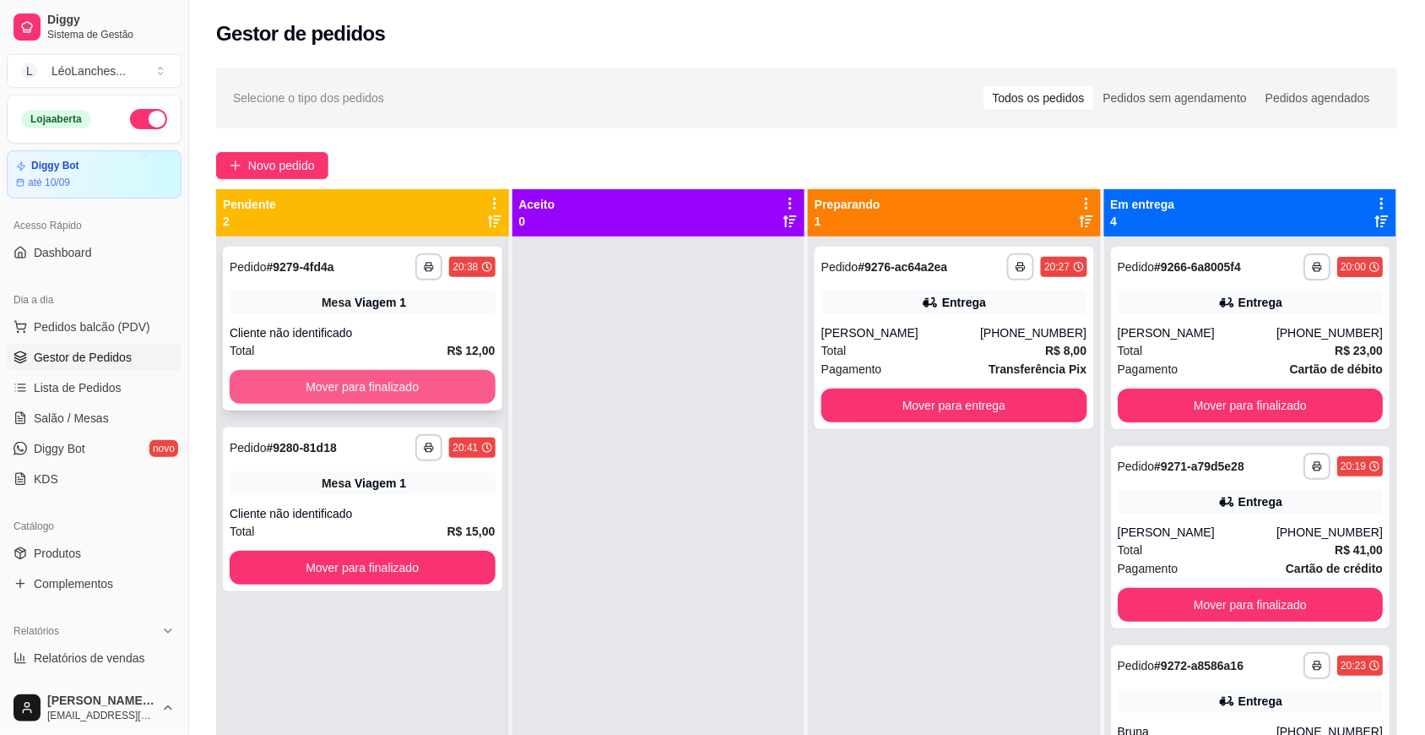
click at [464, 393] on button "Mover para finalizado" at bounding box center [363, 387] width 266 height 34
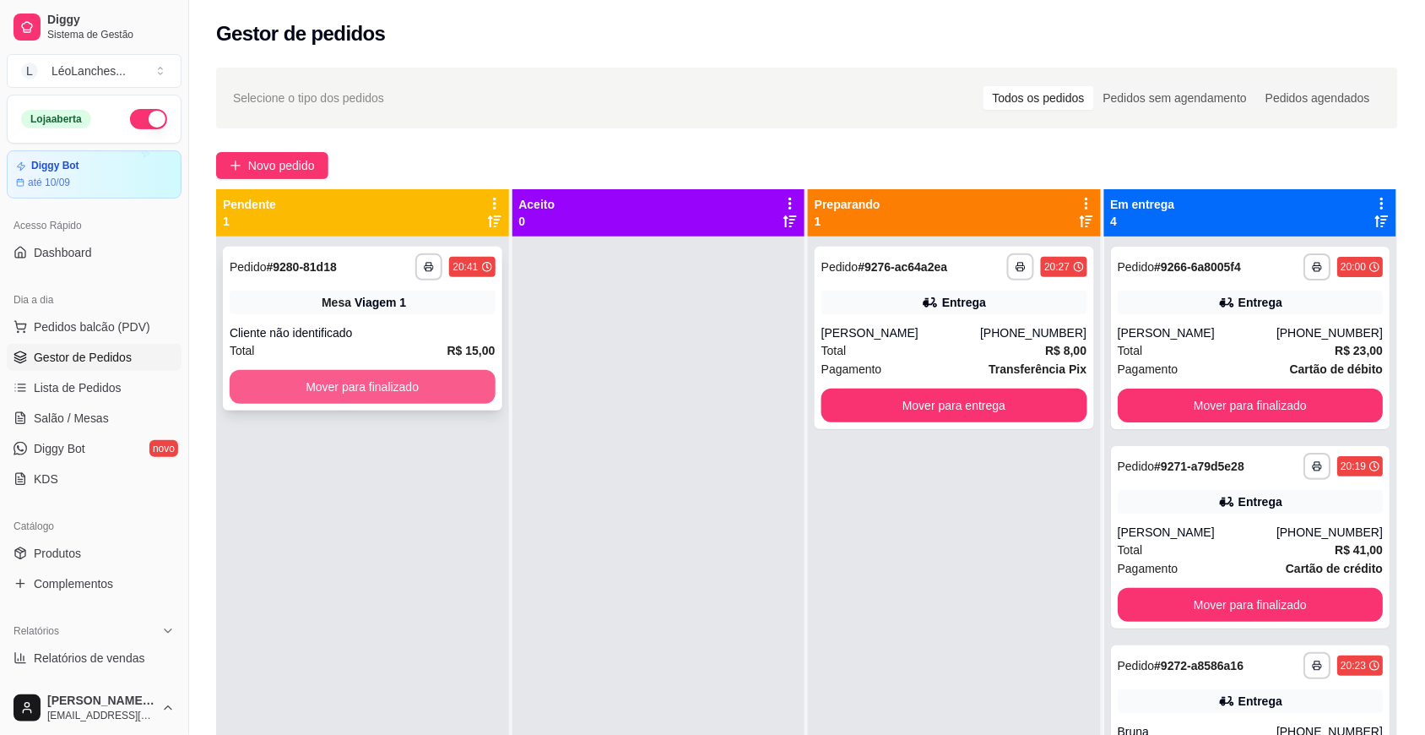
click at [466, 390] on button "Mover para finalizado" at bounding box center [363, 387] width 266 height 34
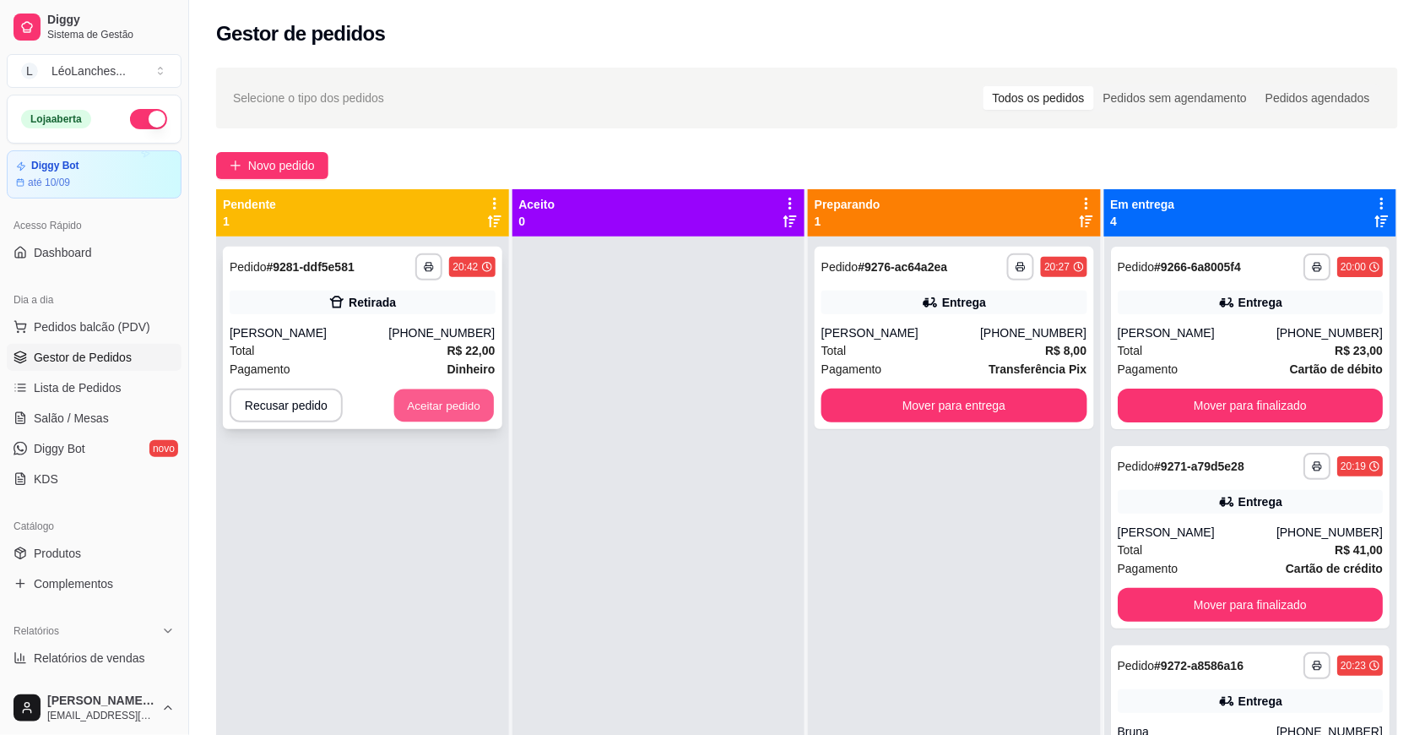
click at [446, 414] on button "Aceitar pedido" at bounding box center [444, 405] width 100 height 33
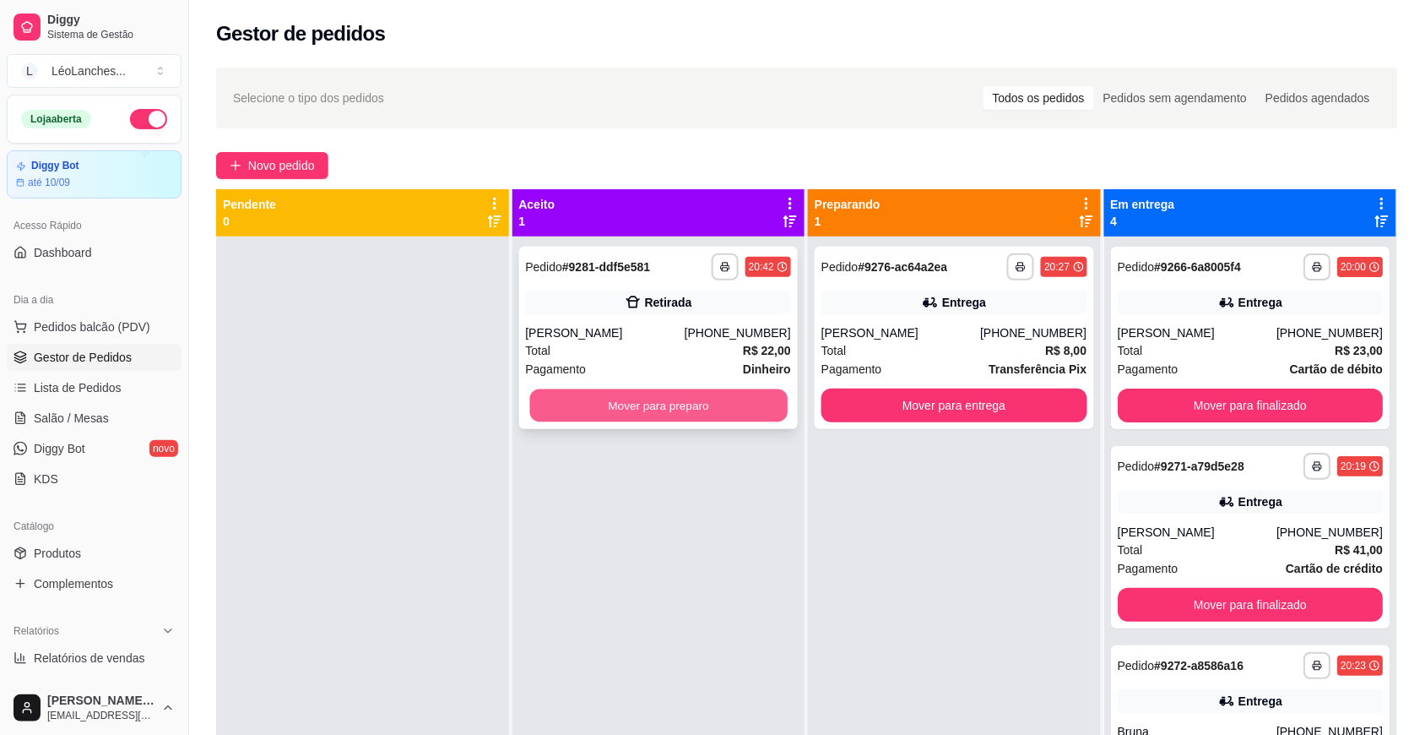
click at [660, 410] on button "Mover para preparo" at bounding box center [658, 405] width 258 height 33
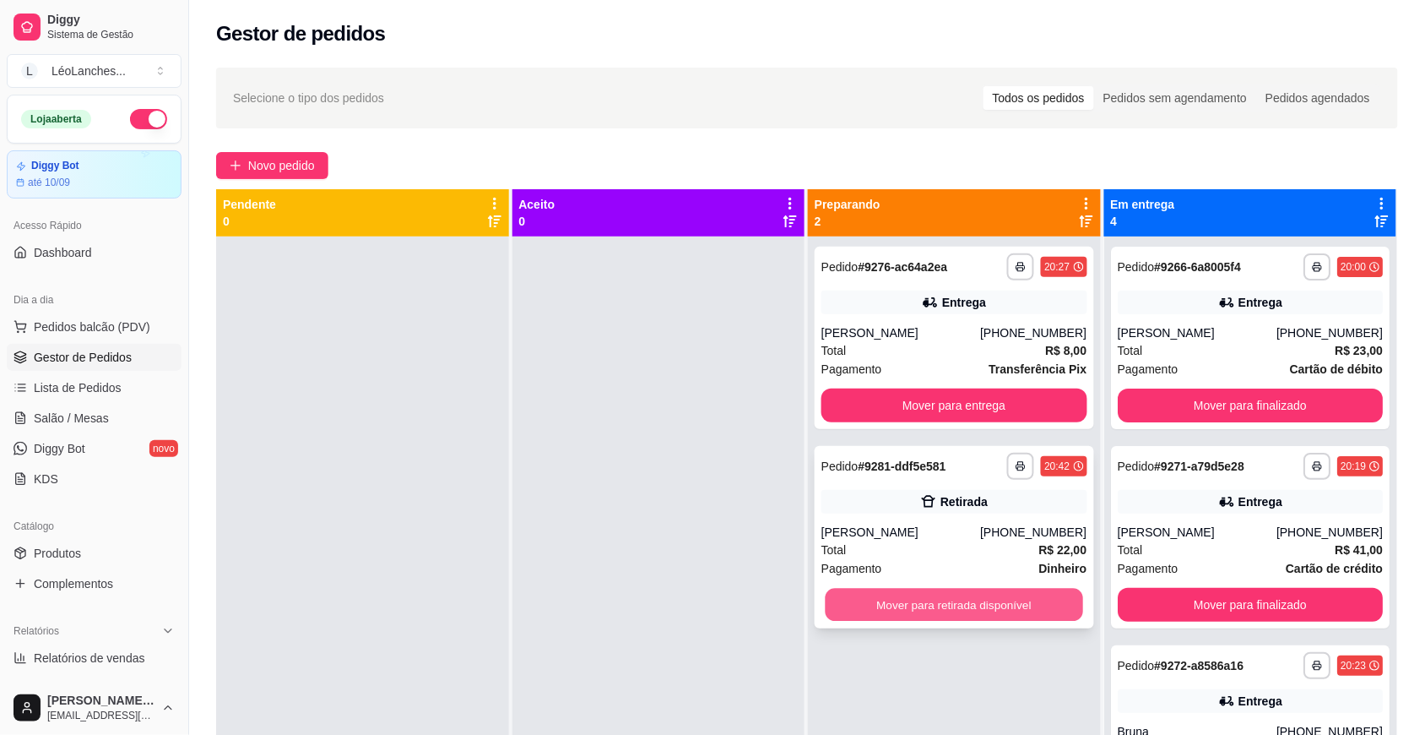
click at [980, 605] on button "Mover para retirada disponível" at bounding box center [955, 605] width 258 height 33
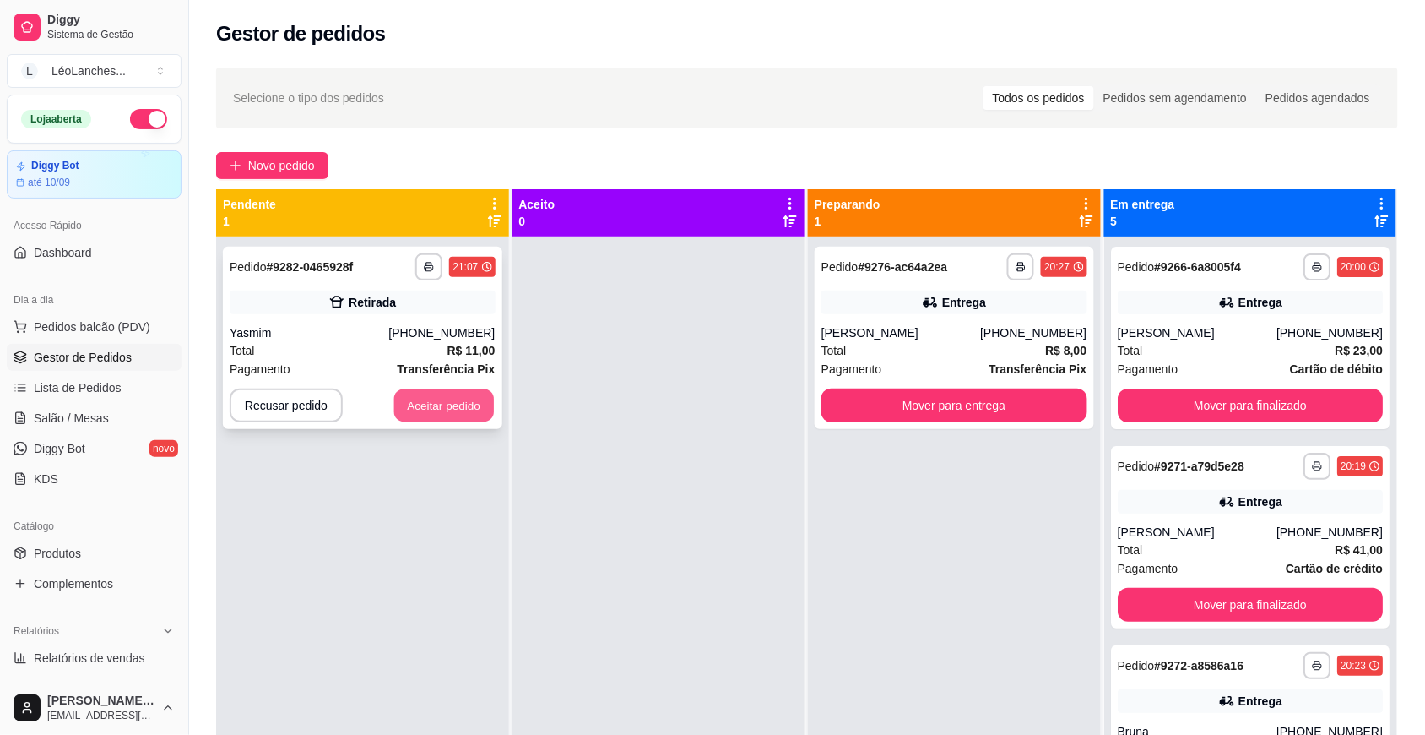
click at [471, 403] on button "Aceitar pedido" at bounding box center [444, 405] width 100 height 33
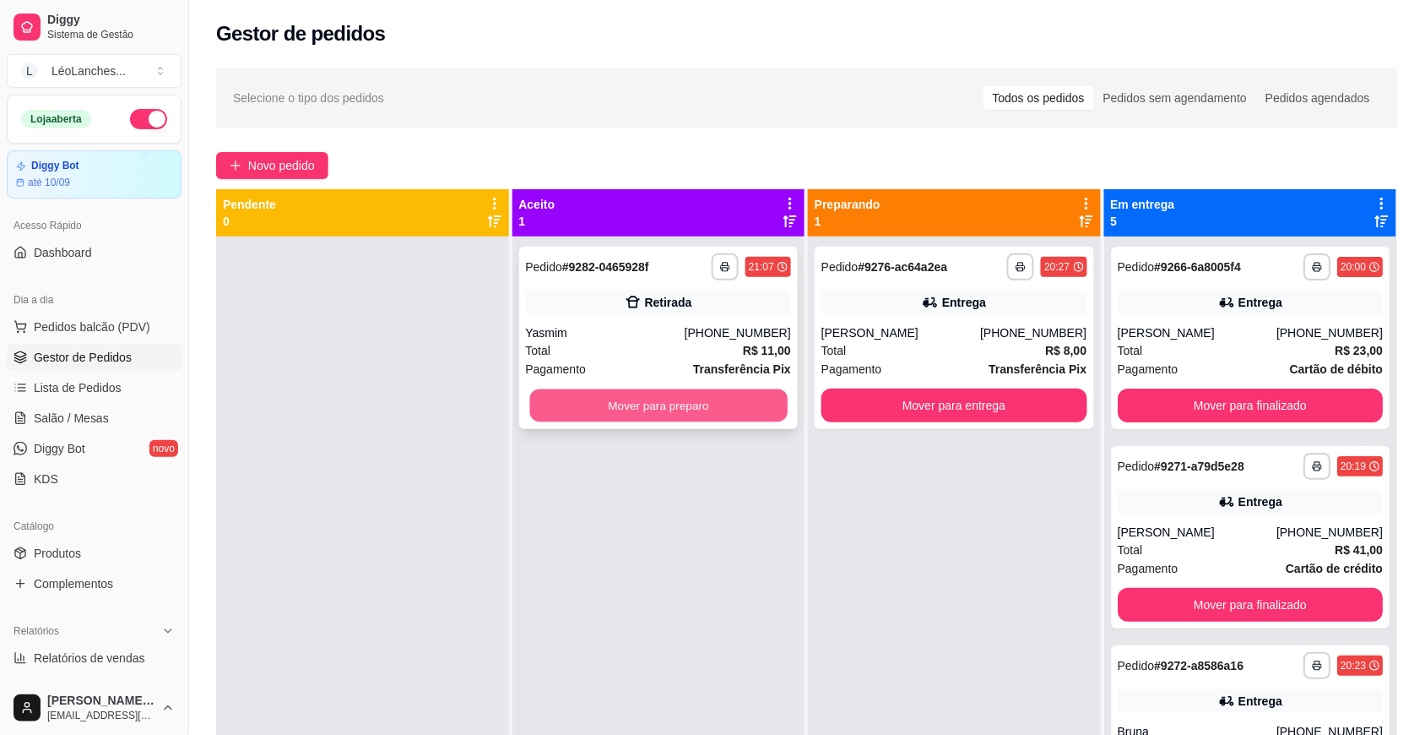
click at [714, 408] on button "Mover para preparo" at bounding box center [658, 405] width 258 height 33
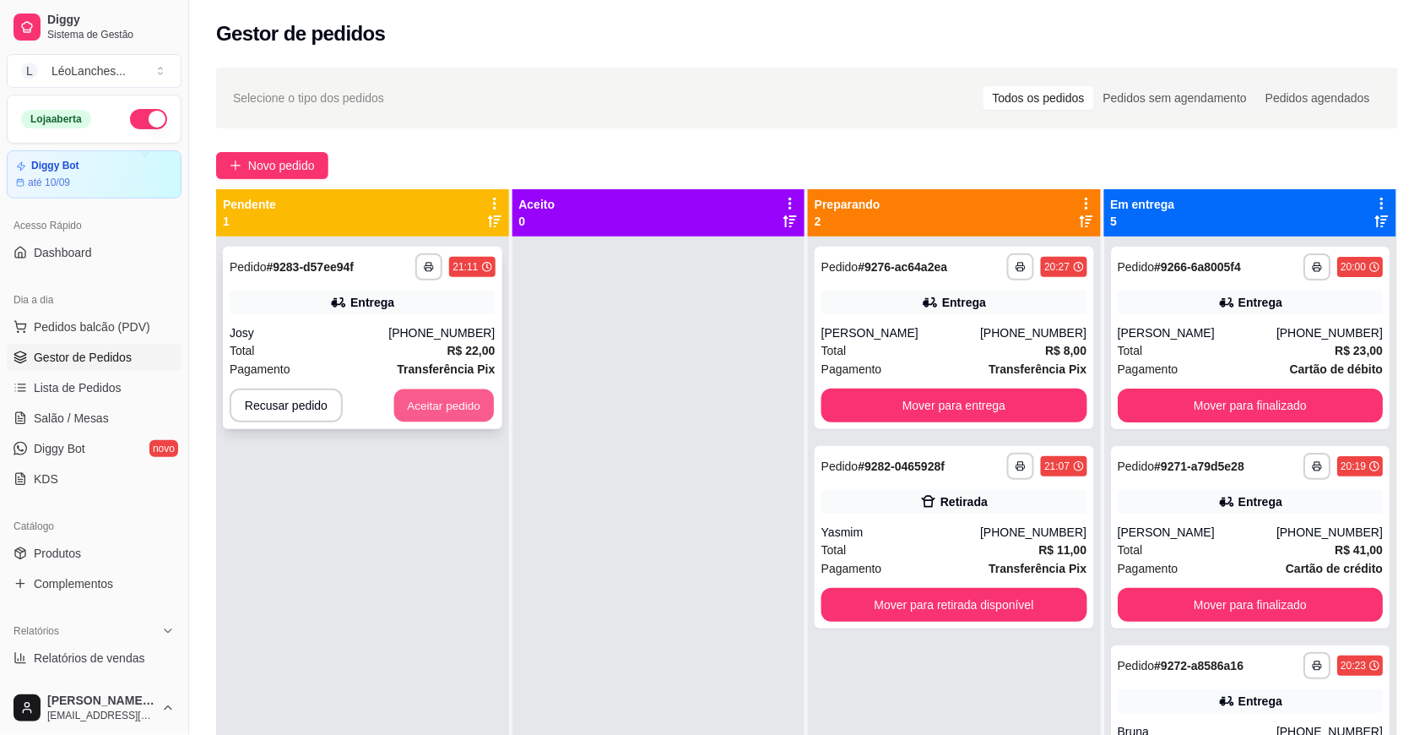
click at [453, 410] on button "Aceitar pedido" at bounding box center [444, 405] width 100 height 33
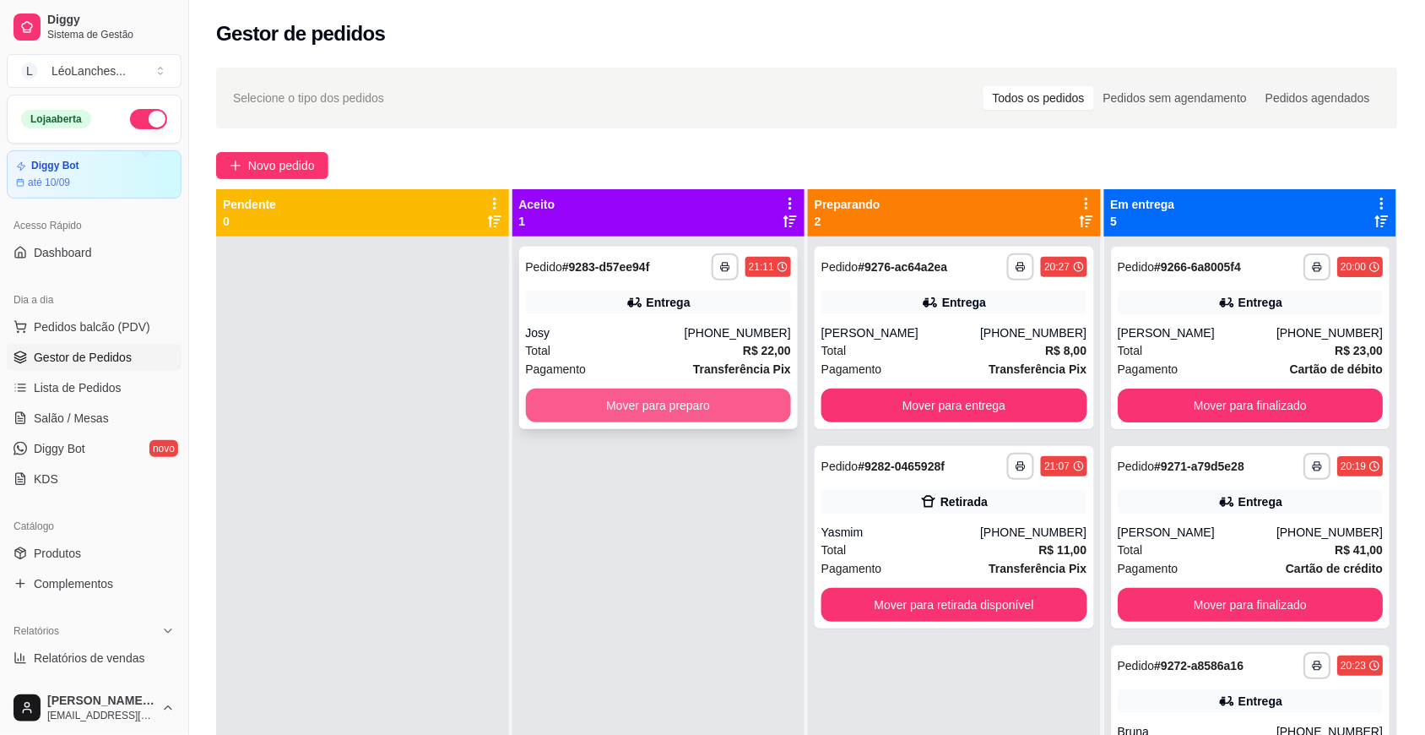
click at [693, 404] on button "Mover para preparo" at bounding box center [659, 405] width 266 height 34
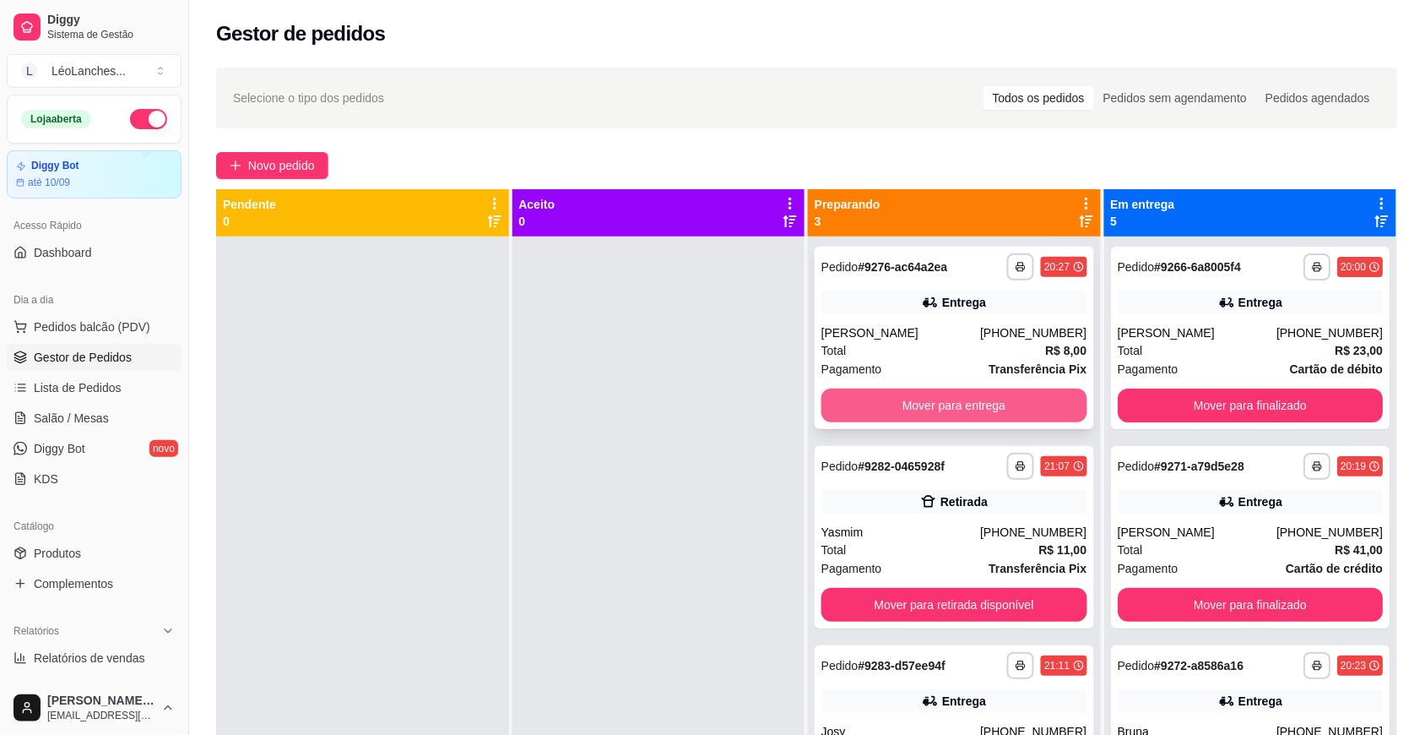
click at [934, 399] on button "Mover para entrega" at bounding box center [955, 405] width 266 height 34
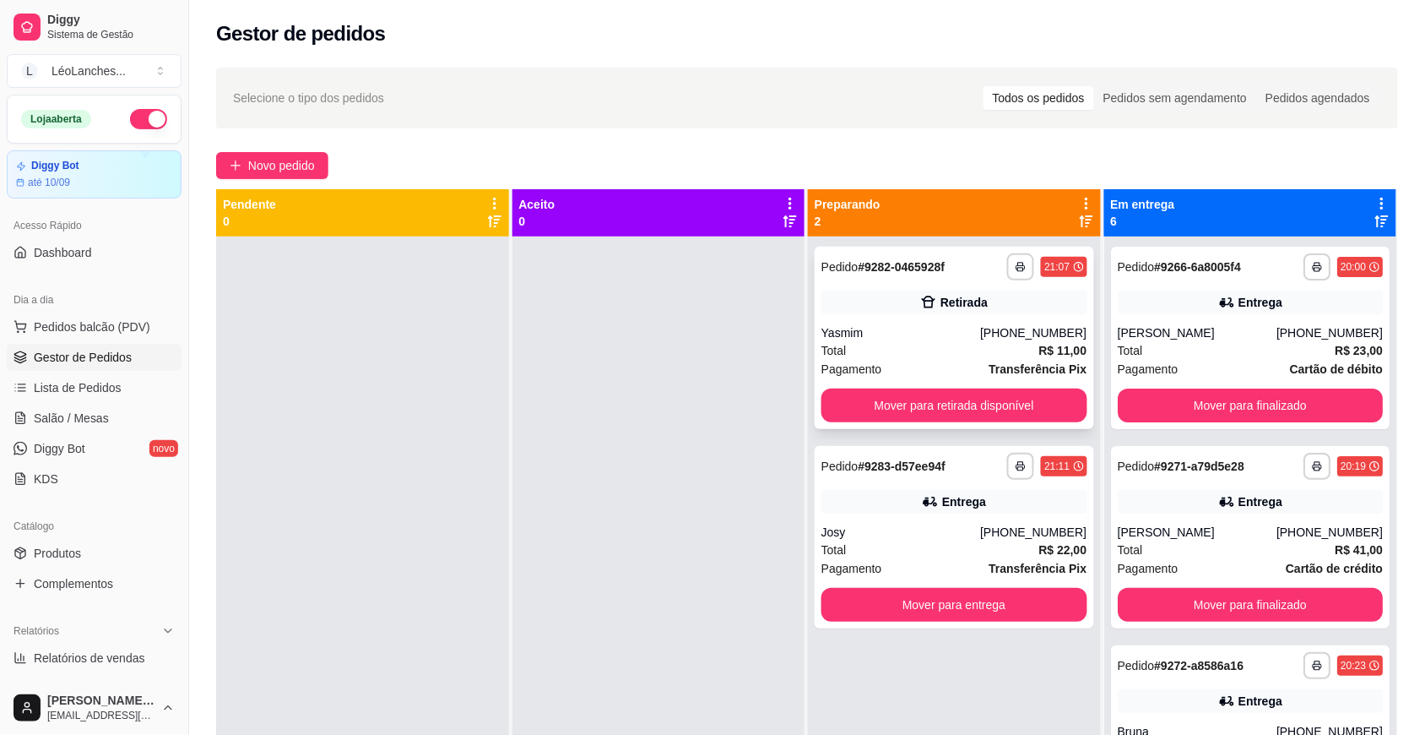
click at [895, 338] on div "Yasmim" at bounding box center [901, 332] width 159 height 17
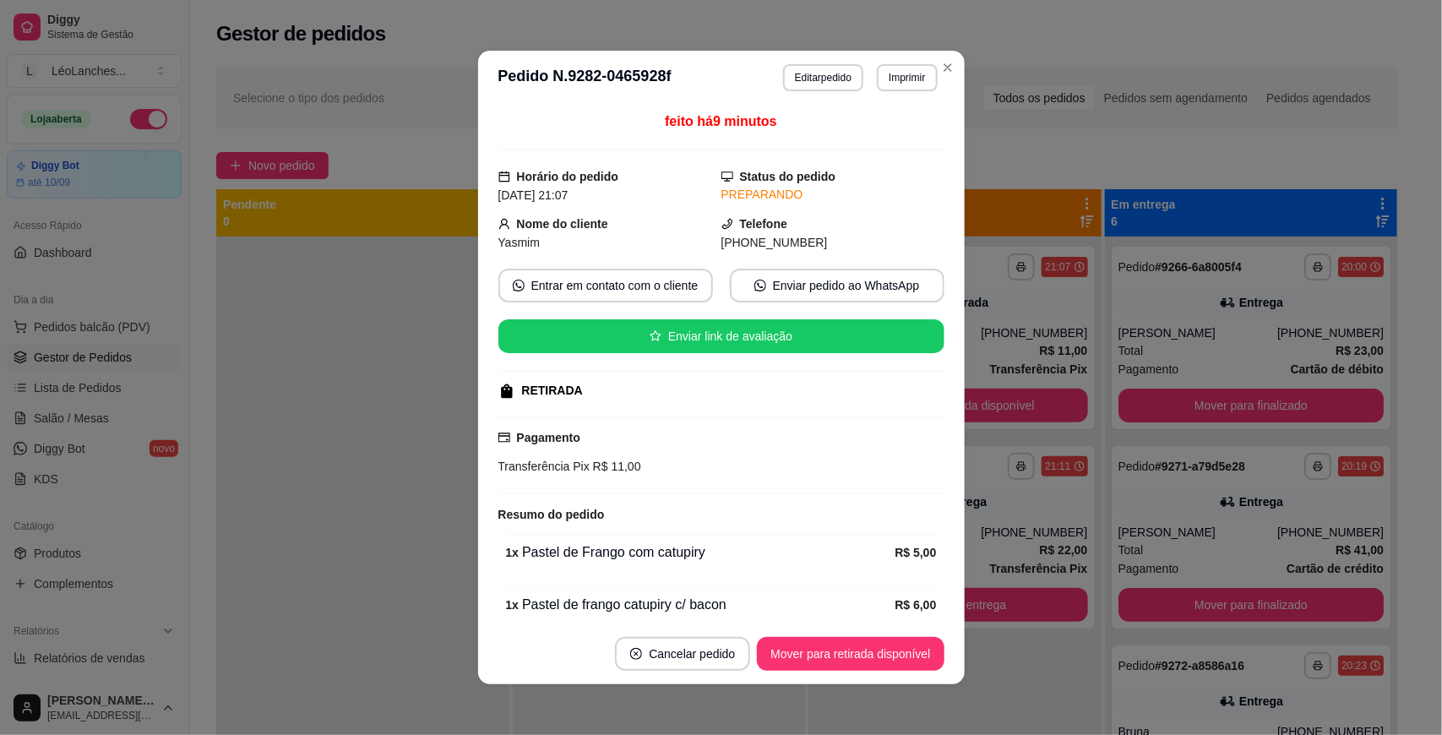
scroll to position [77, 0]
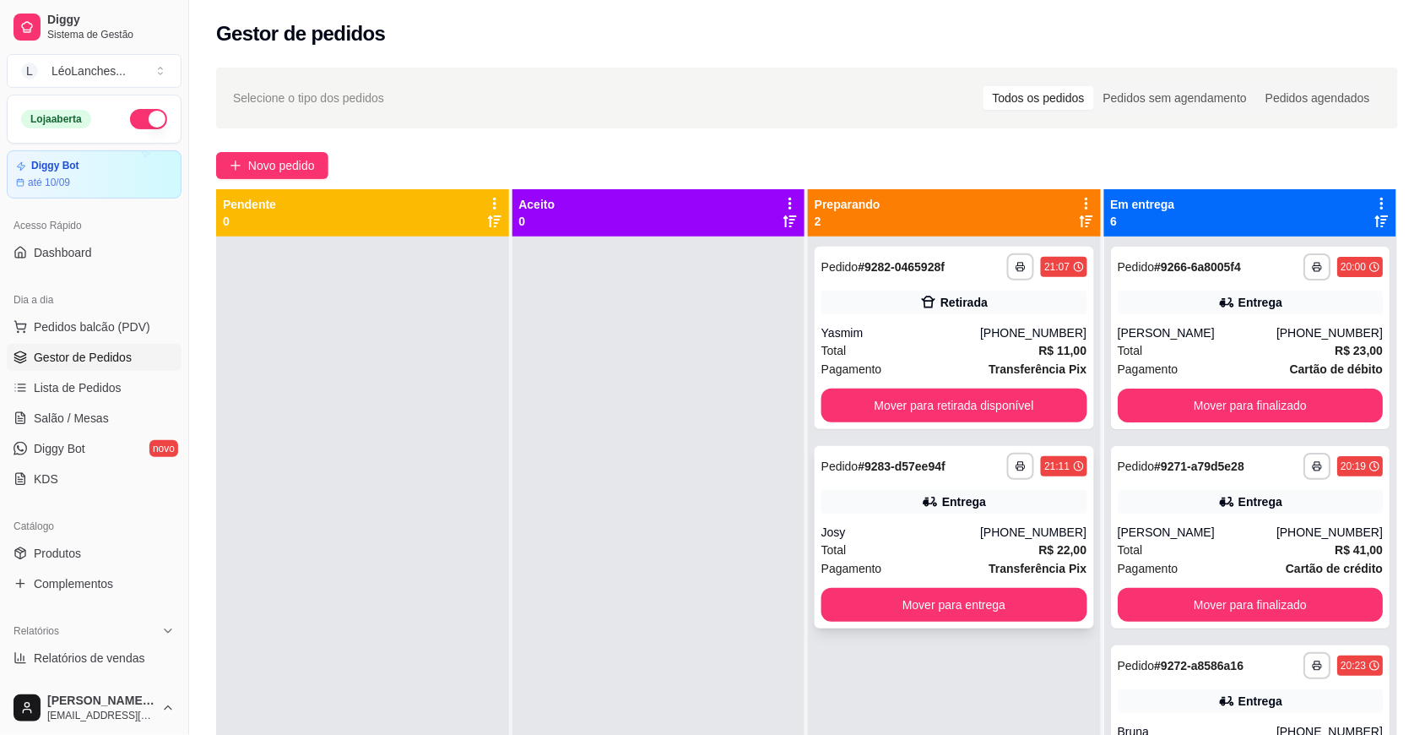
click at [931, 536] on div "Josy" at bounding box center [901, 532] width 159 height 17
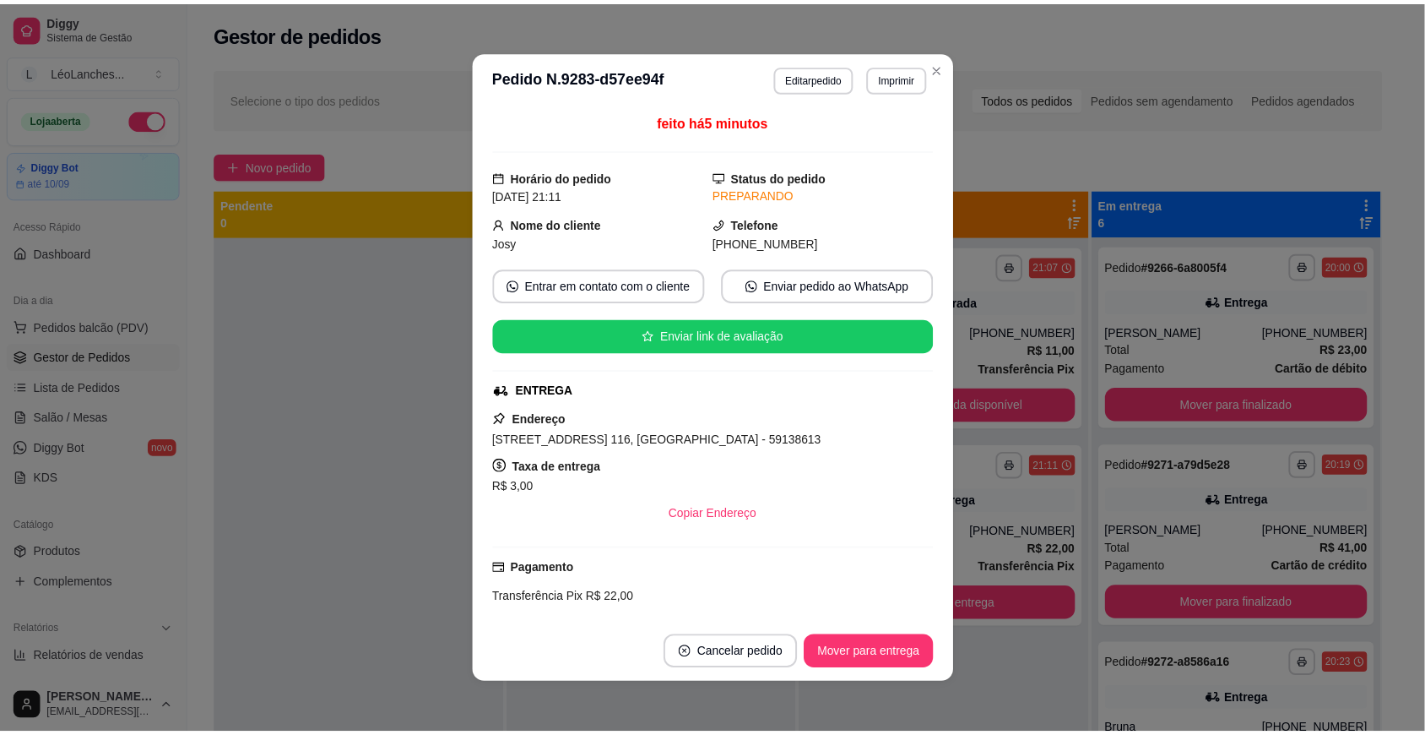
scroll to position [3, 0]
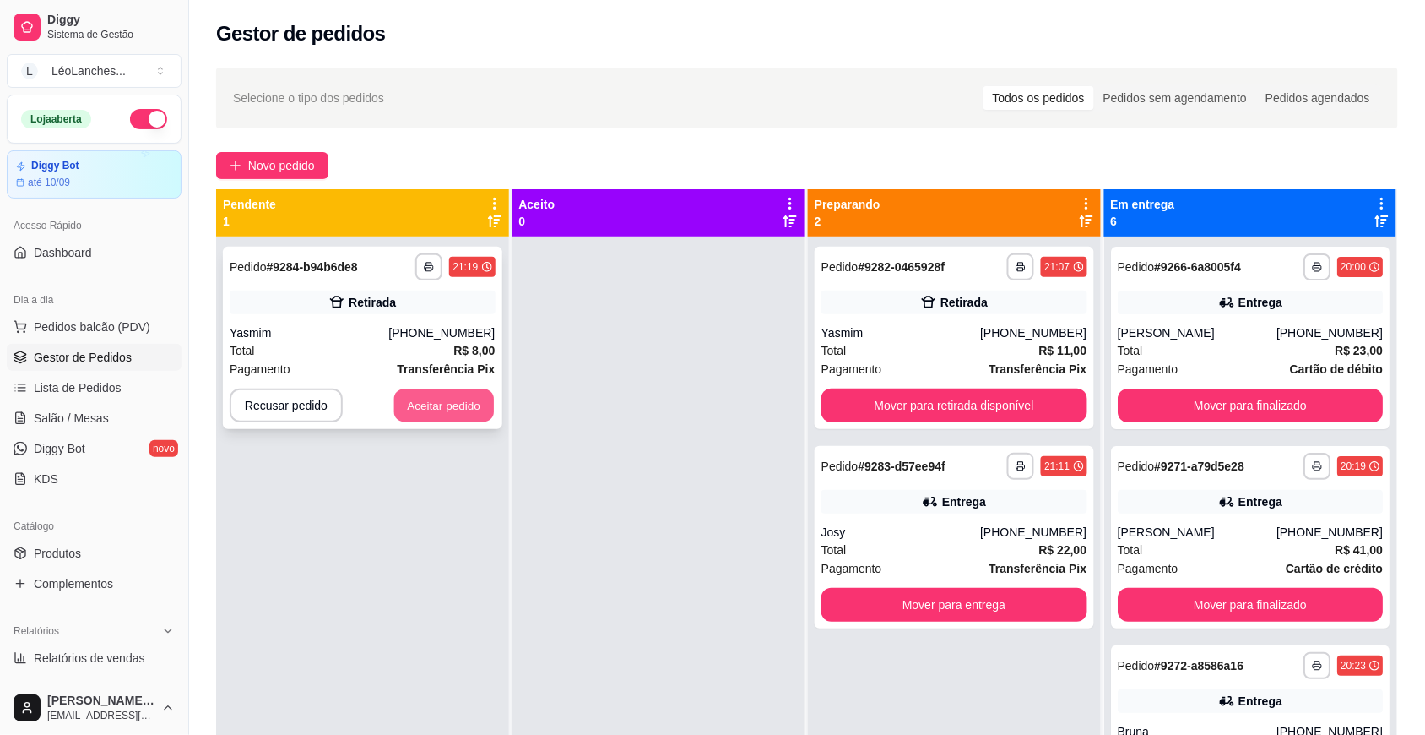
click at [469, 418] on button "Aceitar pedido" at bounding box center [444, 405] width 100 height 33
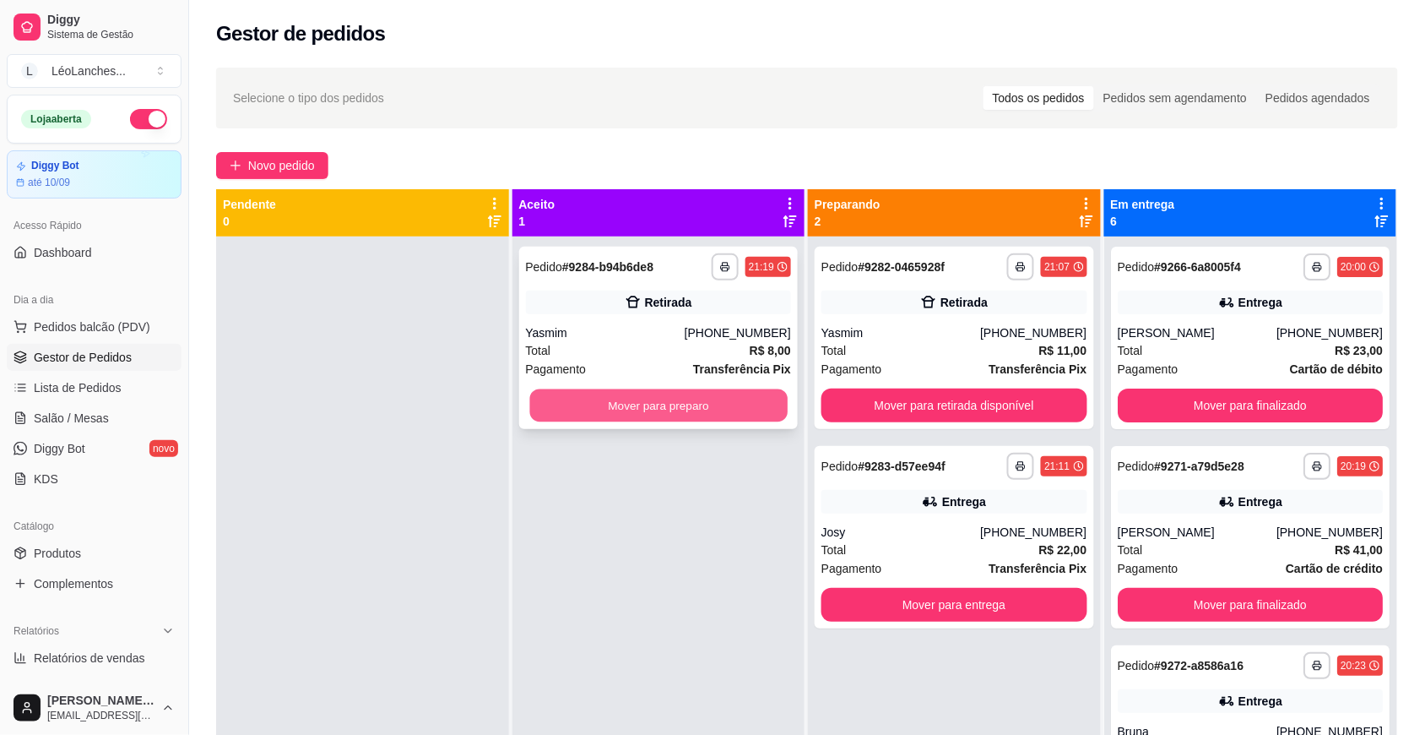
click at [654, 408] on button "Mover para preparo" at bounding box center [658, 405] width 258 height 33
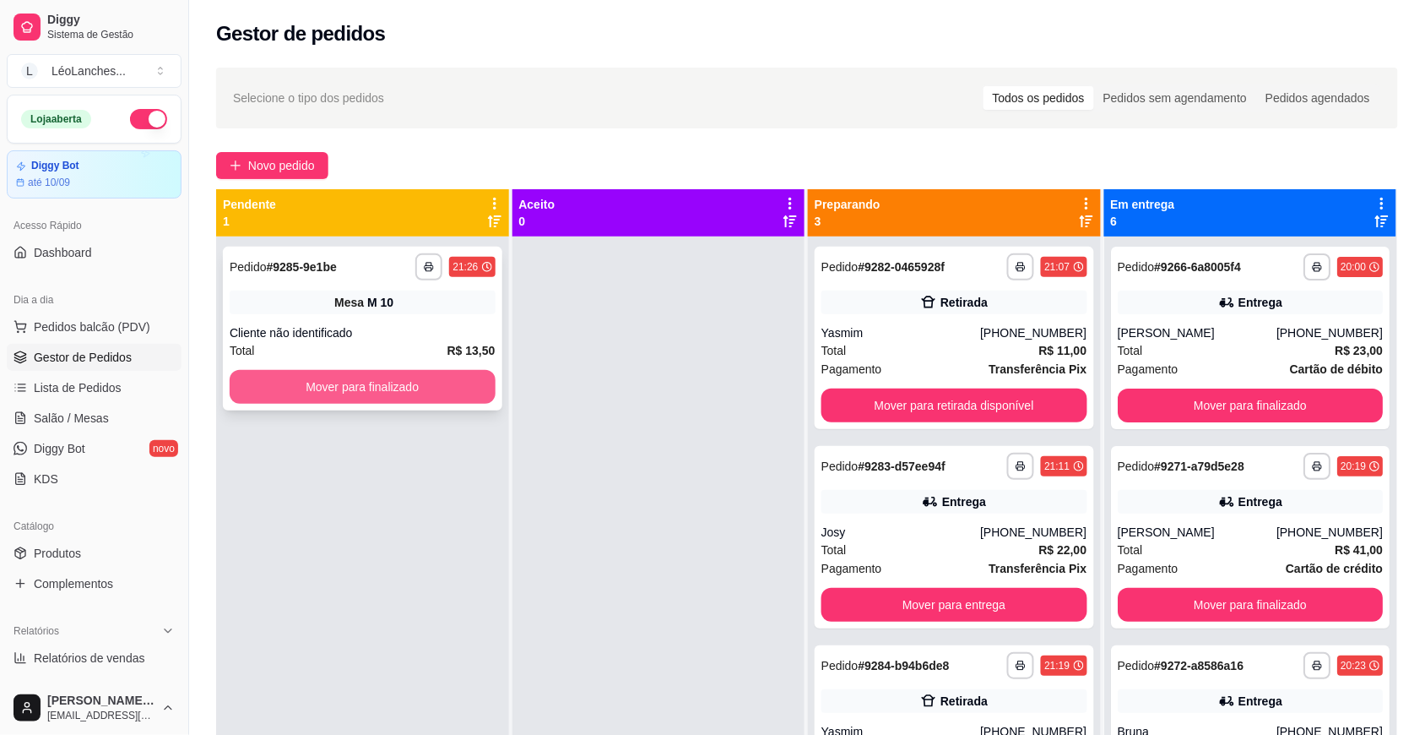
click at [418, 394] on button "Mover para finalizado" at bounding box center [363, 387] width 266 height 34
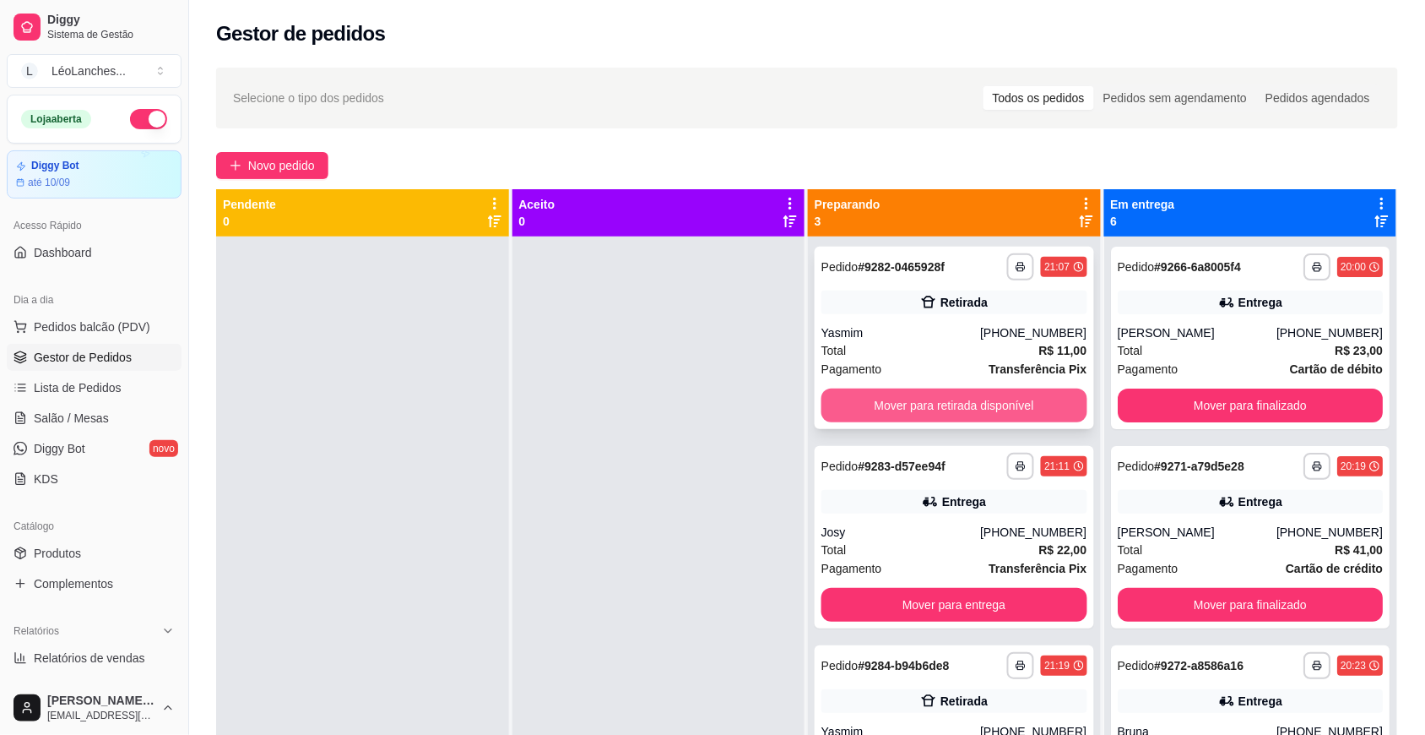
click at [972, 403] on button "Mover para retirada disponível" at bounding box center [955, 405] width 266 height 34
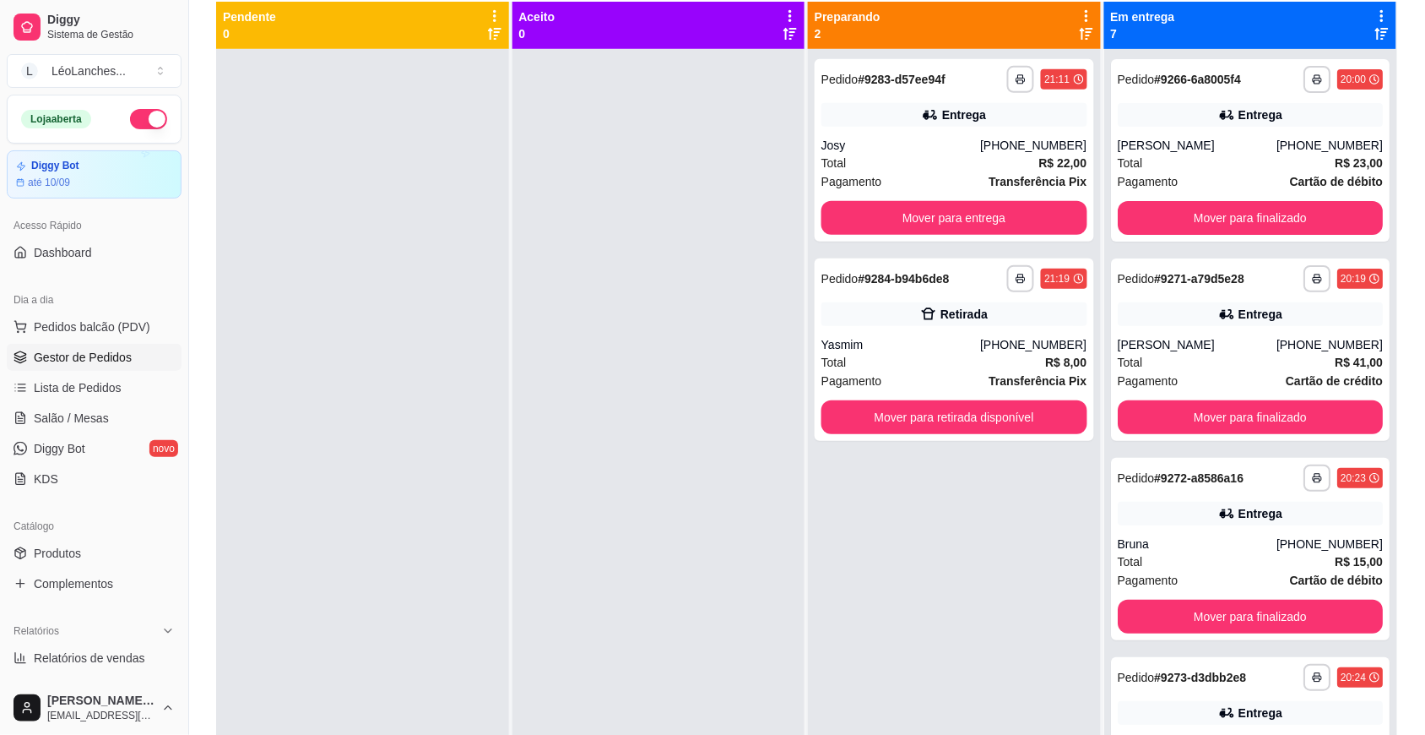
scroll to position [191, 0]
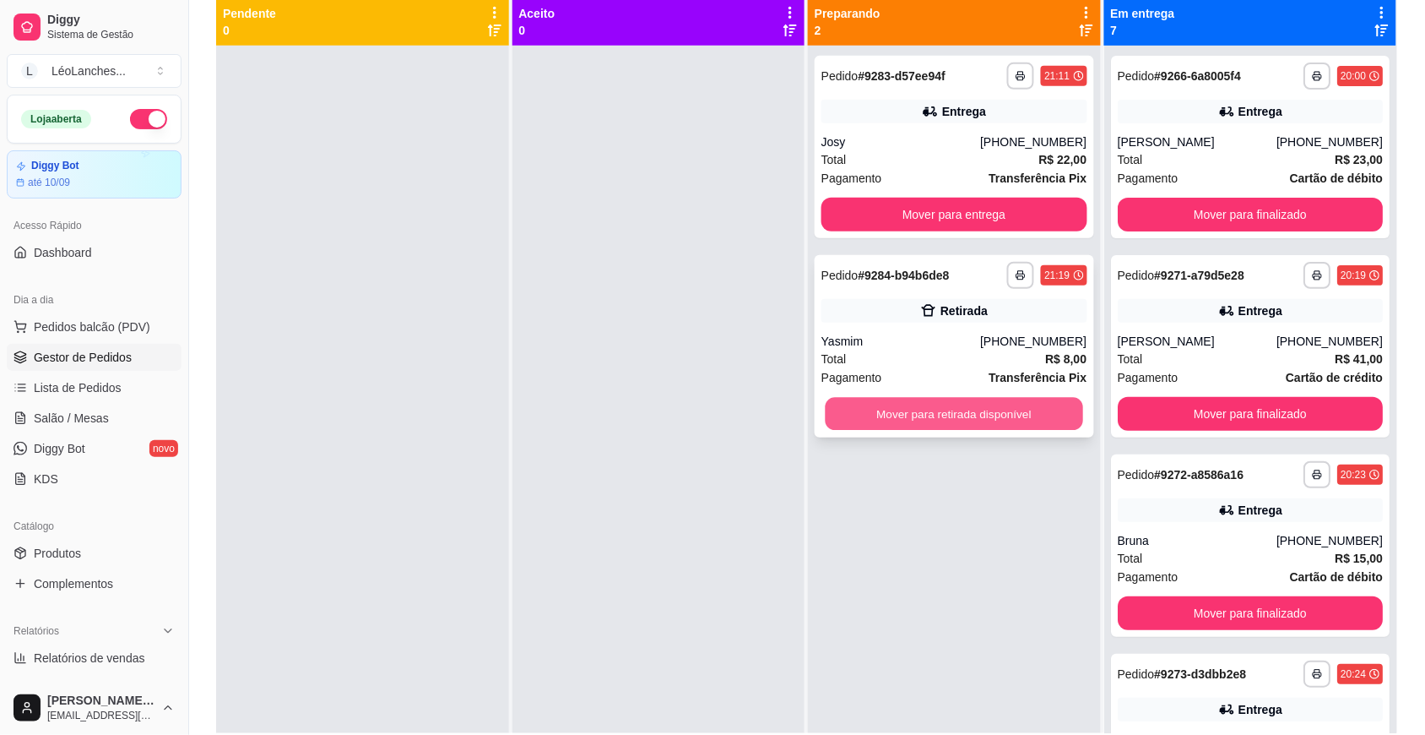
click at [917, 414] on button "Mover para retirada disponível" at bounding box center [955, 414] width 258 height 33
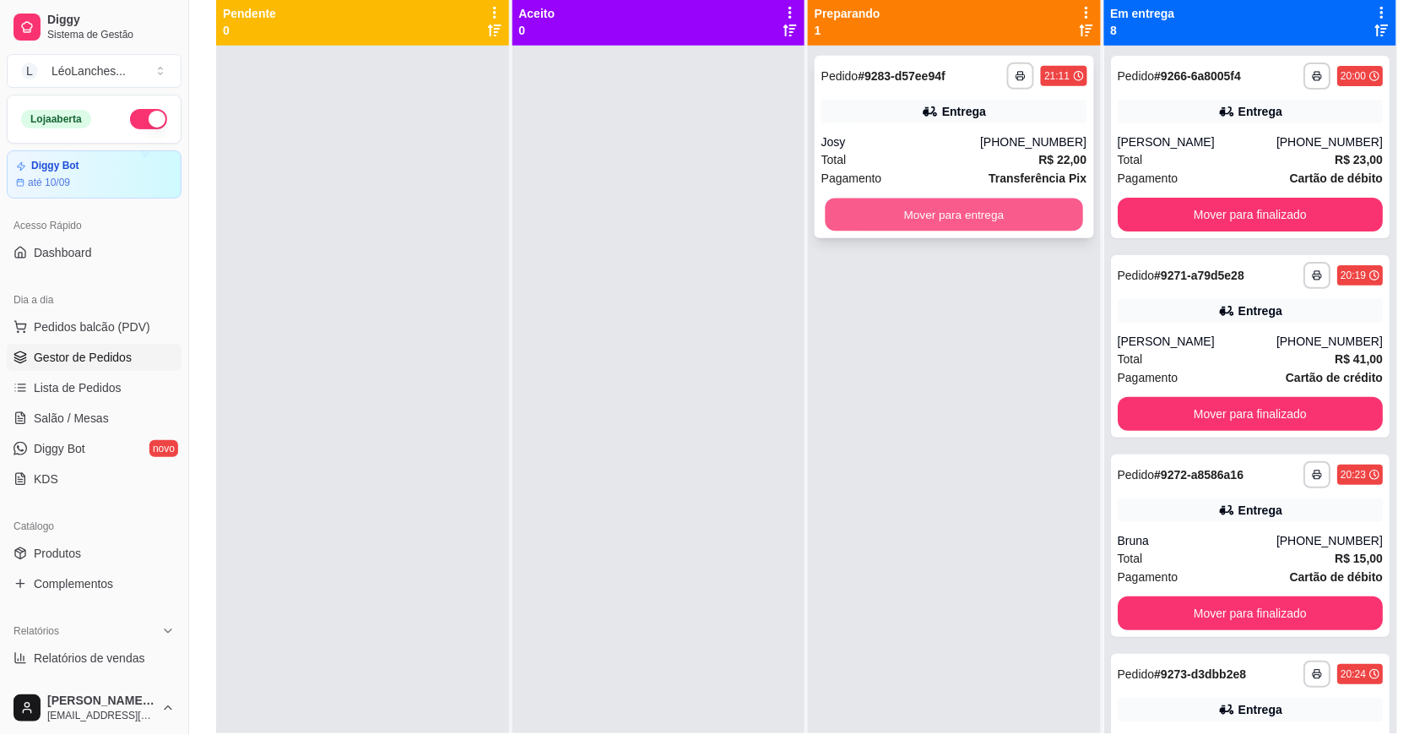
click at [952, 217] on button "Mover para entrega" at bounding box center [955, 214] width 258 height 33
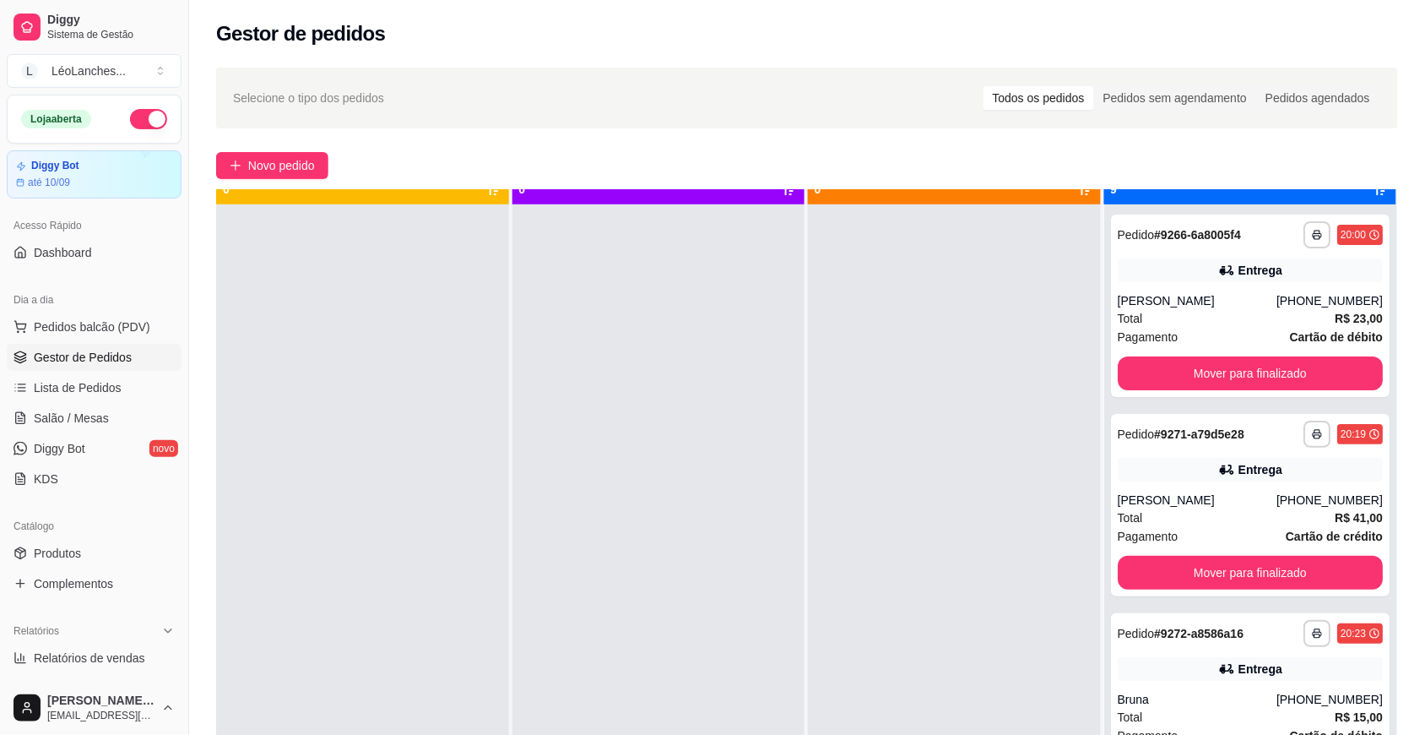
scroll to position [47, 0]
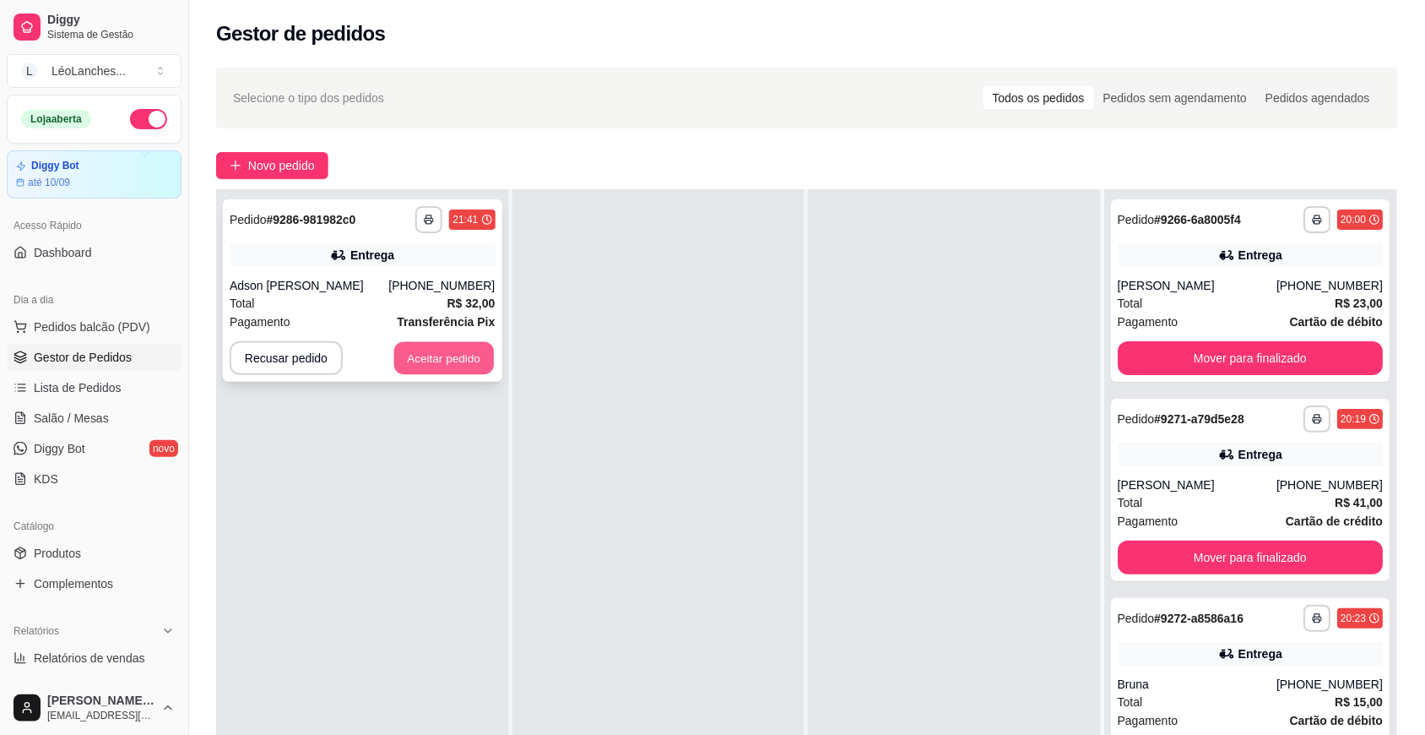
click at [442, 370] on button "Aceitar pedido" at bounding box center [444, 358] width 100 height 33
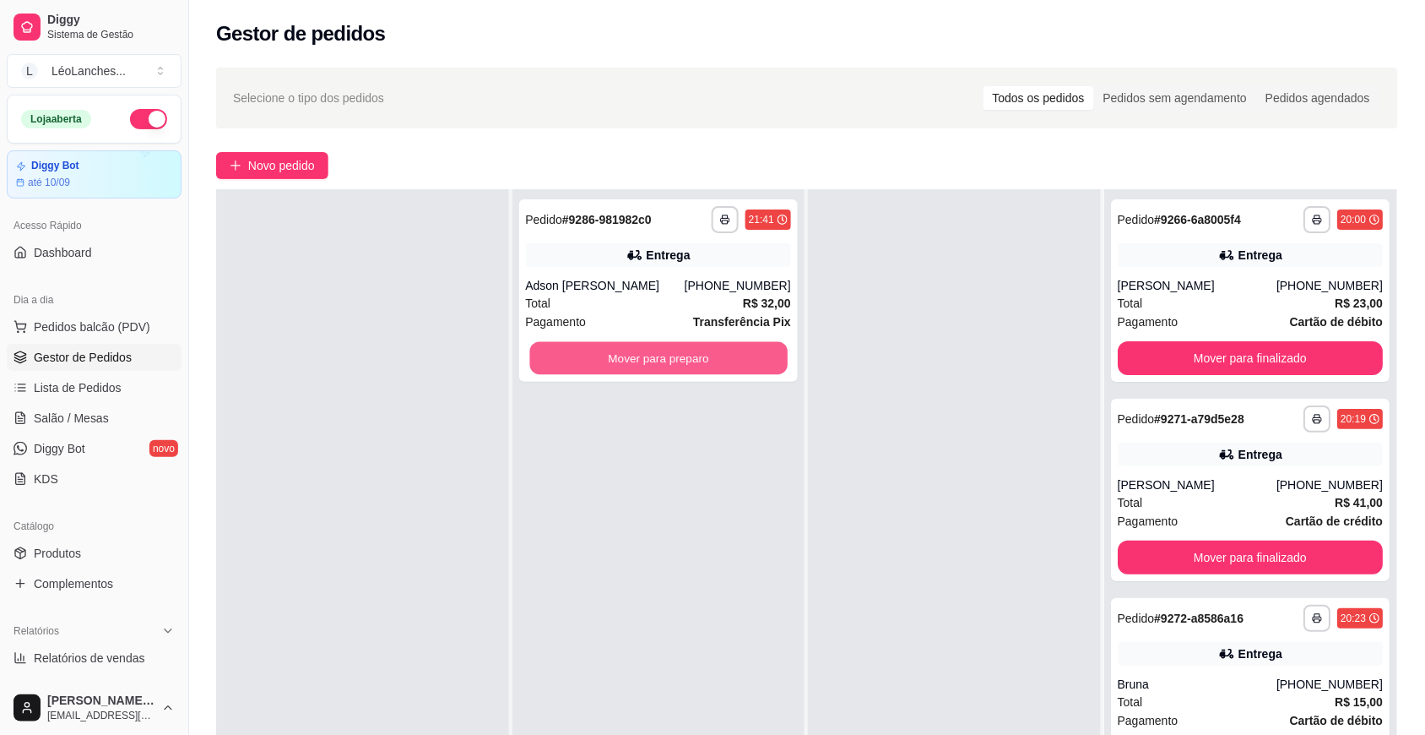
click at [715, 360] on button "Mover para preparo" at bounding box center [658, 358] width 258 height 33
click at [730, 352] on button "Mover para preparo" at bounding box center [659, 358] width 266 height 34
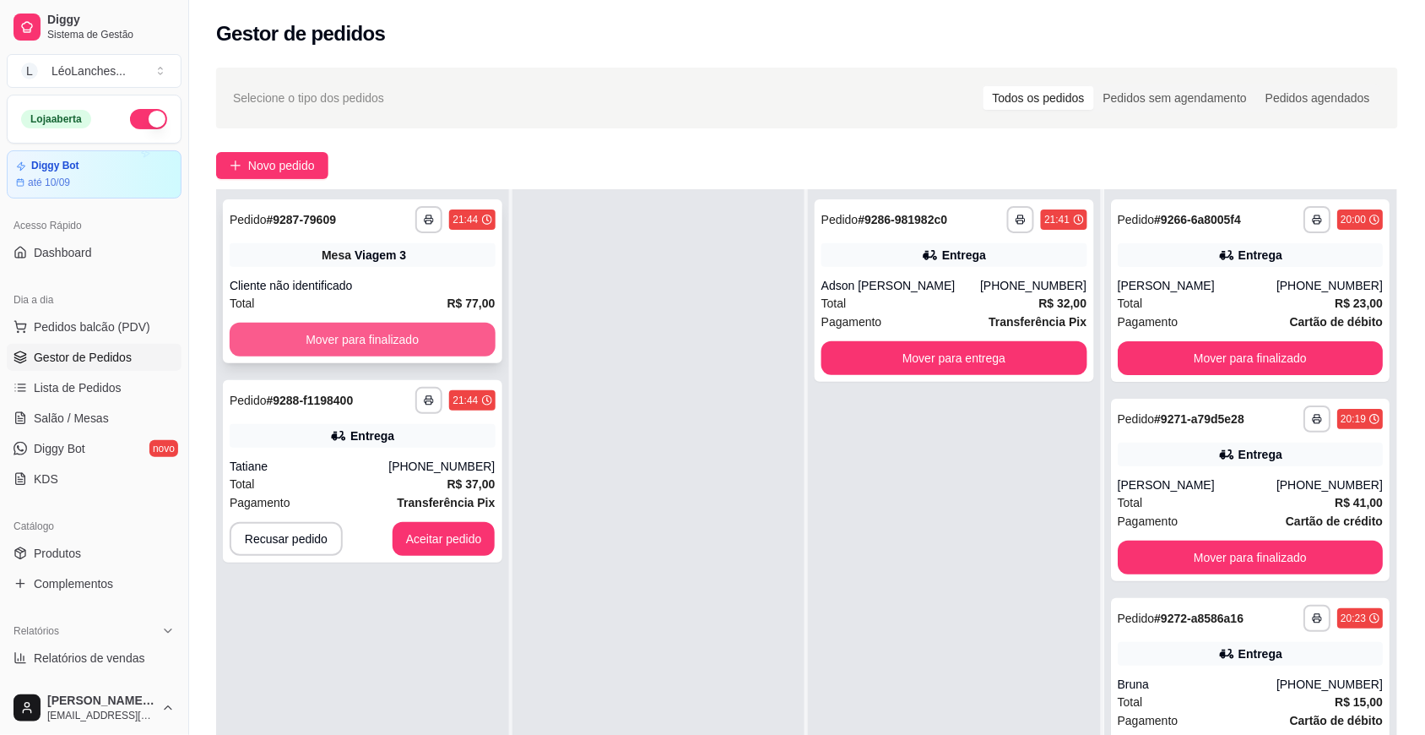
click at [437, 344] on button "Mover para finalizado" at bounding box center [363, 340] width 266 height 34
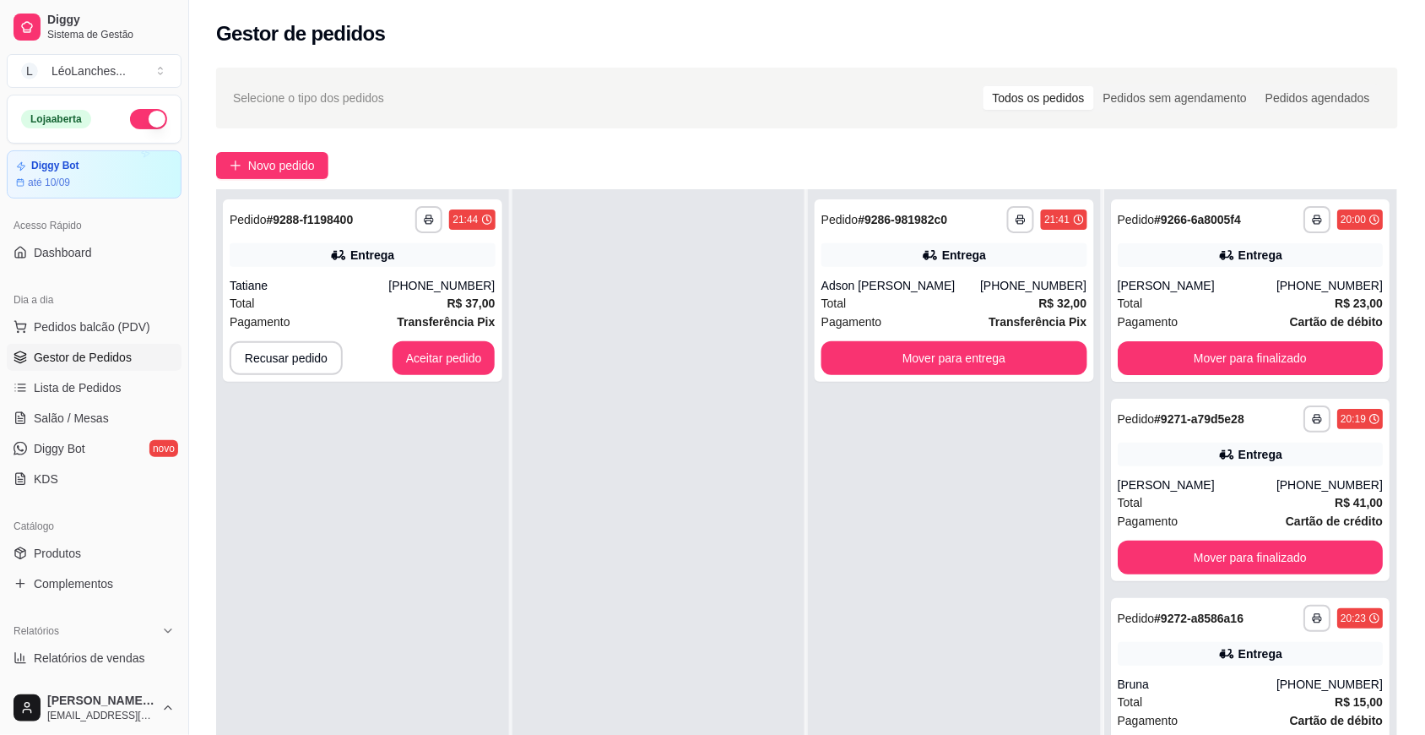
scroll to position [0, 0]
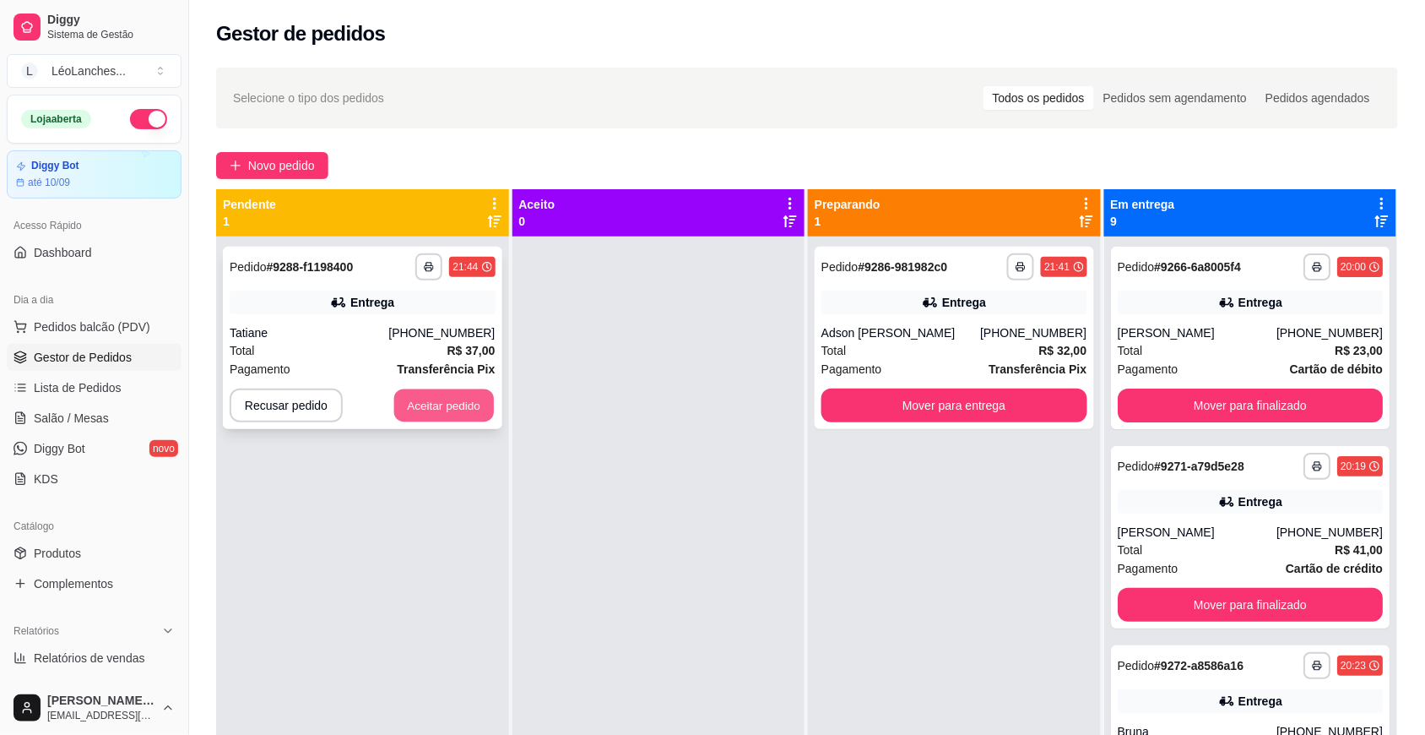
click at [478, 401] on button "Aceitar pedido" at bounding box center [444, 405] width 100 height 33
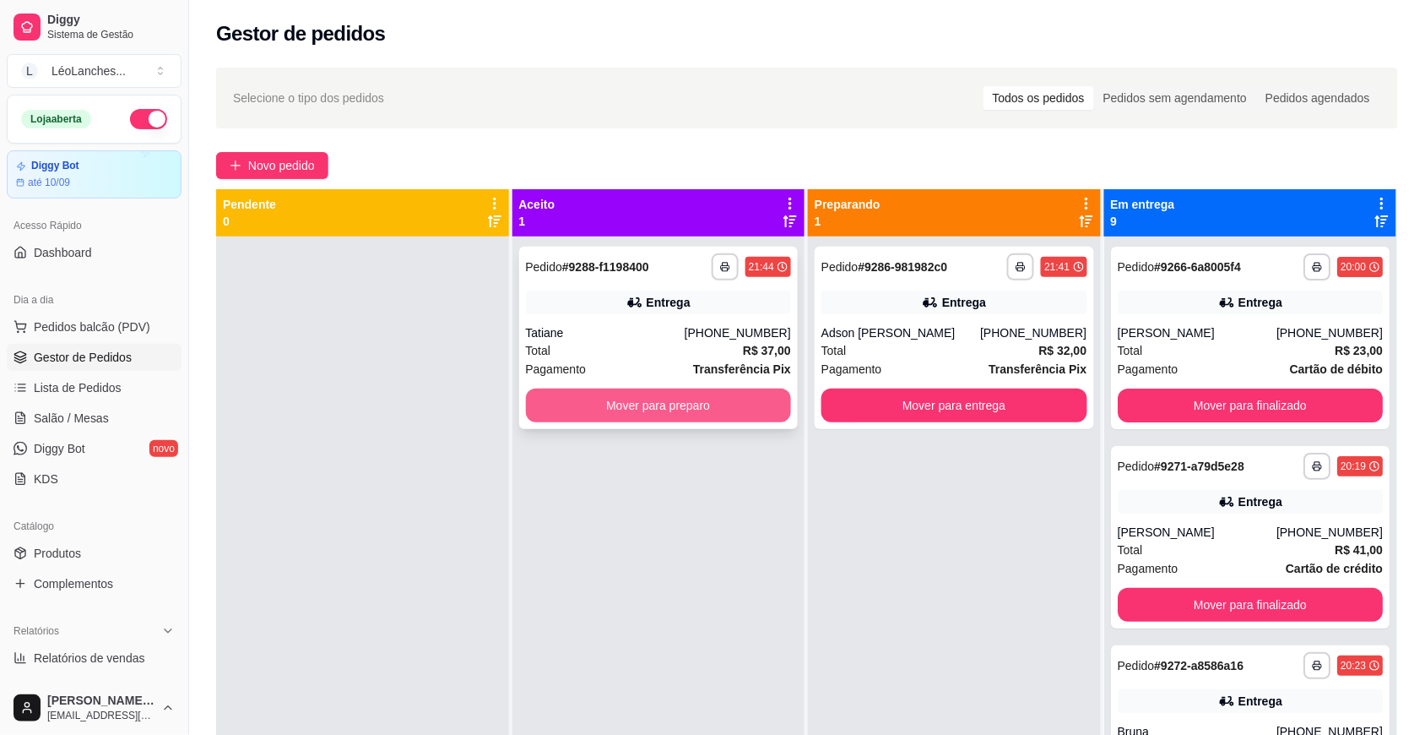
click at [613, 399] on button "Mover para preparo" at bounding box center [659, 405] width 266 height 34
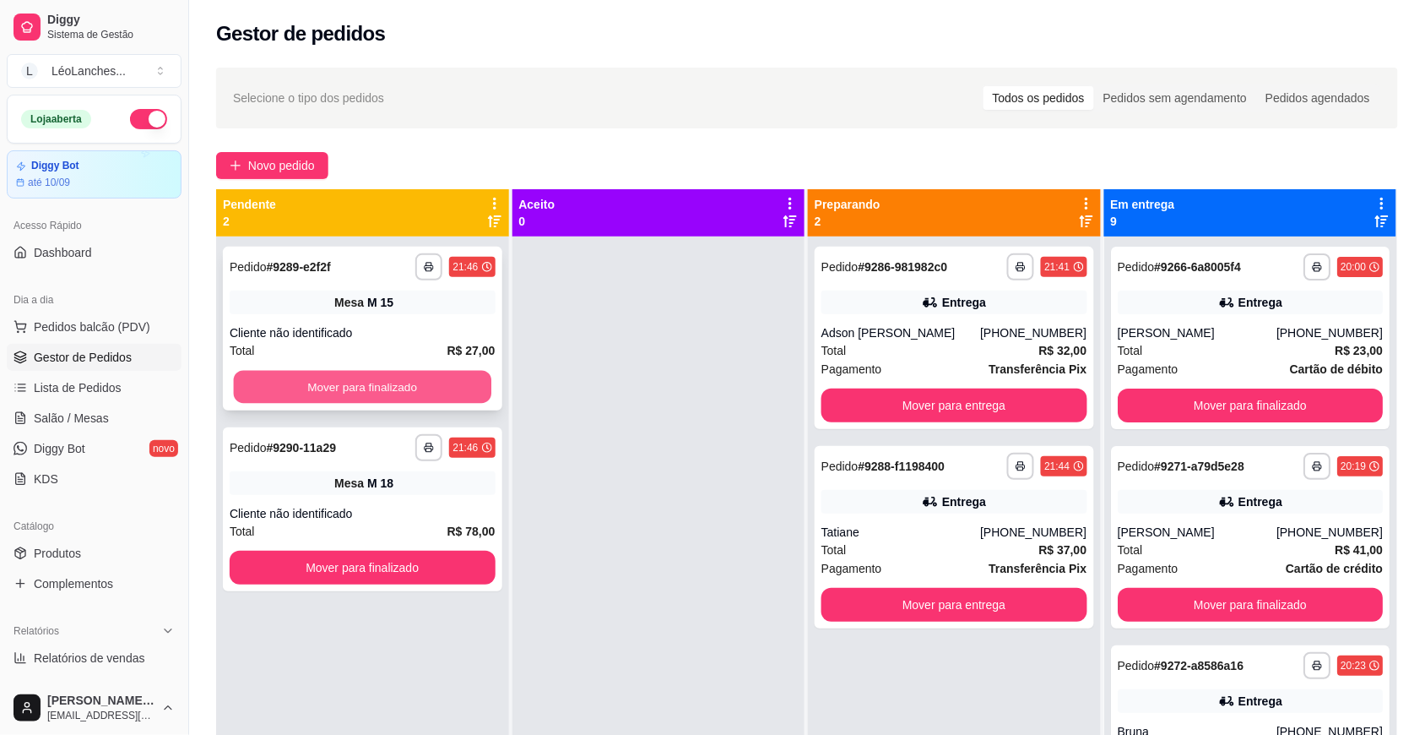
click at [452, 383] on button "Mover para finalizado" at bounding box center [363, 387] width 258 height 33
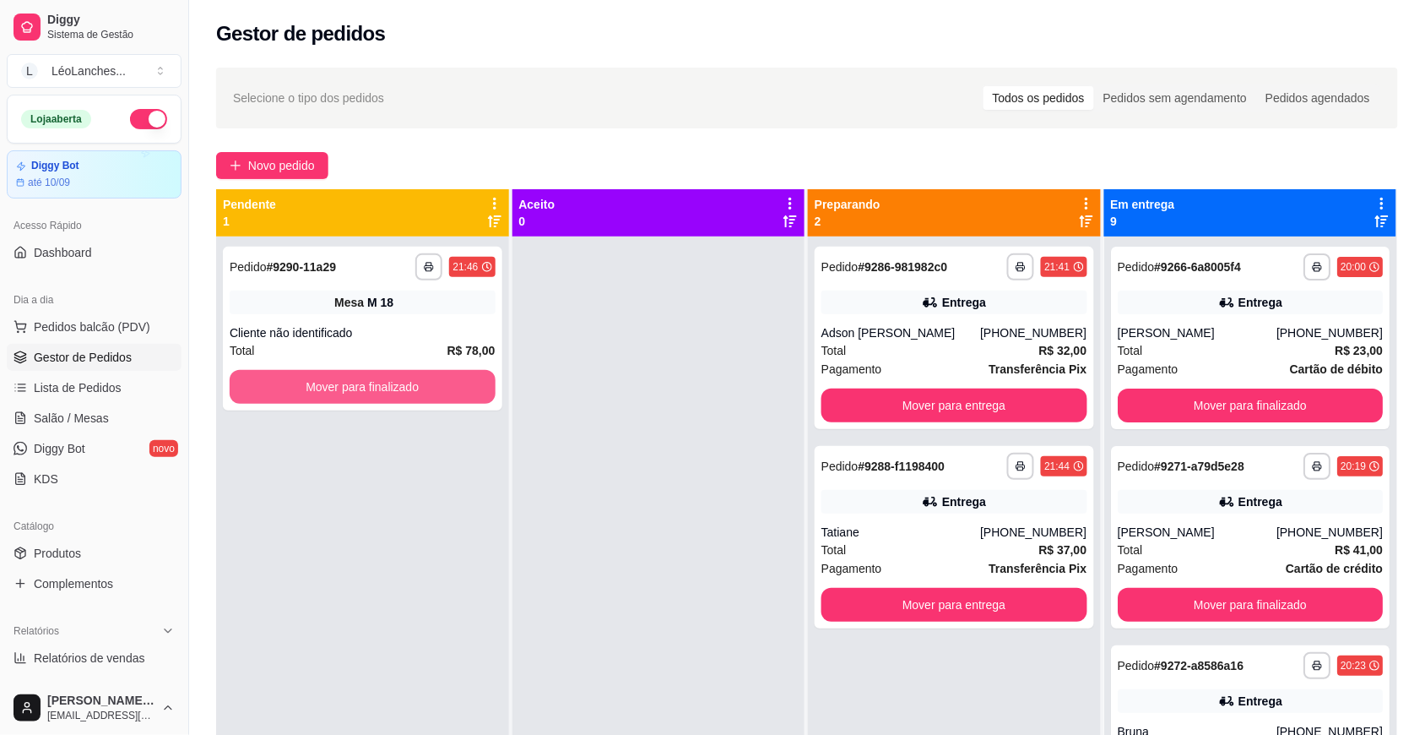
click at [452, 383] on button "Mover para finalizado" at bounding box center [363, 387] width 266 height 34
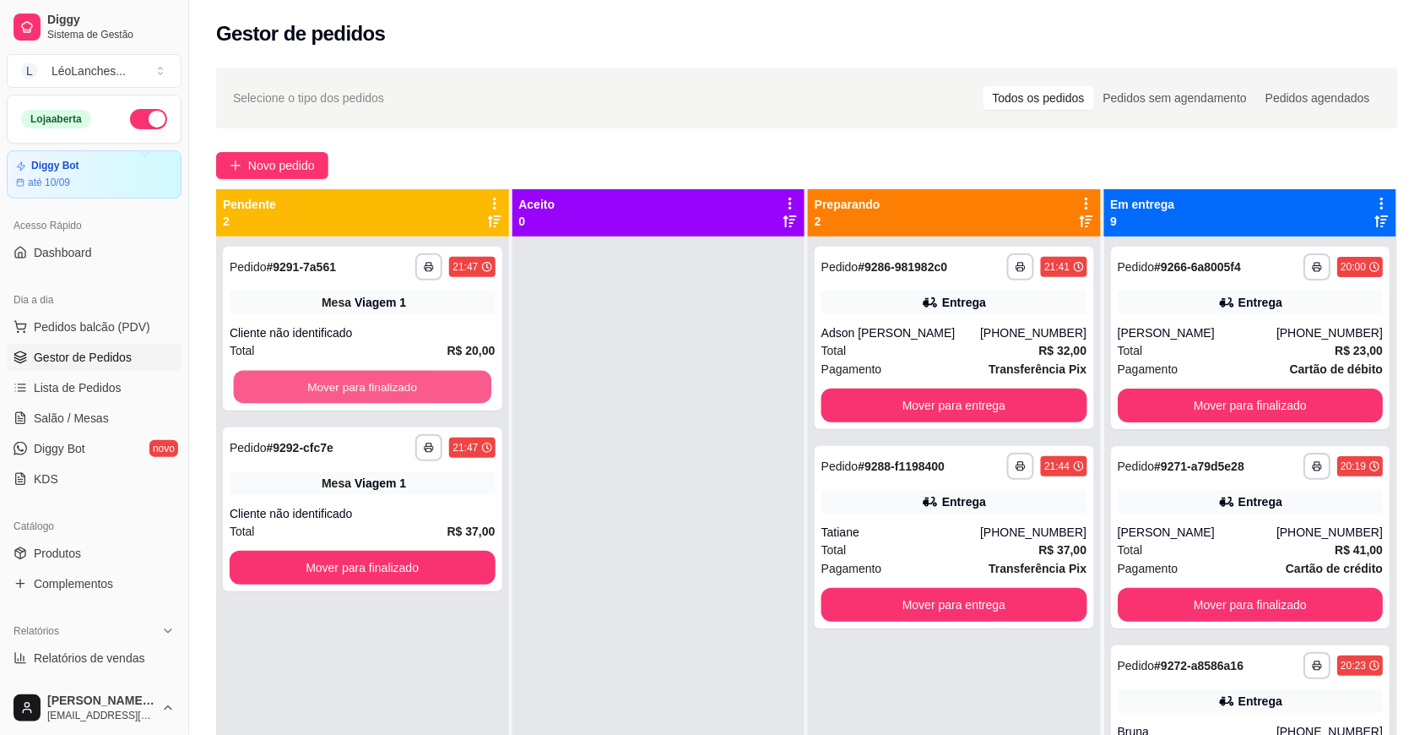
click at [452, 383] on button "Mover para finalizado" at bounding box center [363, 387] width 258 height 33
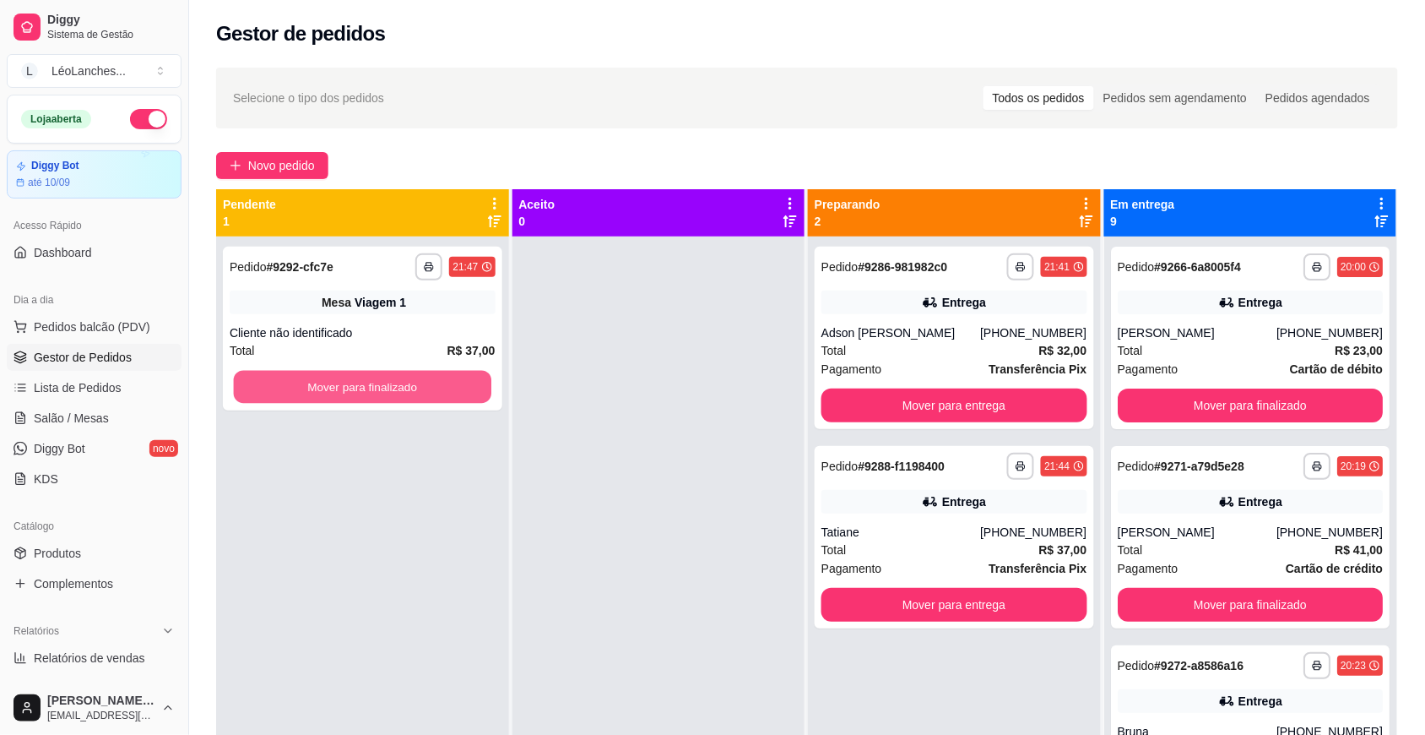
click at [452, 383] on button "Mover para finalizado" at bounding box center [363, 387] width 258 height 33
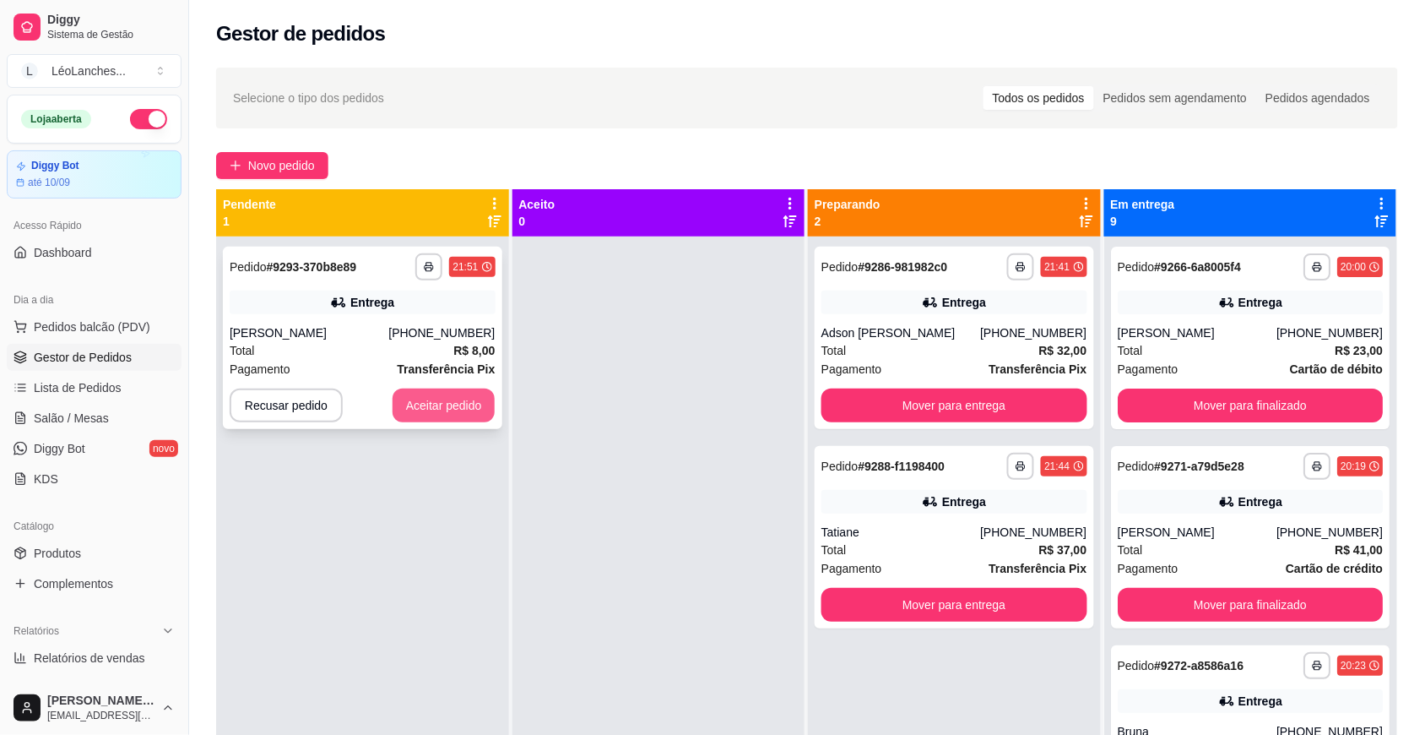
click at [437, 412] on button "Aceitar pedido" at bounding box center [444, 405] width 103 height 34
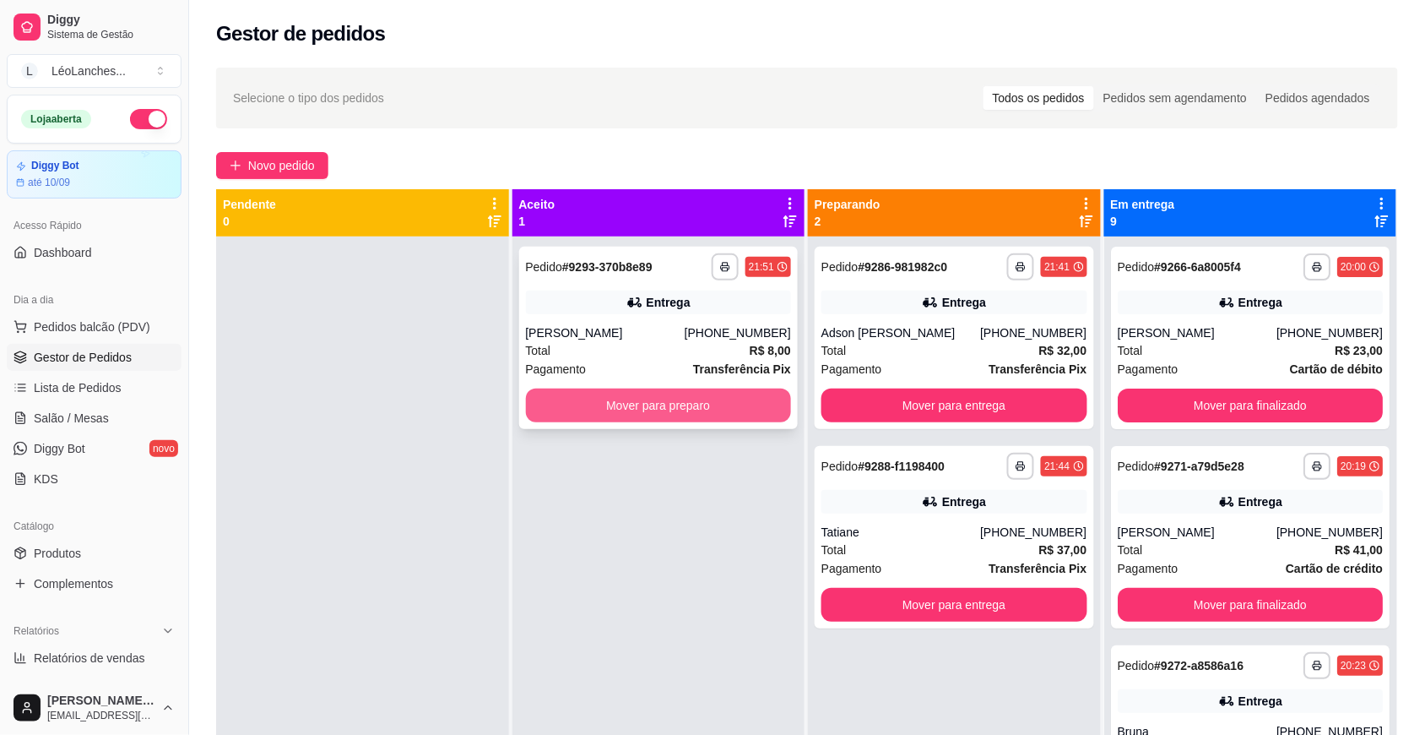
click at [670, 391] on button "Mover para preparo" at bounding box center [659, 405] width 266 height 34
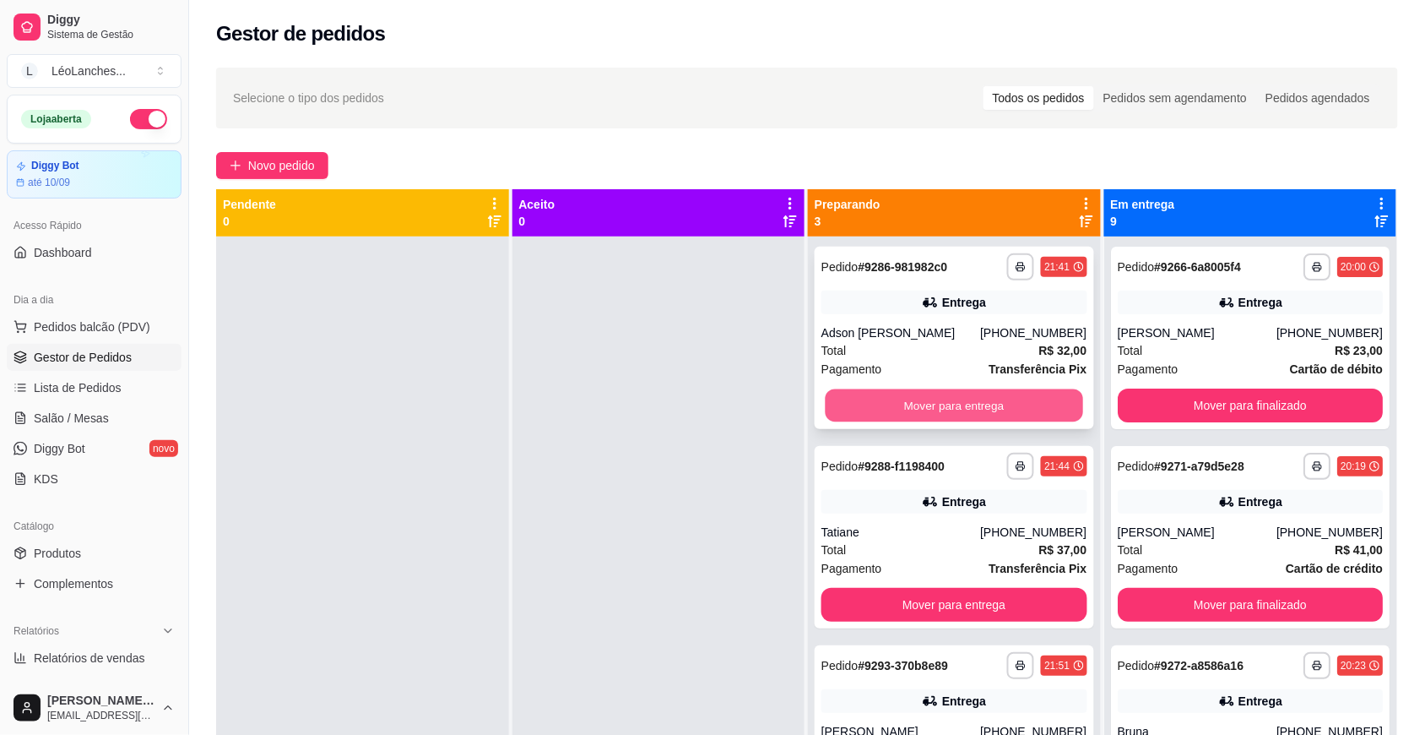
click at [931, 410] on button "Mover para entrega" at bounding box center [955, 405] width 258 height 33
